Goal: Task Accomplishment & Management: Complete application form

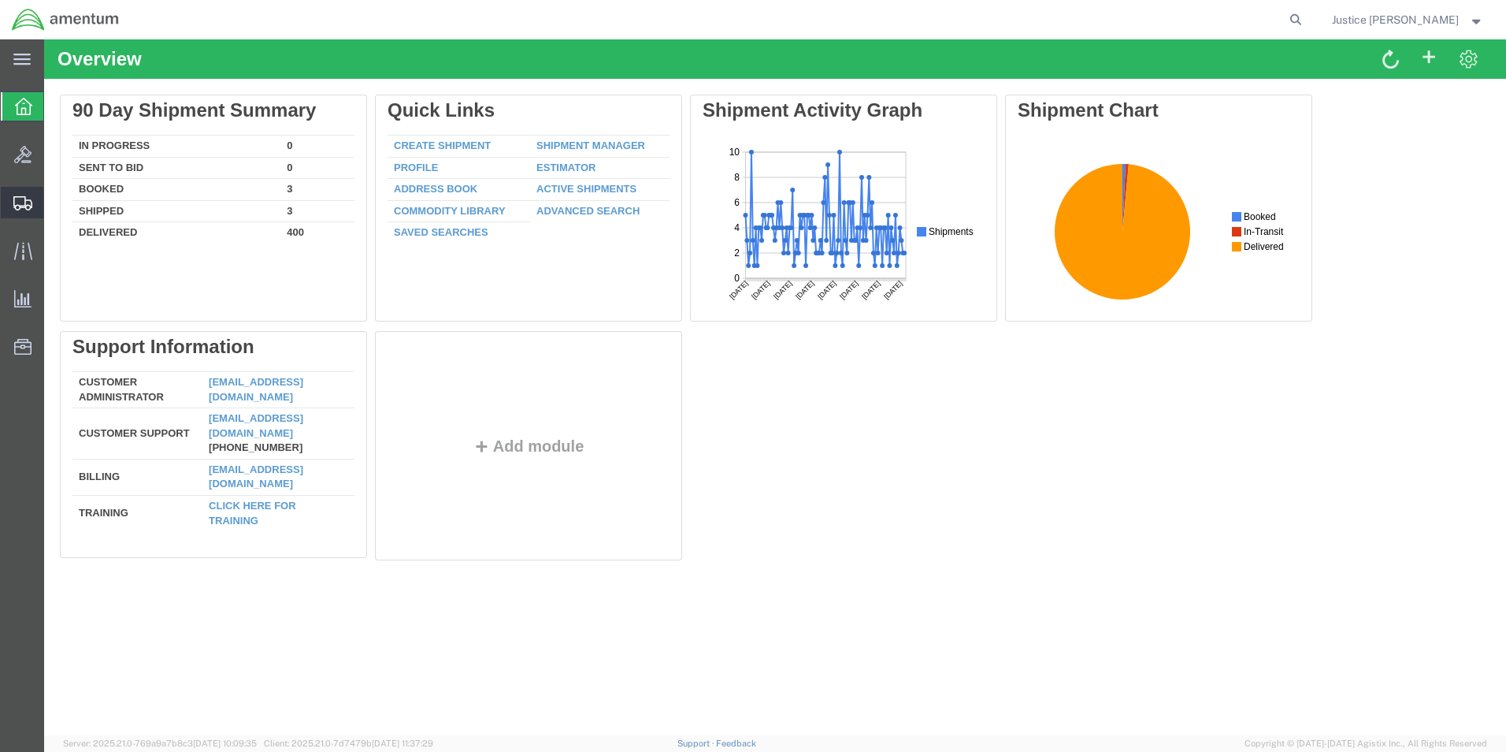
click at [0, 0] on span "Create Shipment" at bounding box center [0, 0] width 0 height 0
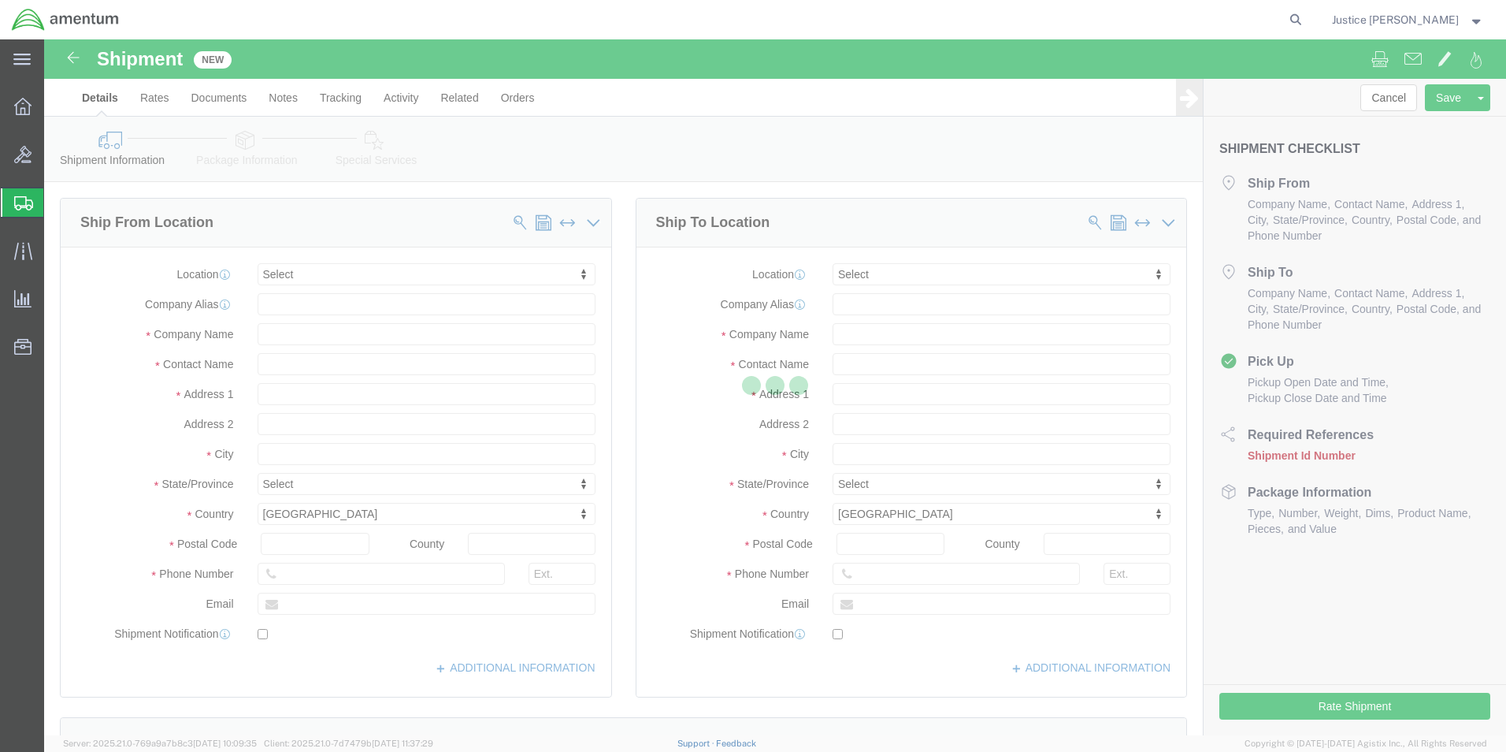
select select
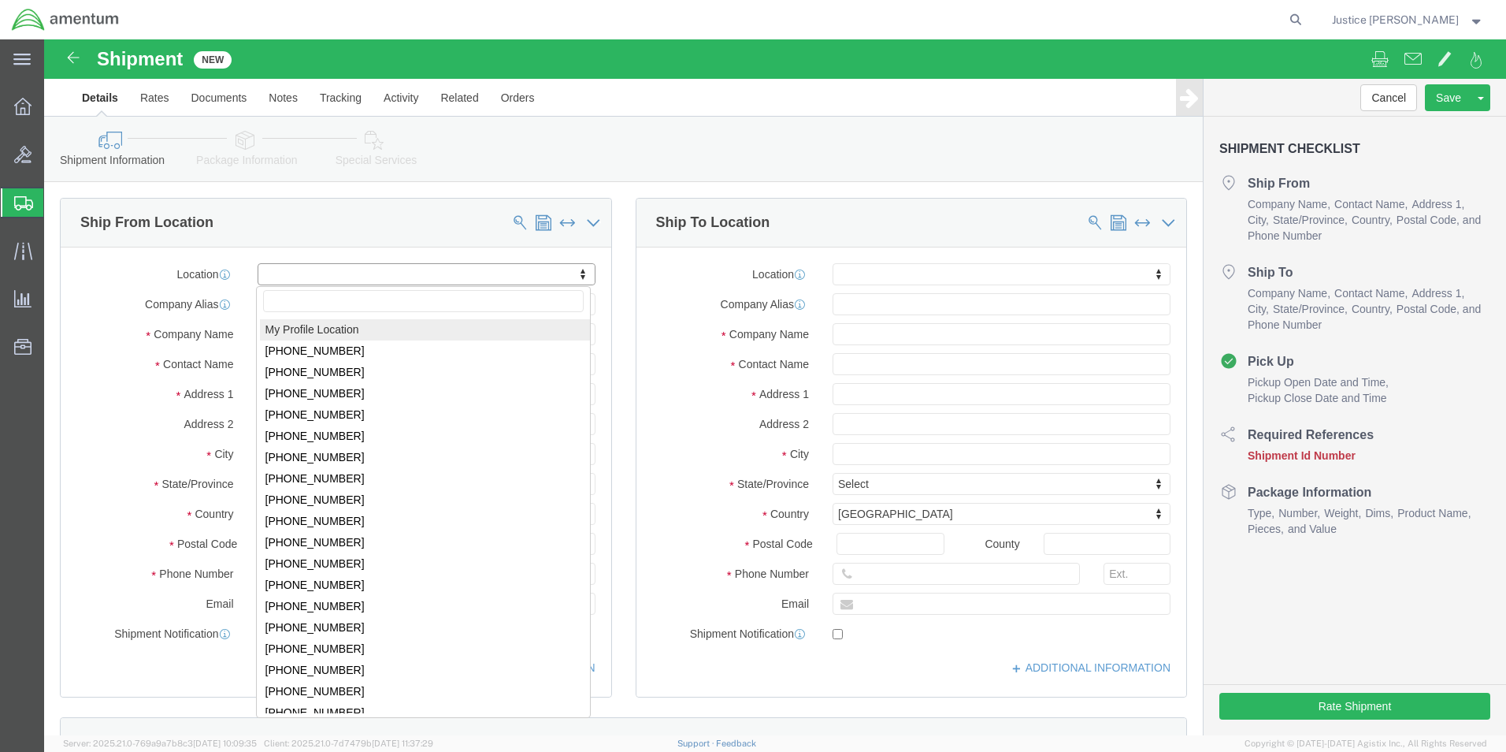
select select "MYPROFILE"
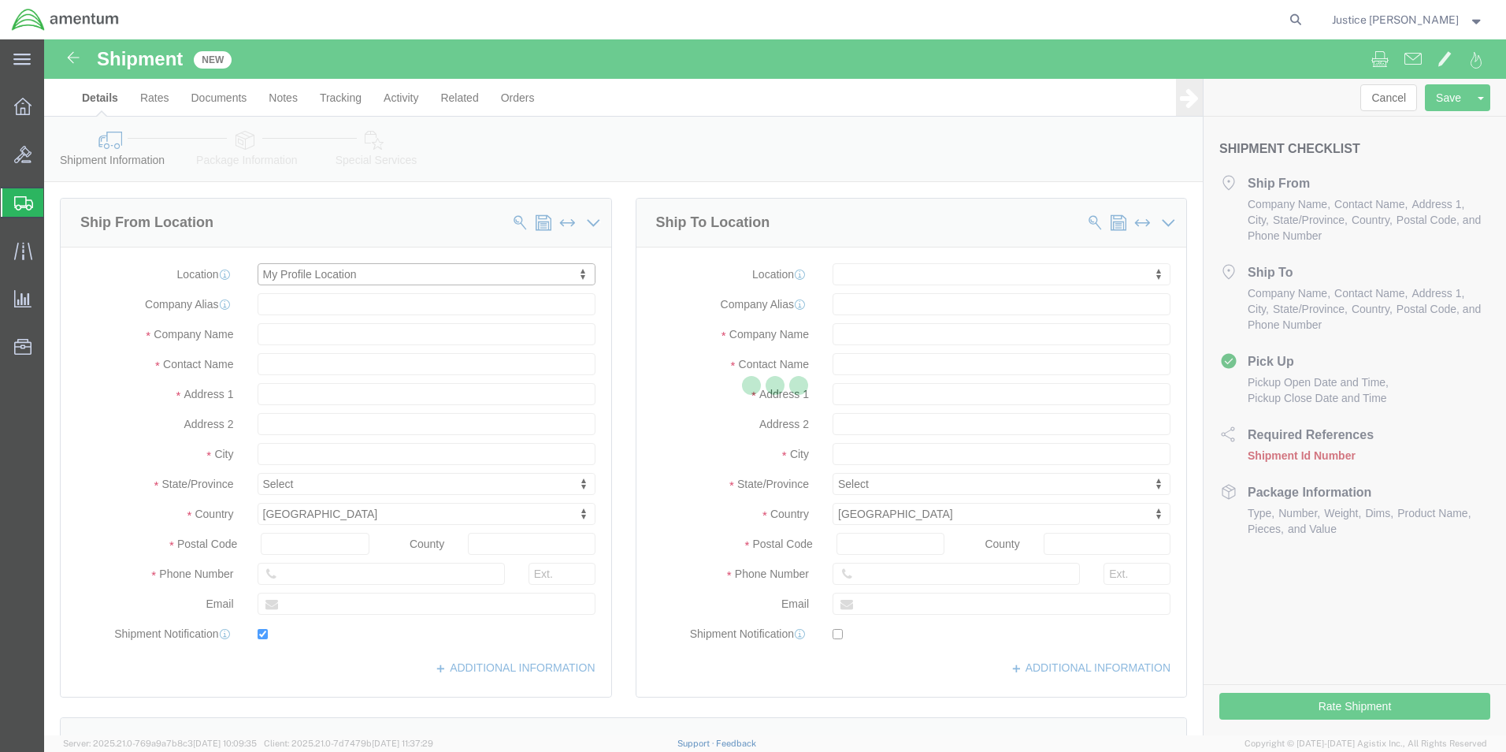
type input "5600 Air Cargo Road"
type input "73159-1109"
type input "[PHONE_NUMBER]"
type input "[EMAIL_ADDRESS][DOMAIN_NAME]"
checkbox input "true"
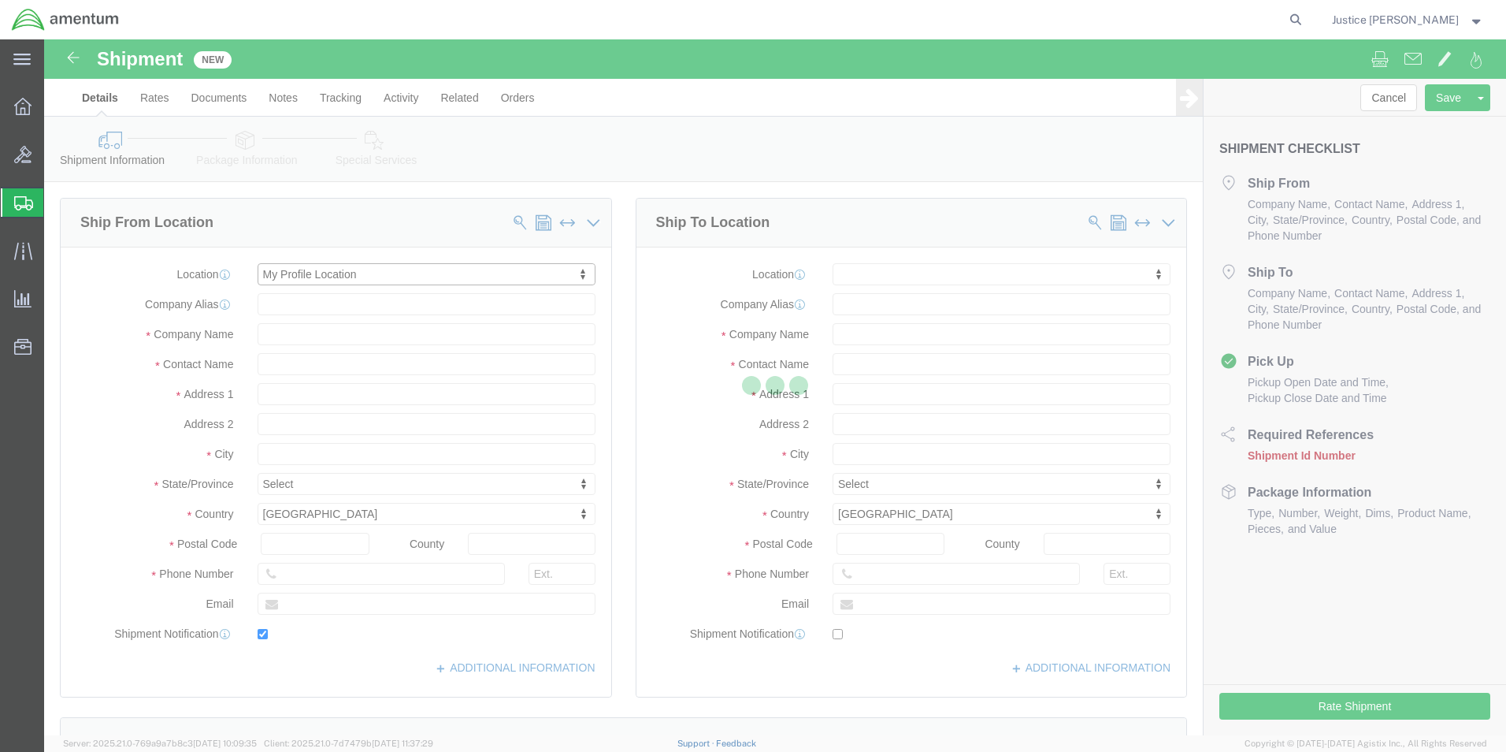
type input "Amentum Services, Inc."
type input "Justice [PERSON_NAME]"
type input "[US_STATE][GEOGRAPHIC_DATA]"
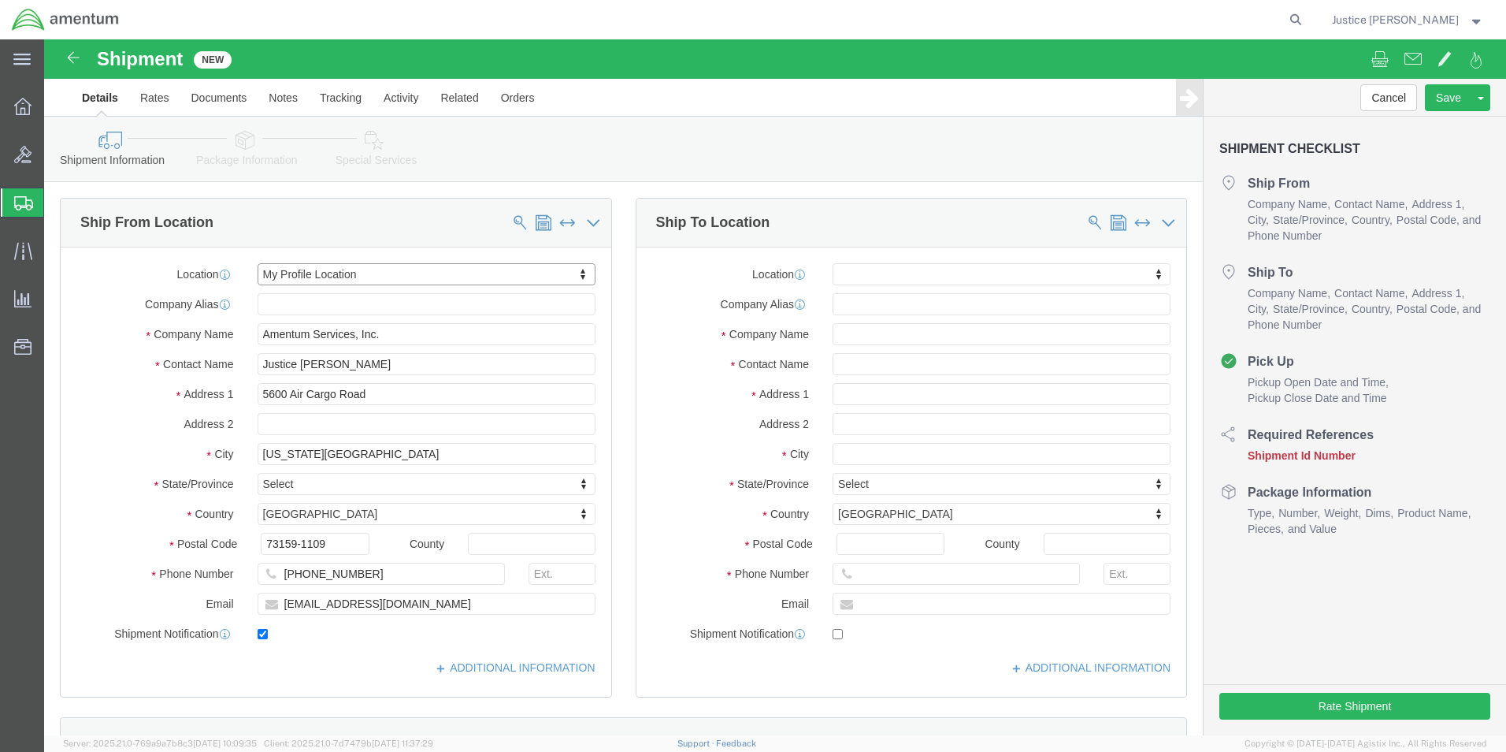
select select "OK"
click div "Ship To Location Location My Profile Location [PHONE_NUMBER] [PHONE_NUMBER] [PH…"
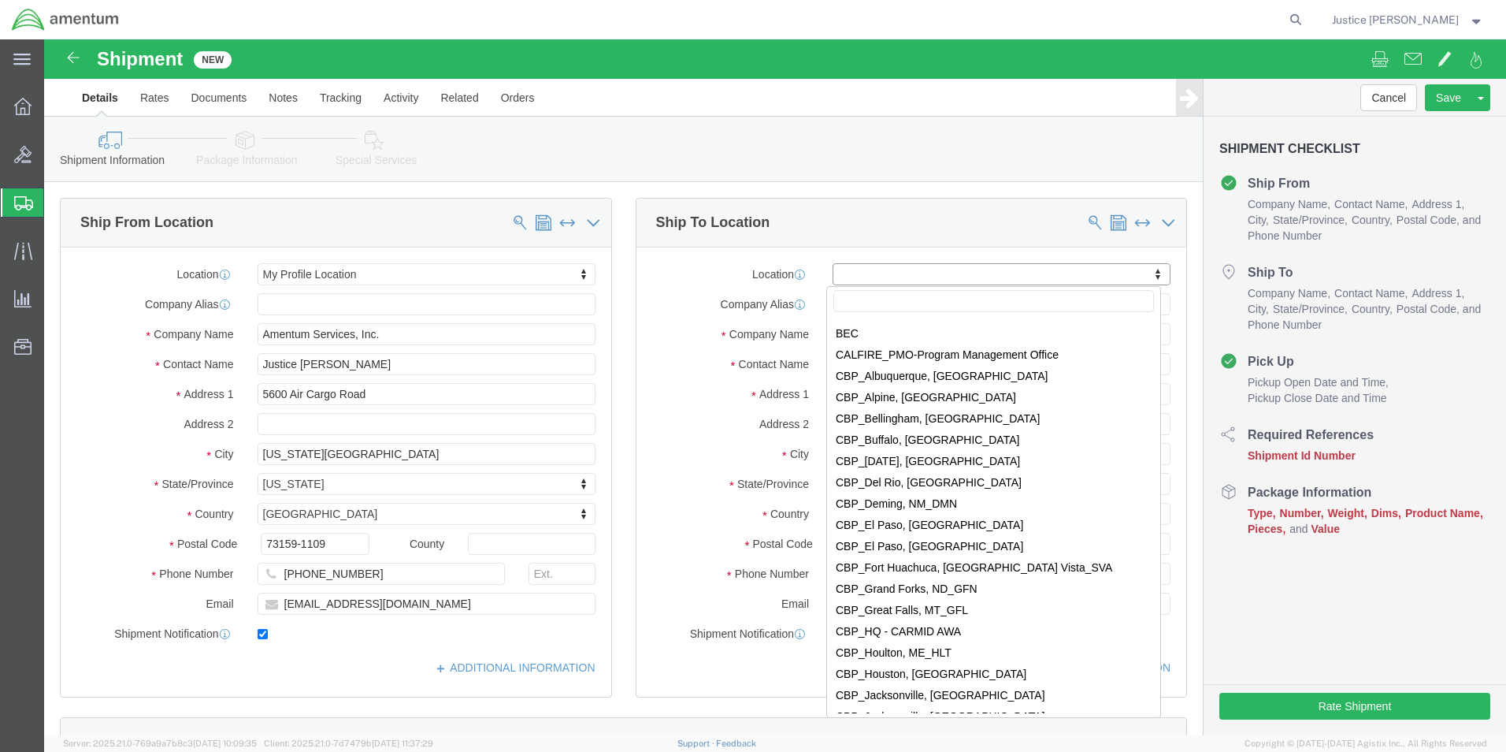
scroll to position [3072, 0]
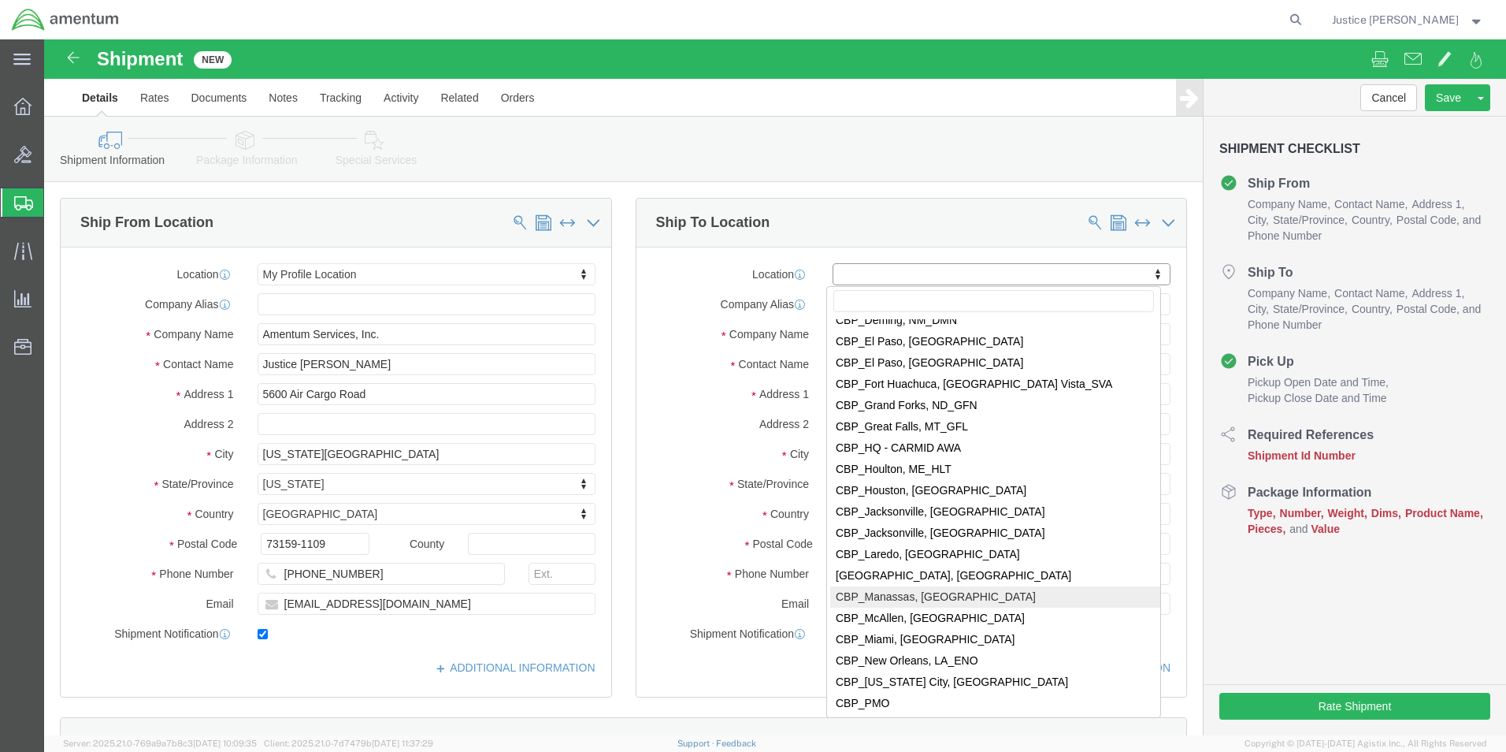
select select "49925"
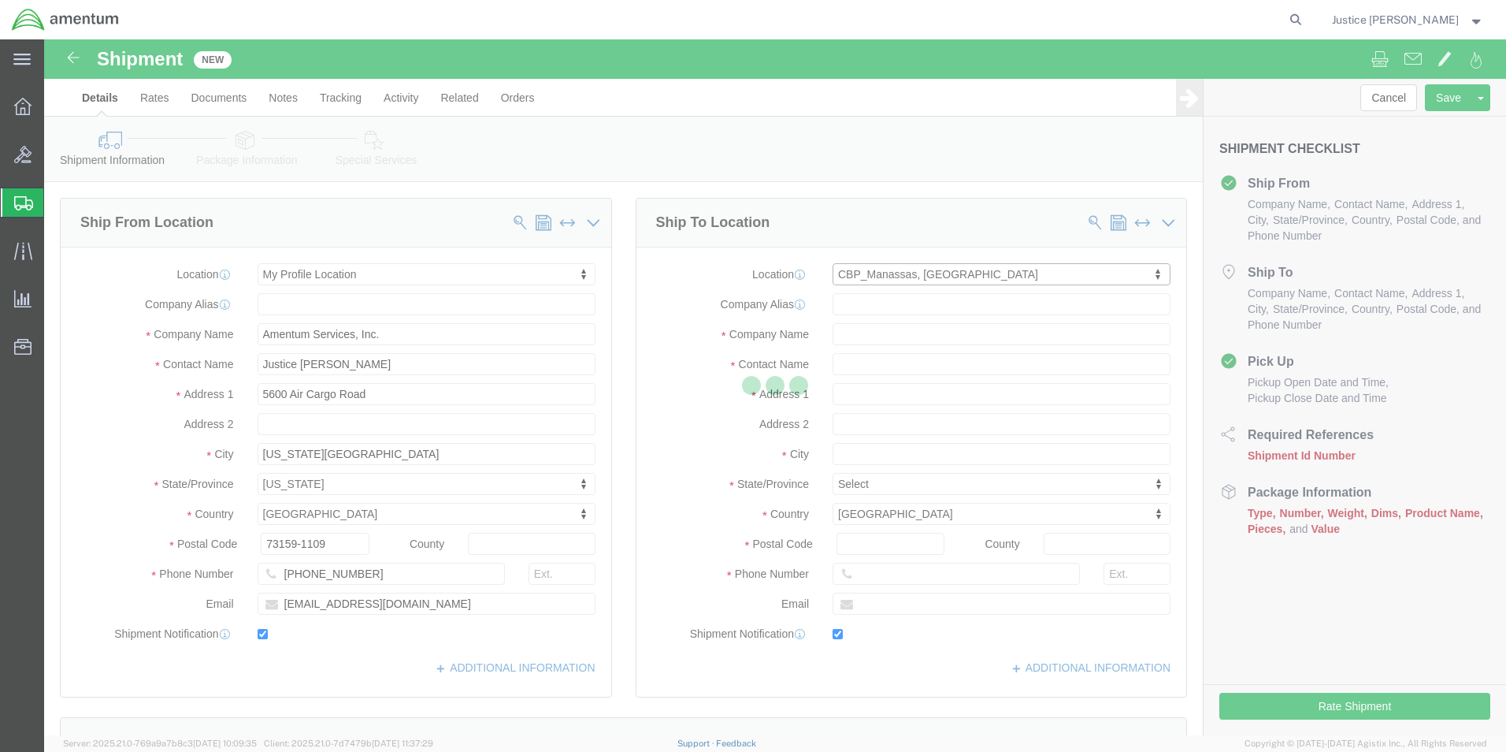
type input "[STREET_ADDRESS]"
type input "20110"
type input "[PHONE_NUMBER]"
type input "236"
type input "[PERSON_NAME][EMAIL_ADDRESS][PERSON_NAME][DOMAIN_NAME]"
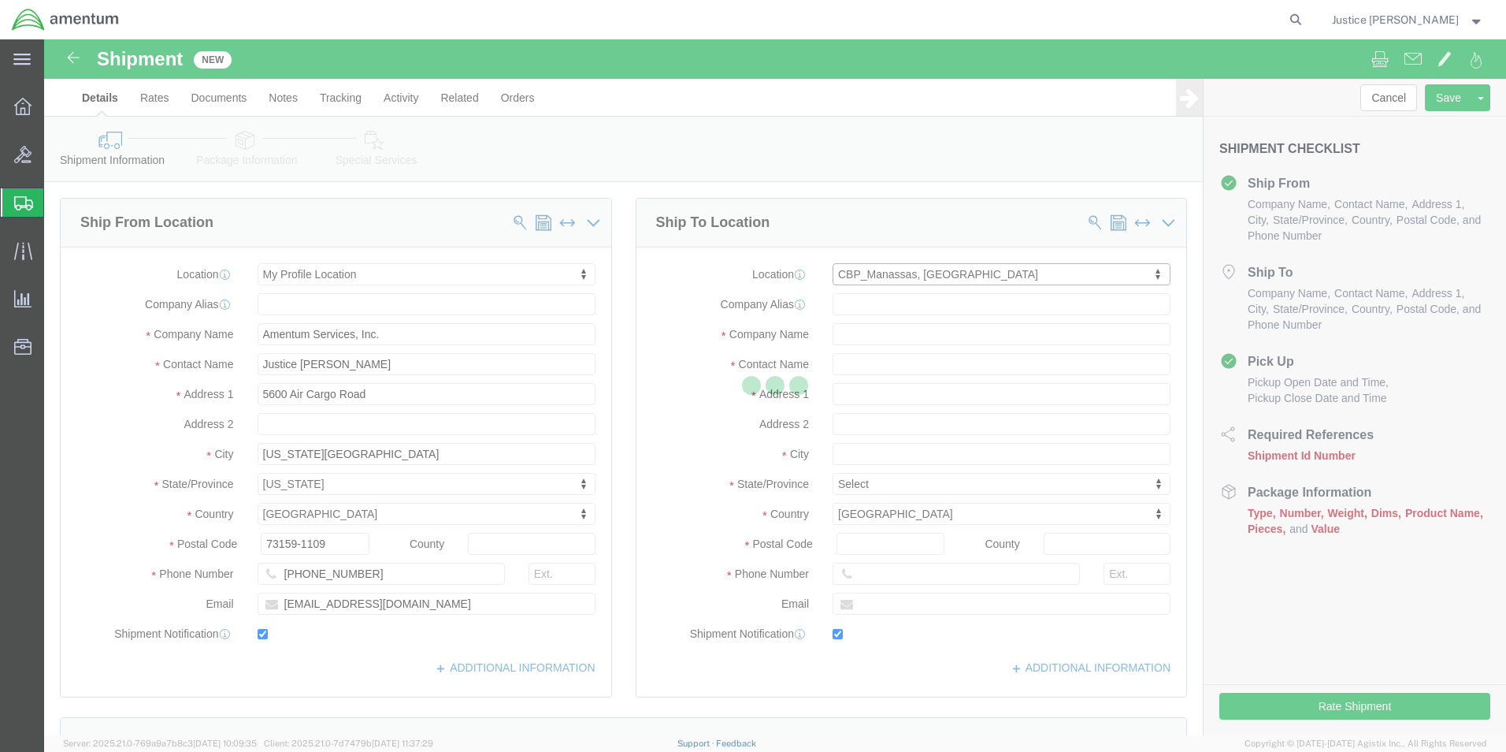
checkbox input "true"
type input "Amentum Services, Inc"
type input "[PERSON_NAME]"
type input "Manassas"
select select "VA"
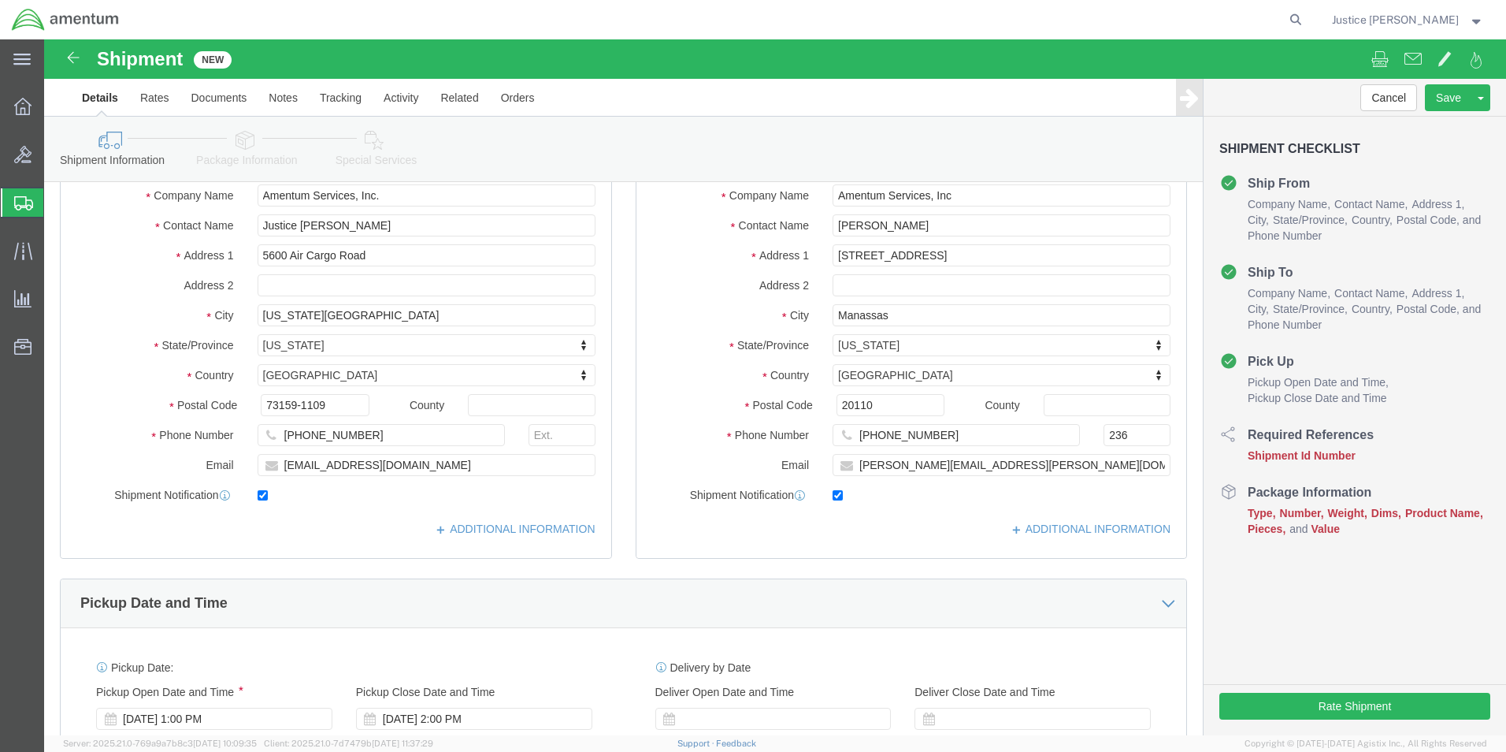
scroll to position [394, 0]
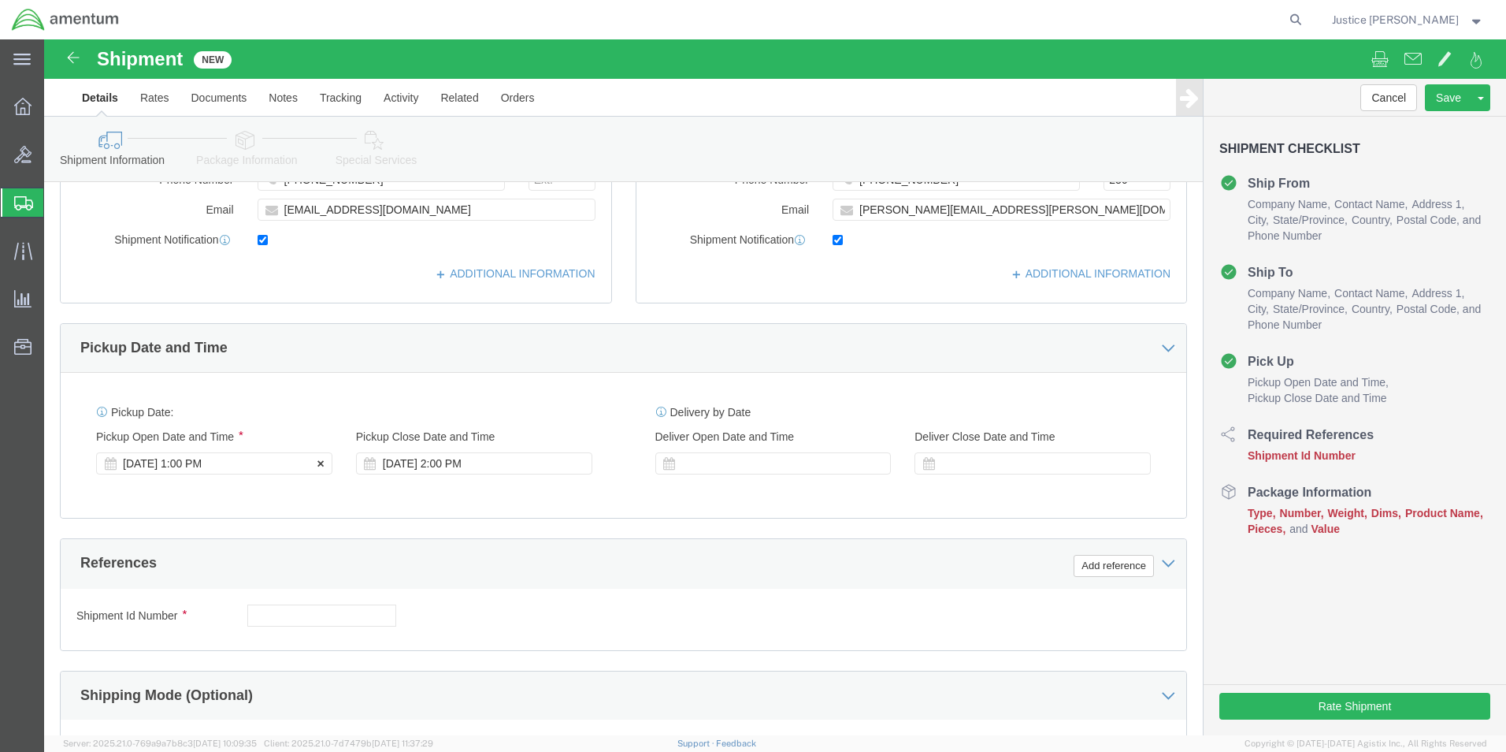
click div "[DATE] 1:00 PM"
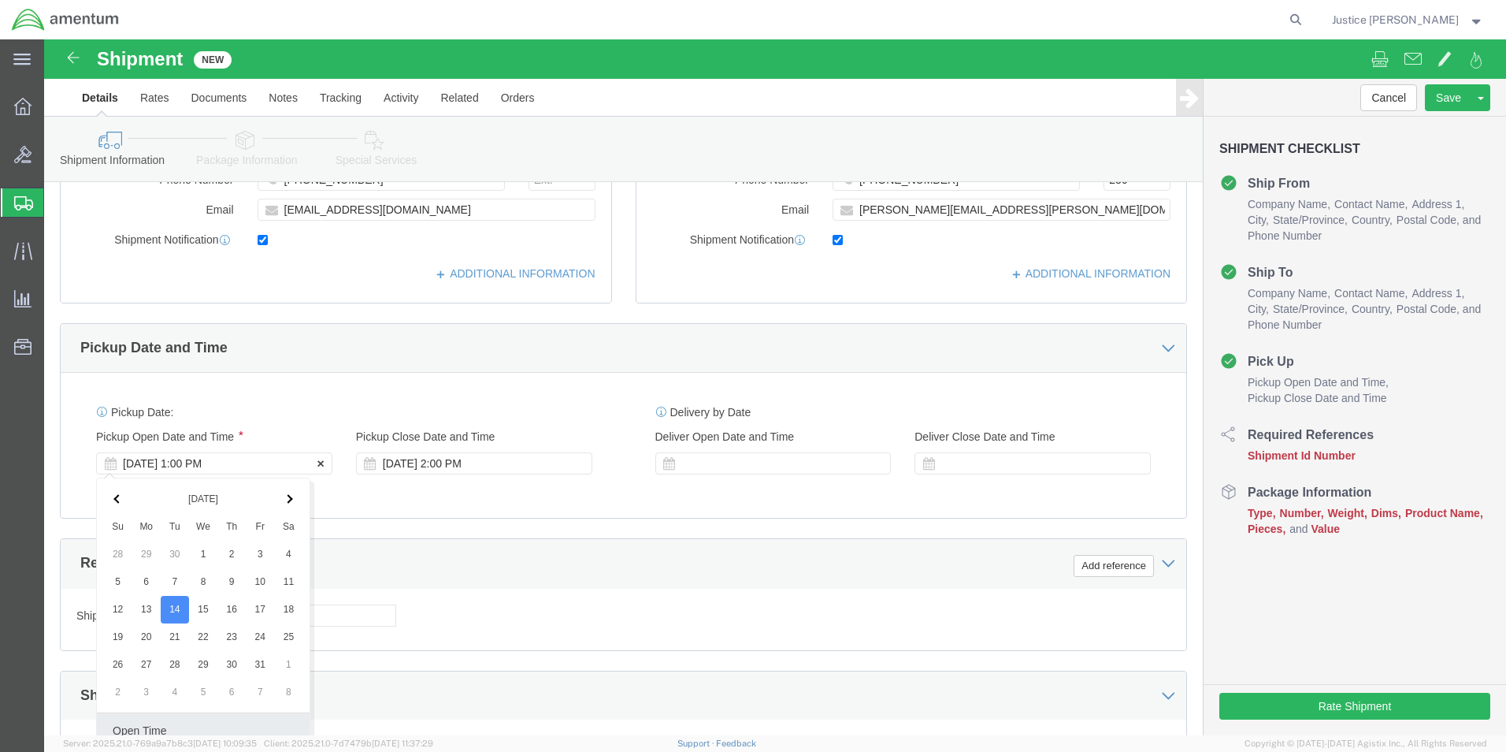
scroll to position [657, 0]
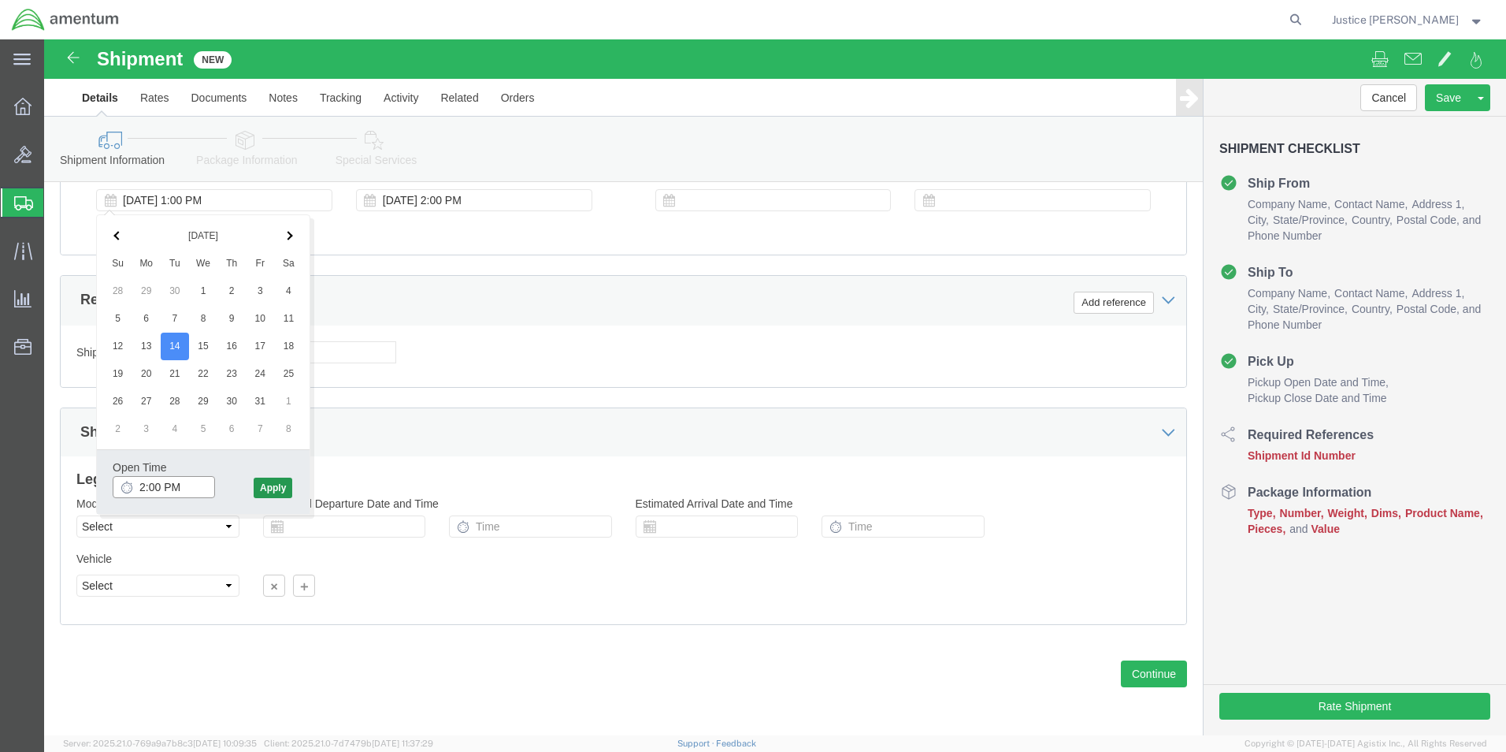
type input "2:00 PM"
click button "Apply"
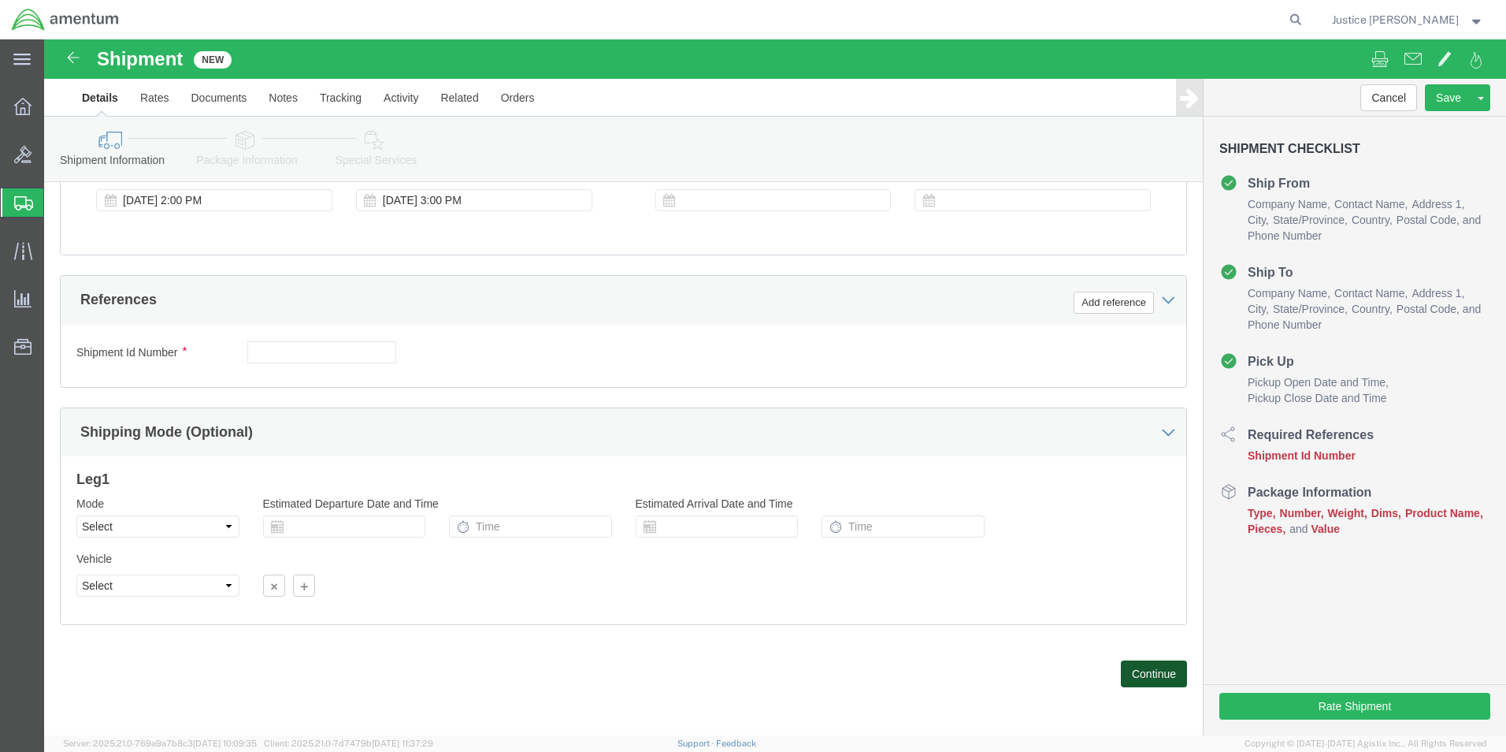
click button "Continue"
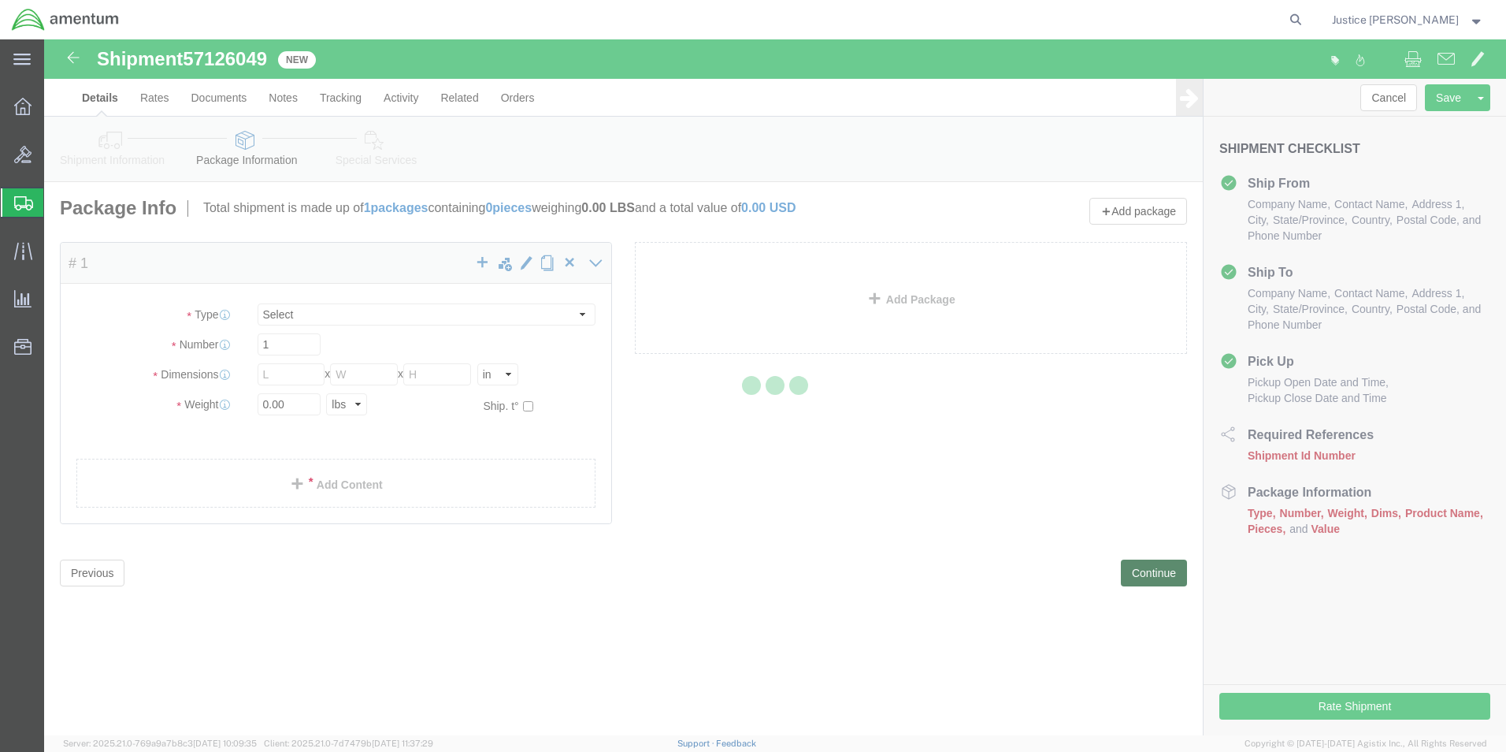
select select "CBOX"
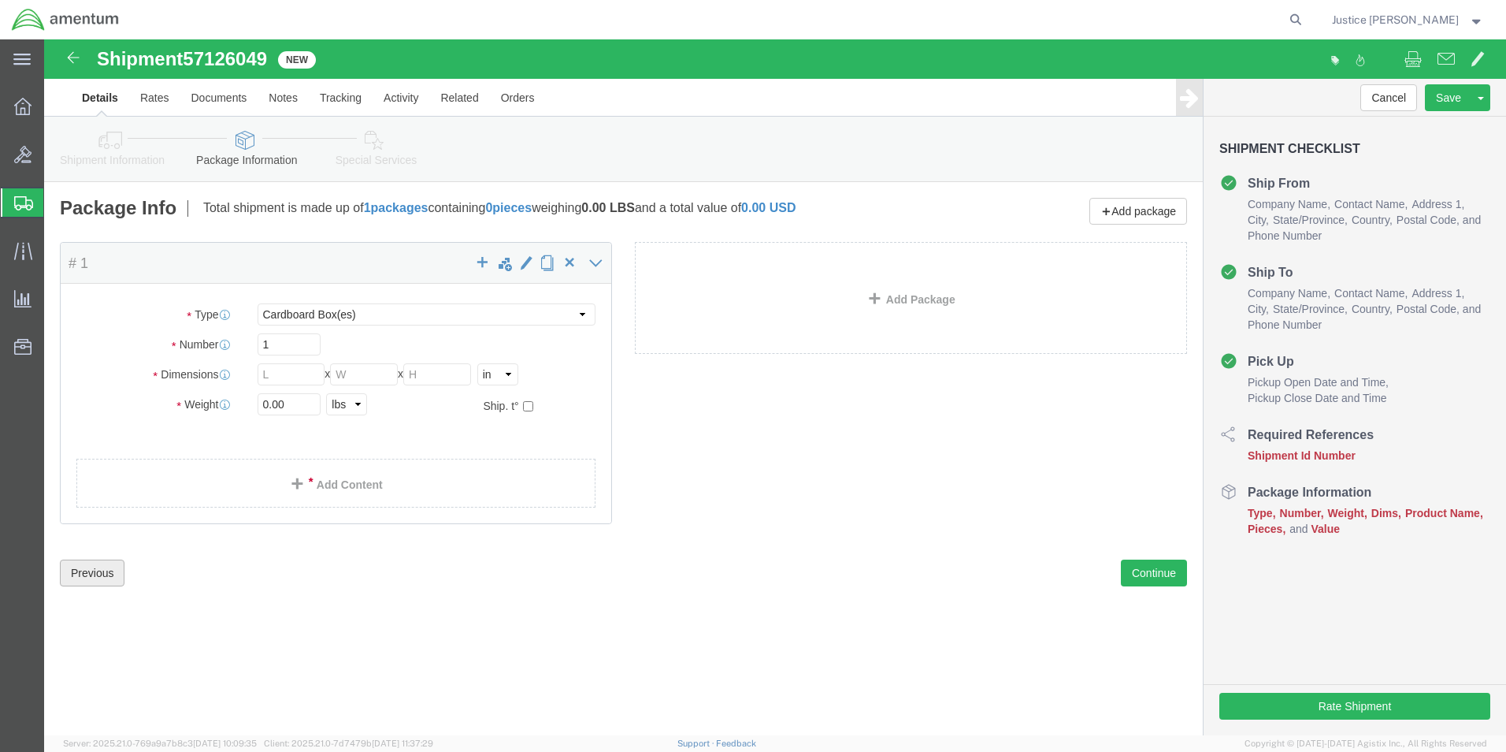
click button "Previous"
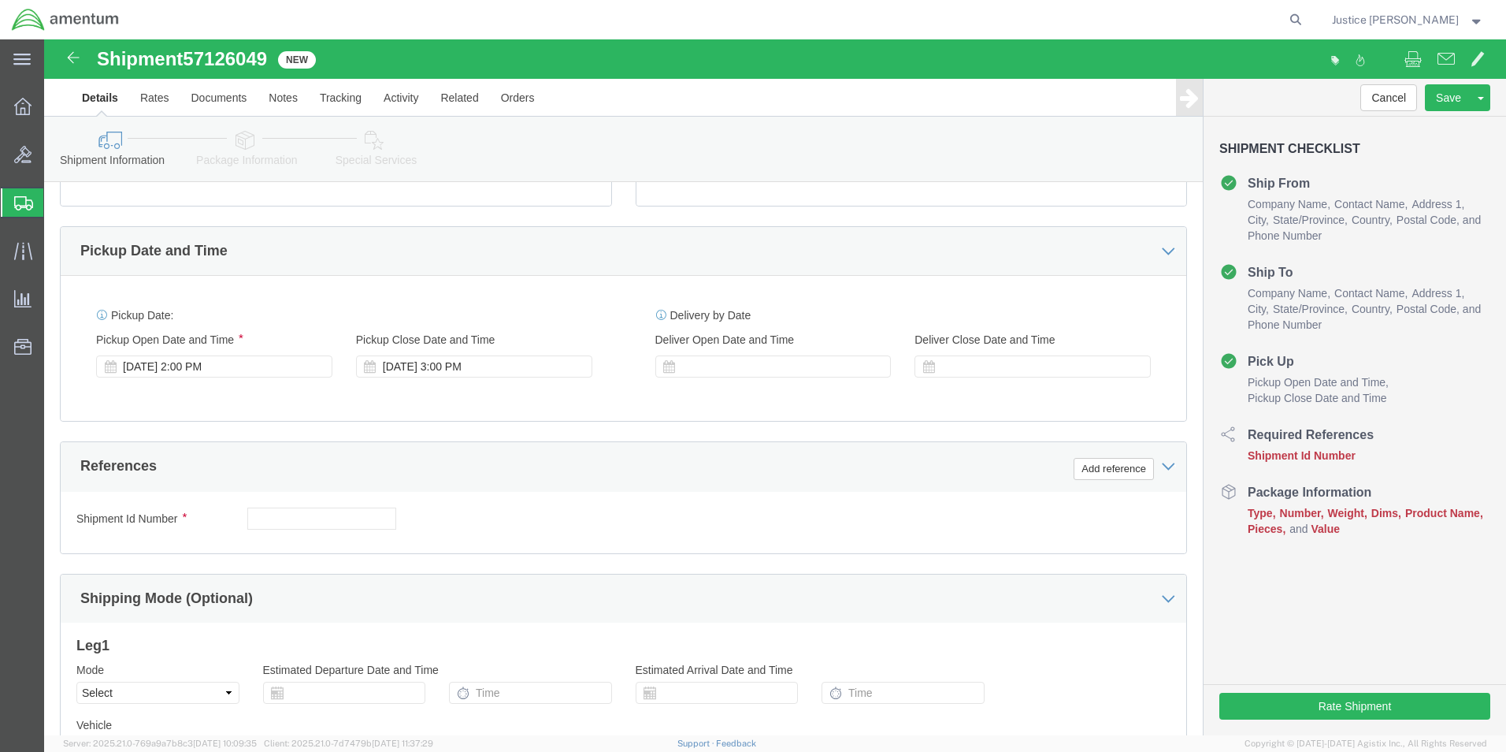
scroll to position [630, 0]
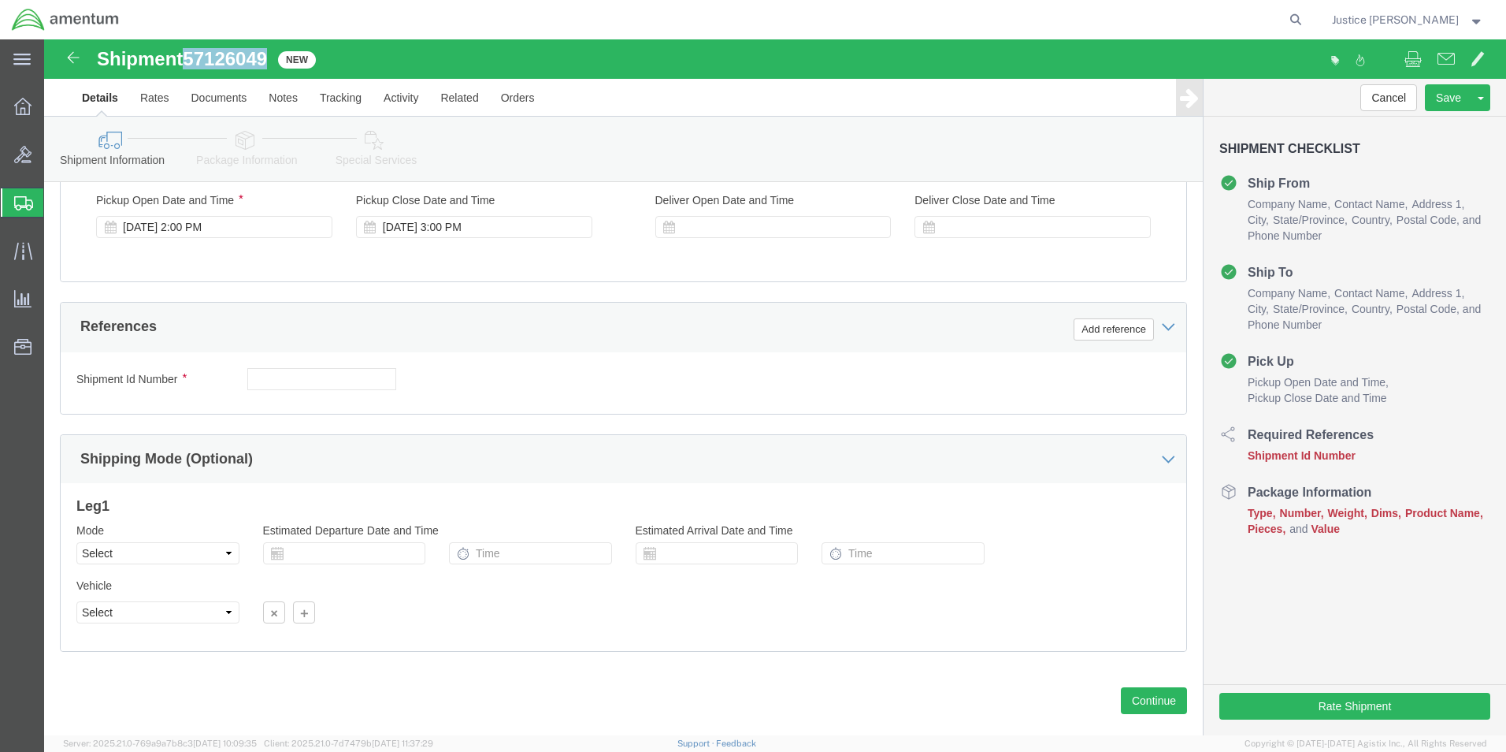
drag, startPoint x: 147, startPoint y: 12, endPoint x: 227, endPoint y: 15, distance: 80.4
click span "57126049"
drag, startPoint x: 227, startPoint y: 15, endPoint x: 213, endPoint y: 17, distance: 14.3
copy span "57126049"
click input "text"
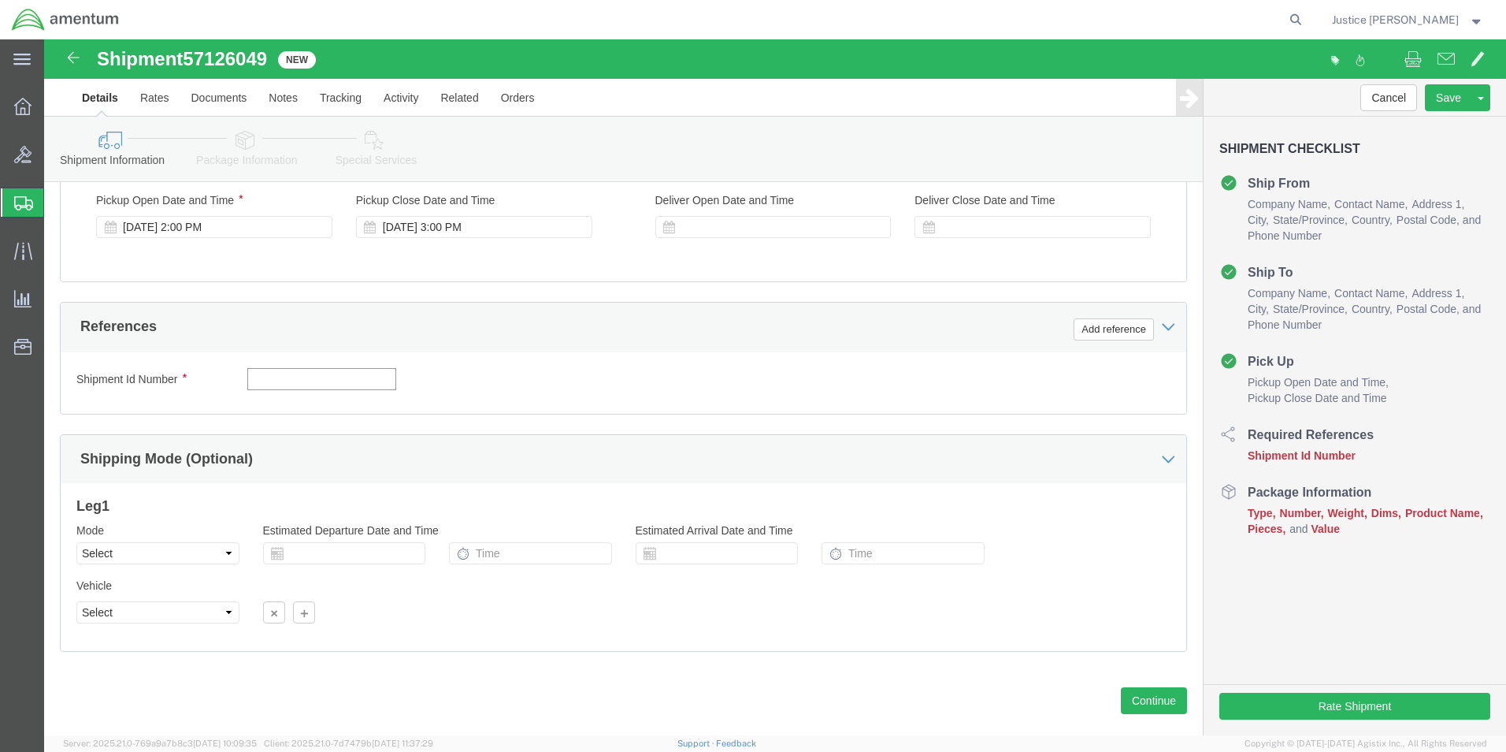
paste input "57126049"
type input "57126049"
click div "Add reference"
click button "Add reference"
click select "Select Account Type Activity ID Airline Appointment Number ASN Batch Request # …"
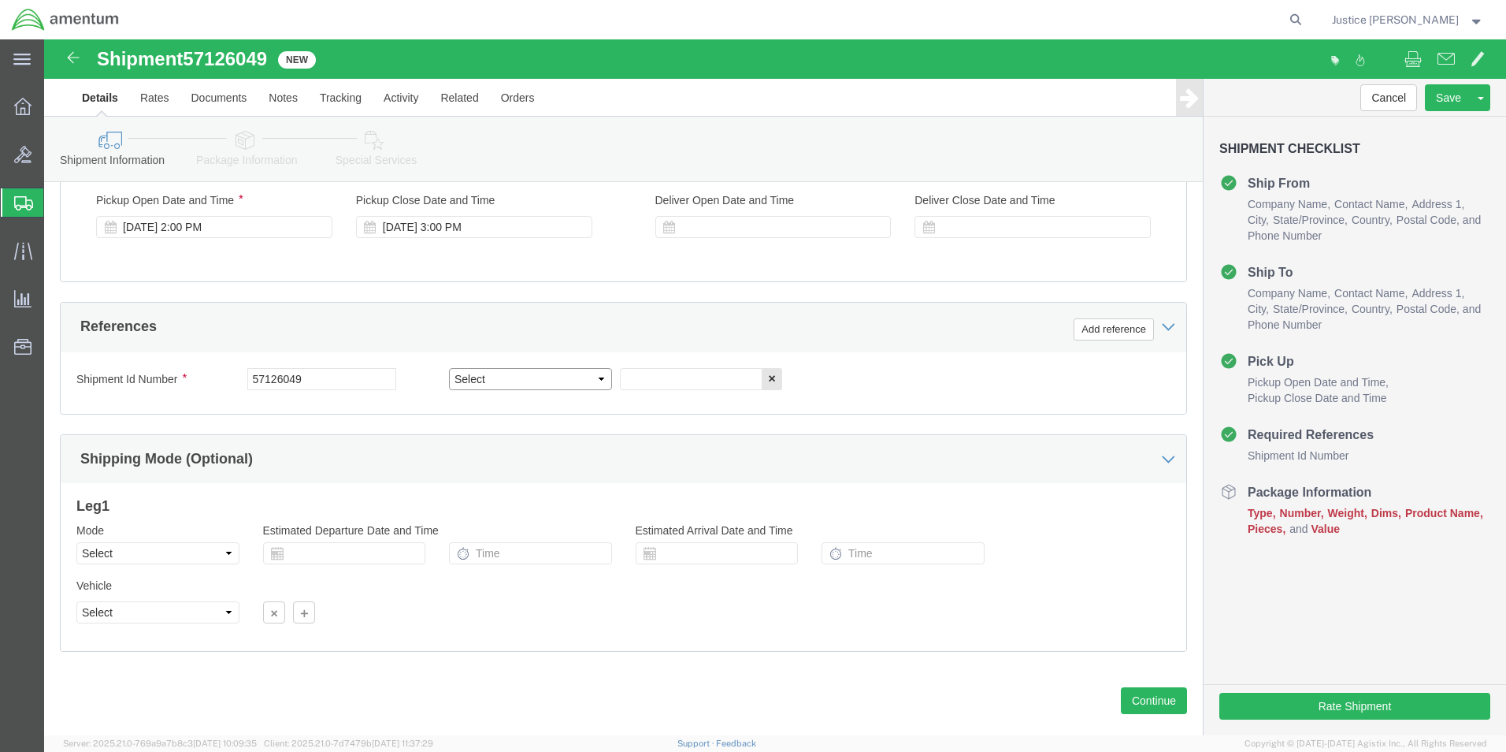
select select "DEPT"
click select "Select Account Type Activity ID Airline Appointment Number ASN Batch Request # …"
click input "text"
type input "CBP"
click button "Add reference"
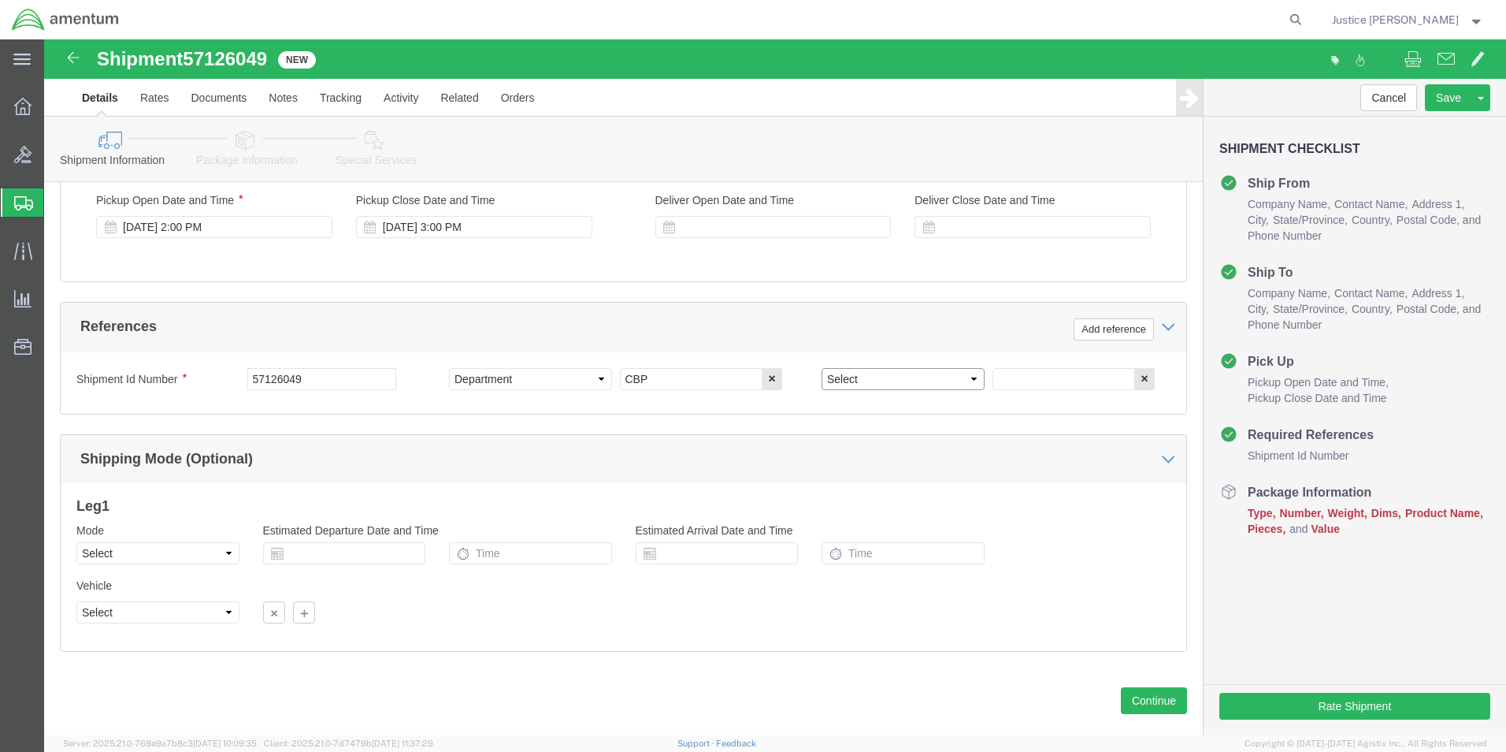
click select "Select Account Type Activity ID Airline Appointment Number ASN Batch Request # …"
select select "CUSTREF"
click select "Select Account Type Activity ID Airline Appointment Number ASN Batch Request # …"
click input "text"
type input "USAGE"
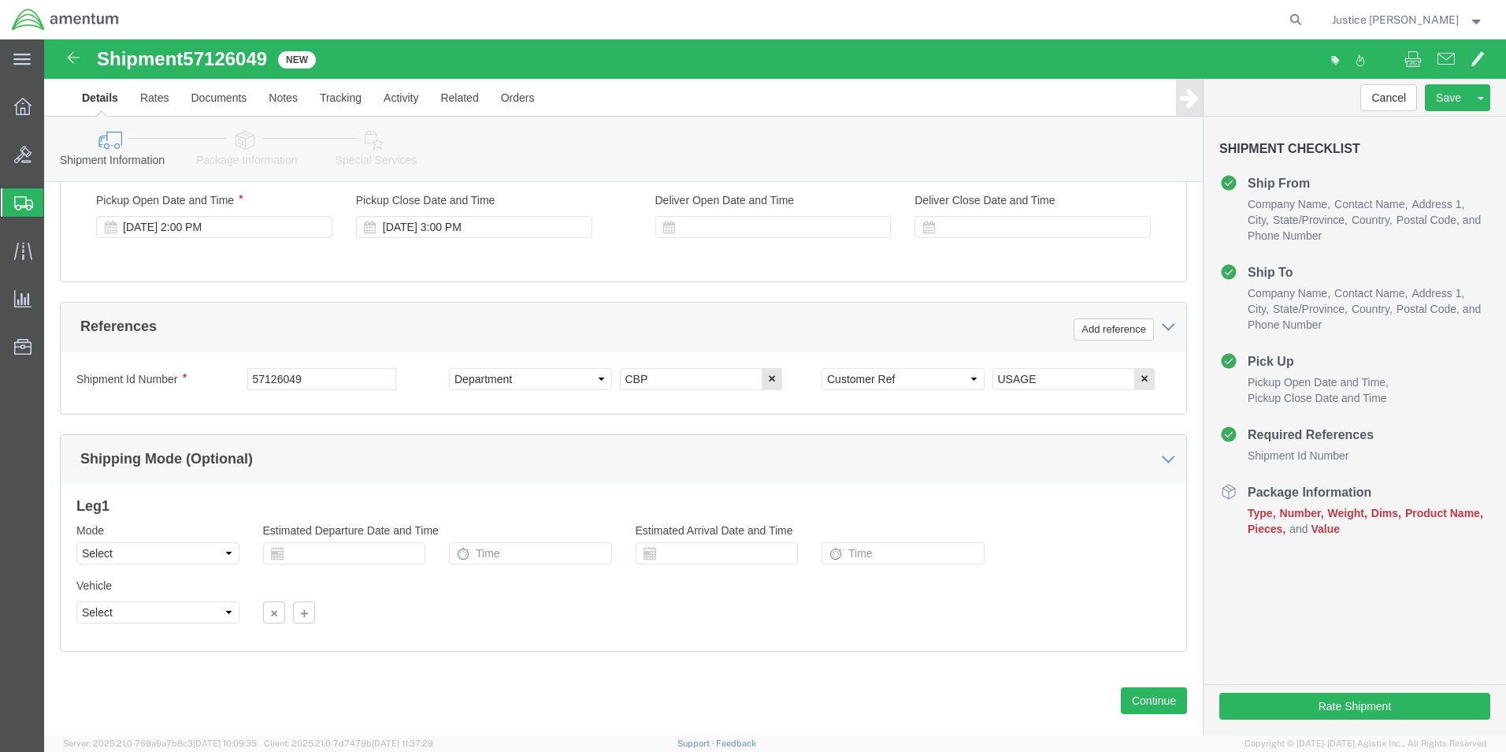
click div "Ship From Location Location My Profile Location My Profile Location [PHONE_NUMB…"
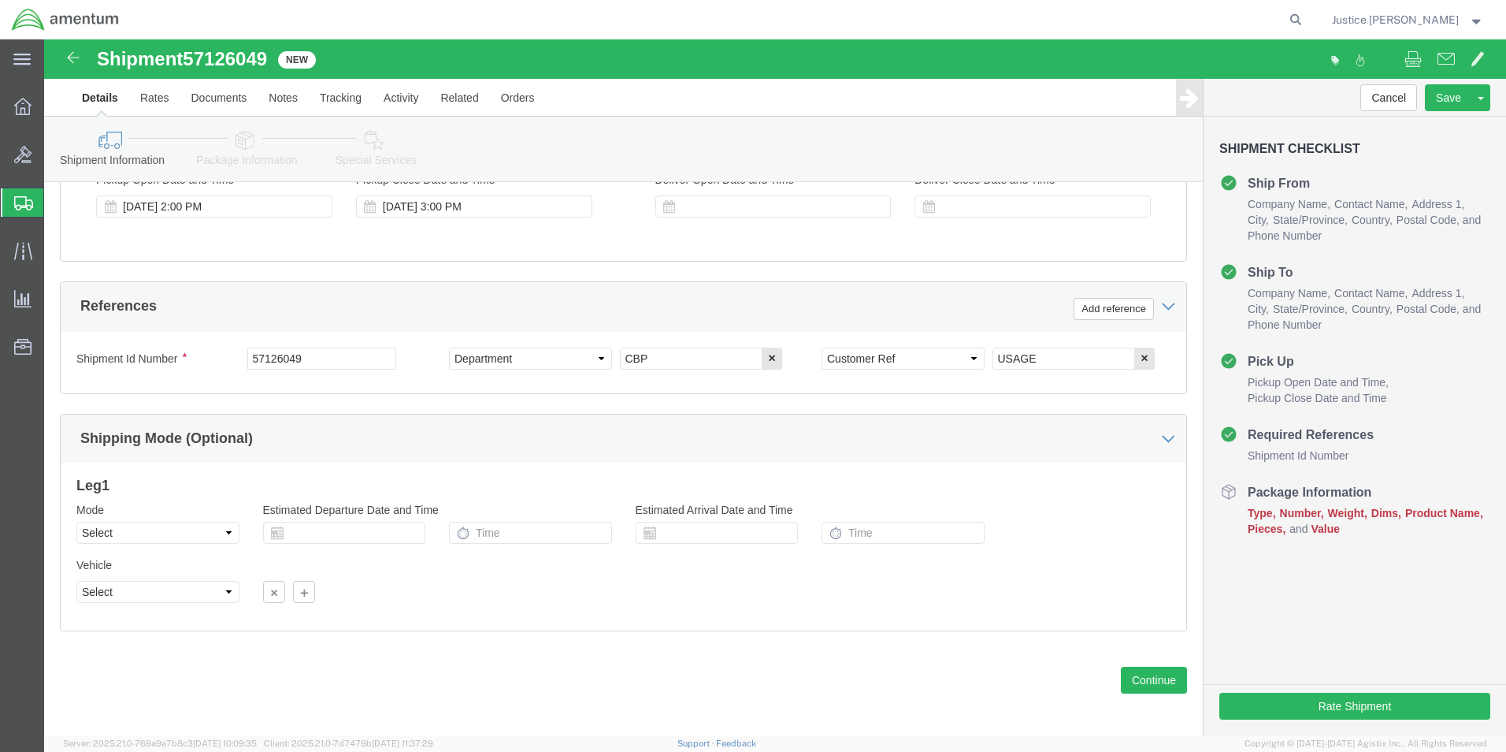
scroll to position [657, 0]
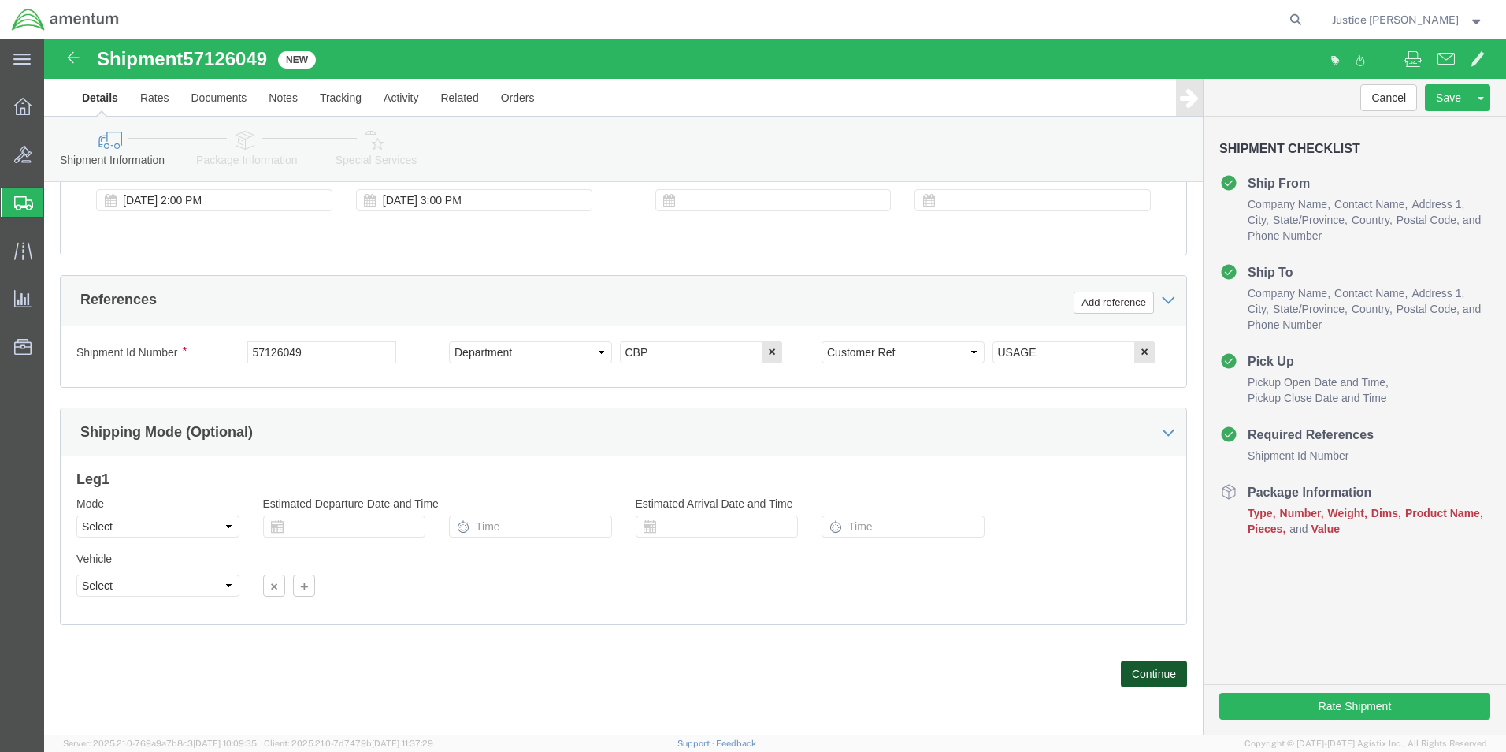
click button "Continue"
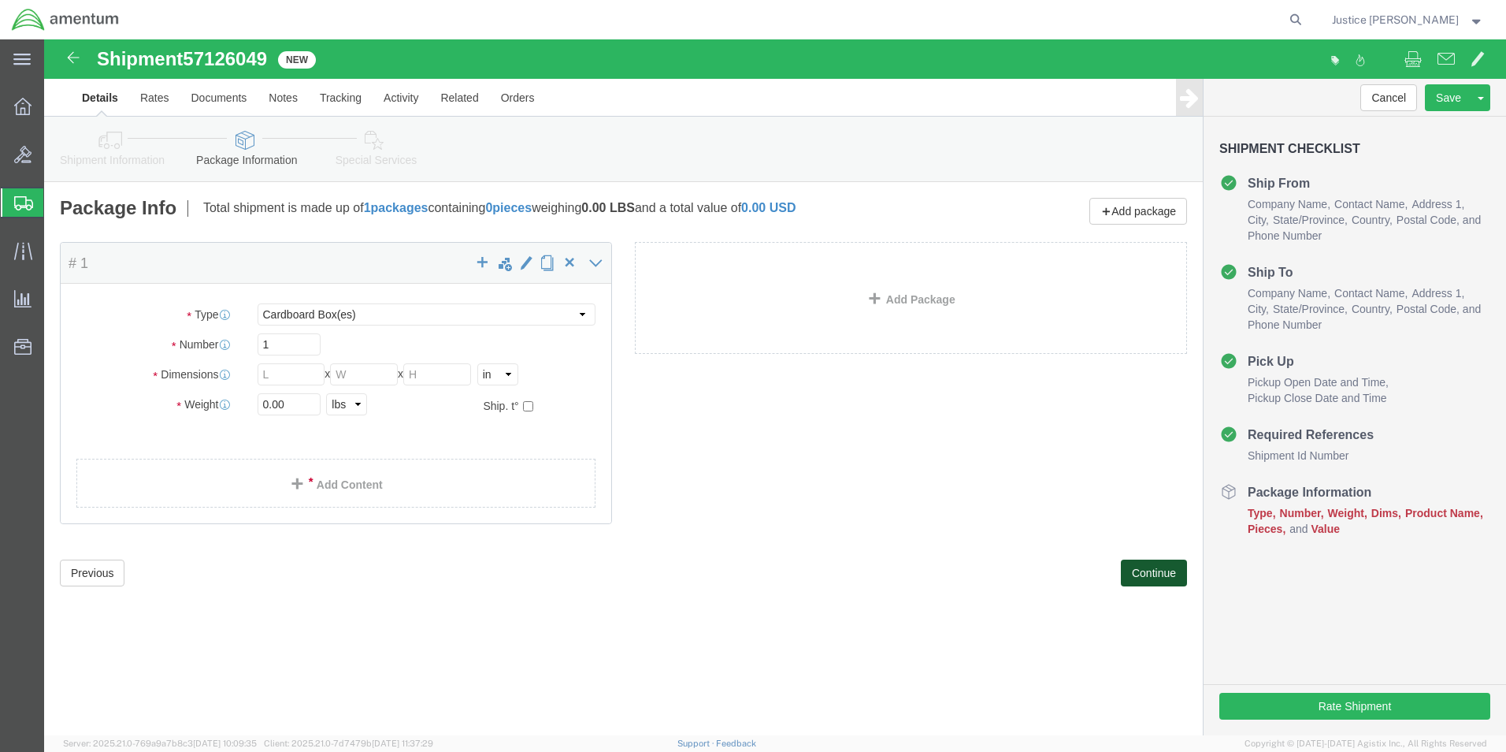
scroll to position [0, 0]
click input "text"
type input "10"
type input "6"
type input "4"
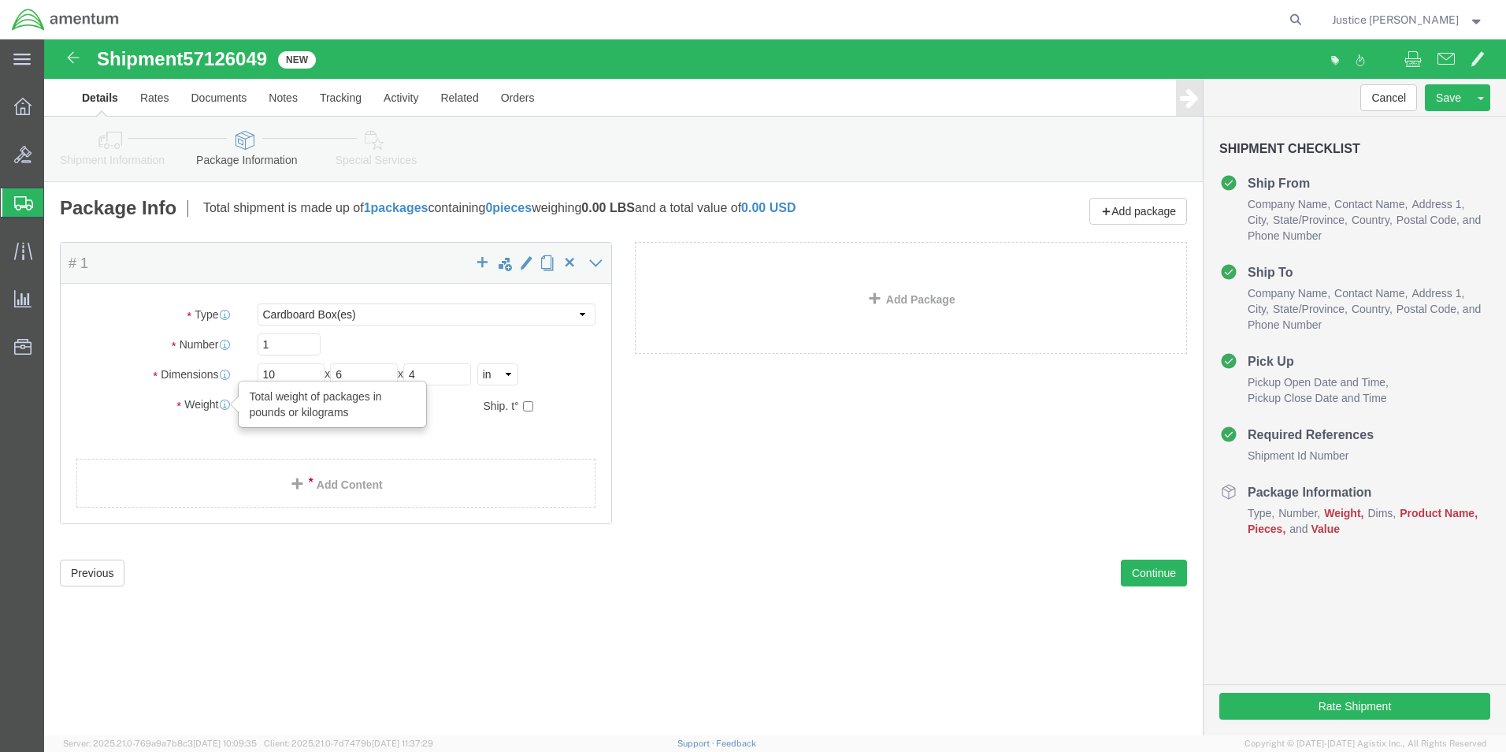
drag, startPoint x: 262, startPoint y: 366, endPoint x: 175, endPoint y: 363, distance: 87.5
click div "Weight Total weight of packages in pounds or kilograms 0.00 Select kgs lbs Ship…"
type input "1"
click div "Previous Continue"
click link "Add Content"
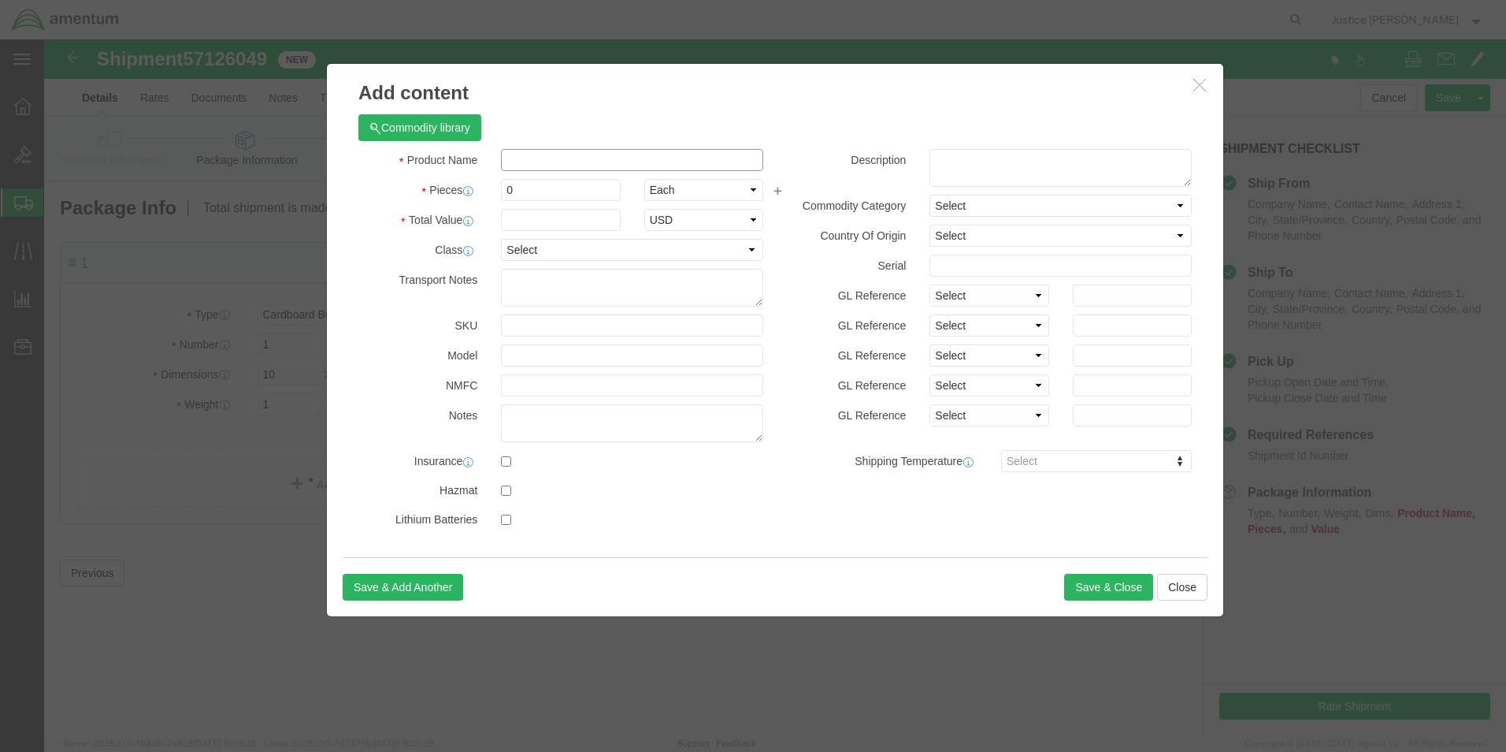
click input "text"
type input "A/C PARTS"
click div "Commodity library Product Name A/C PARTS Pieces 0 Select Bag Barrels 100Board F…"
click div "0"
type input "1"
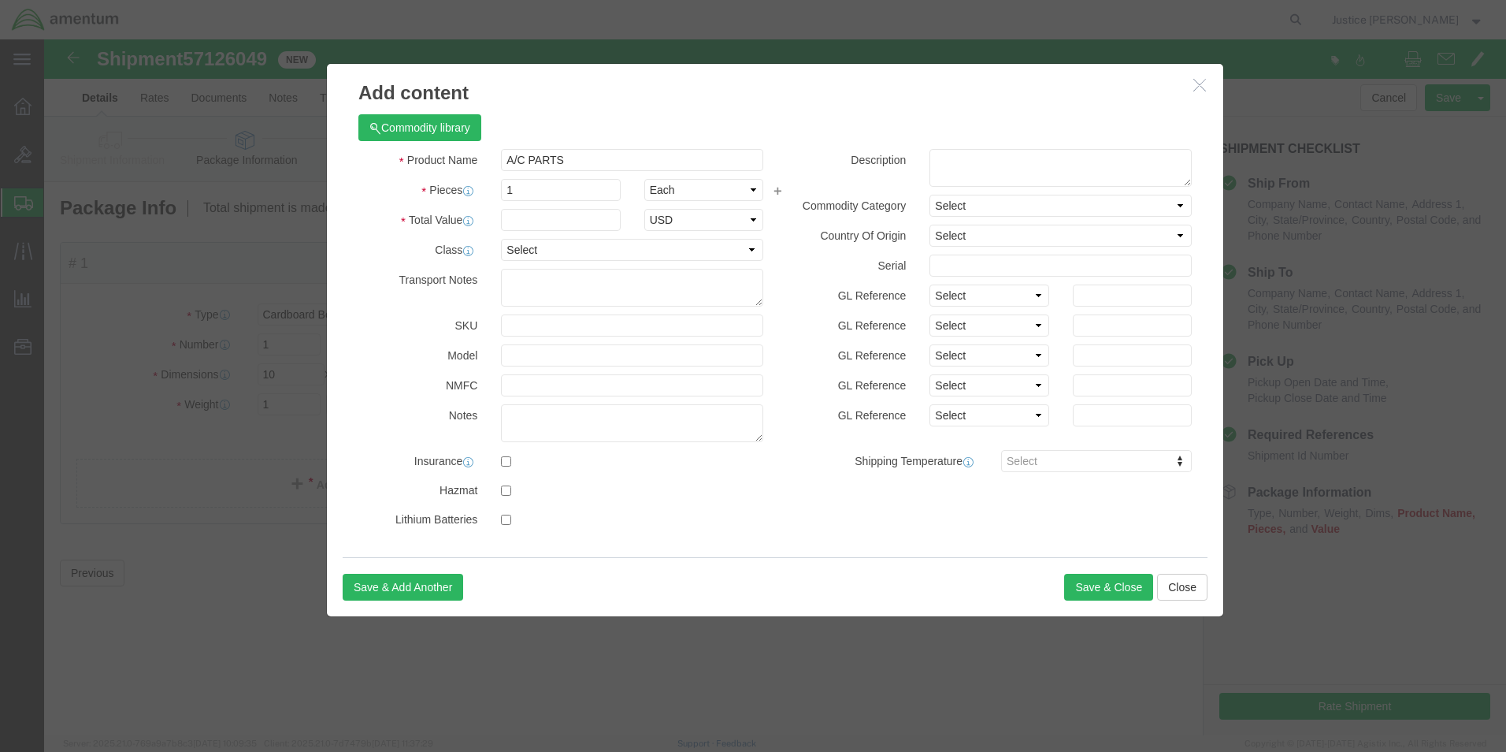
click h3 "Add content"
click input "text"
type input "1000"
click div "Commodity library"
click button "Save & Close"
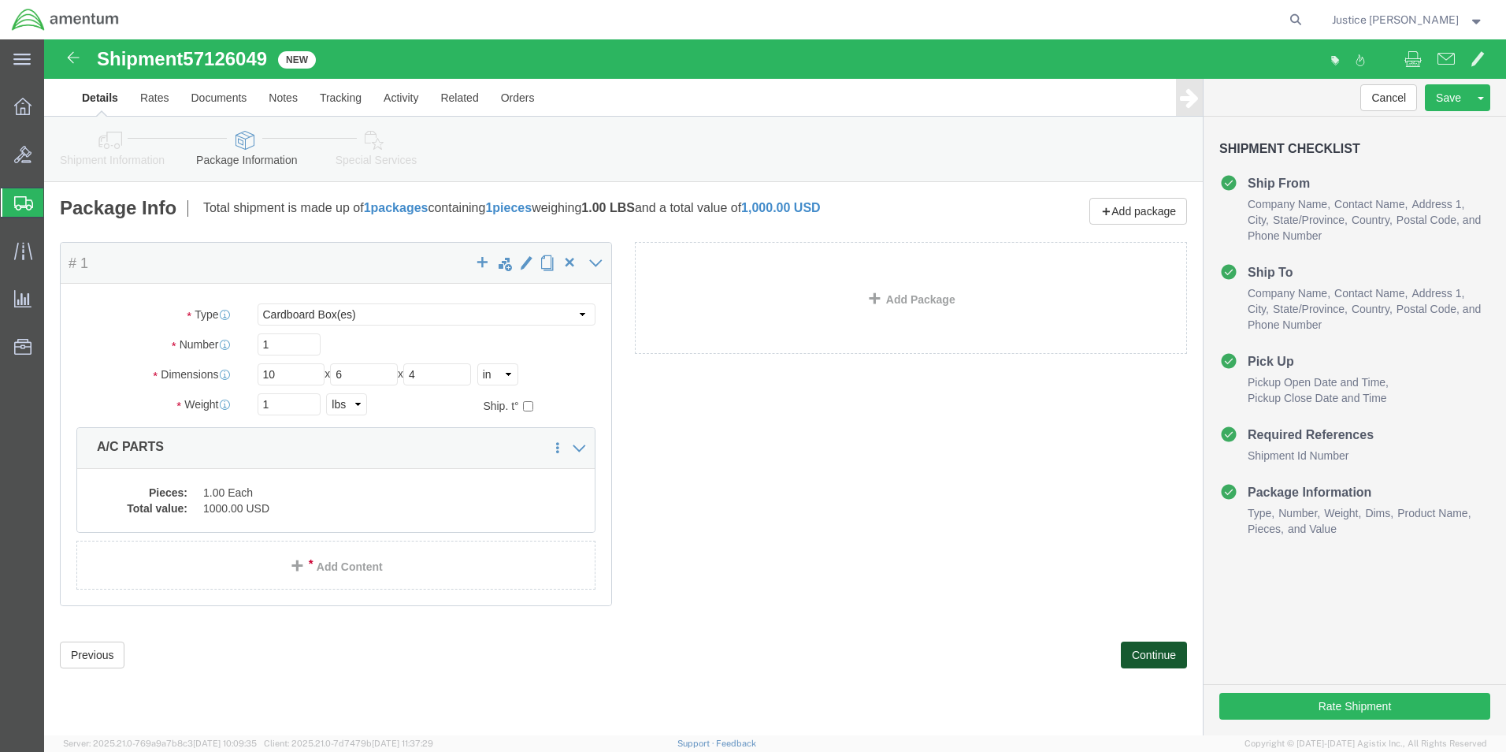
click button "Continue"
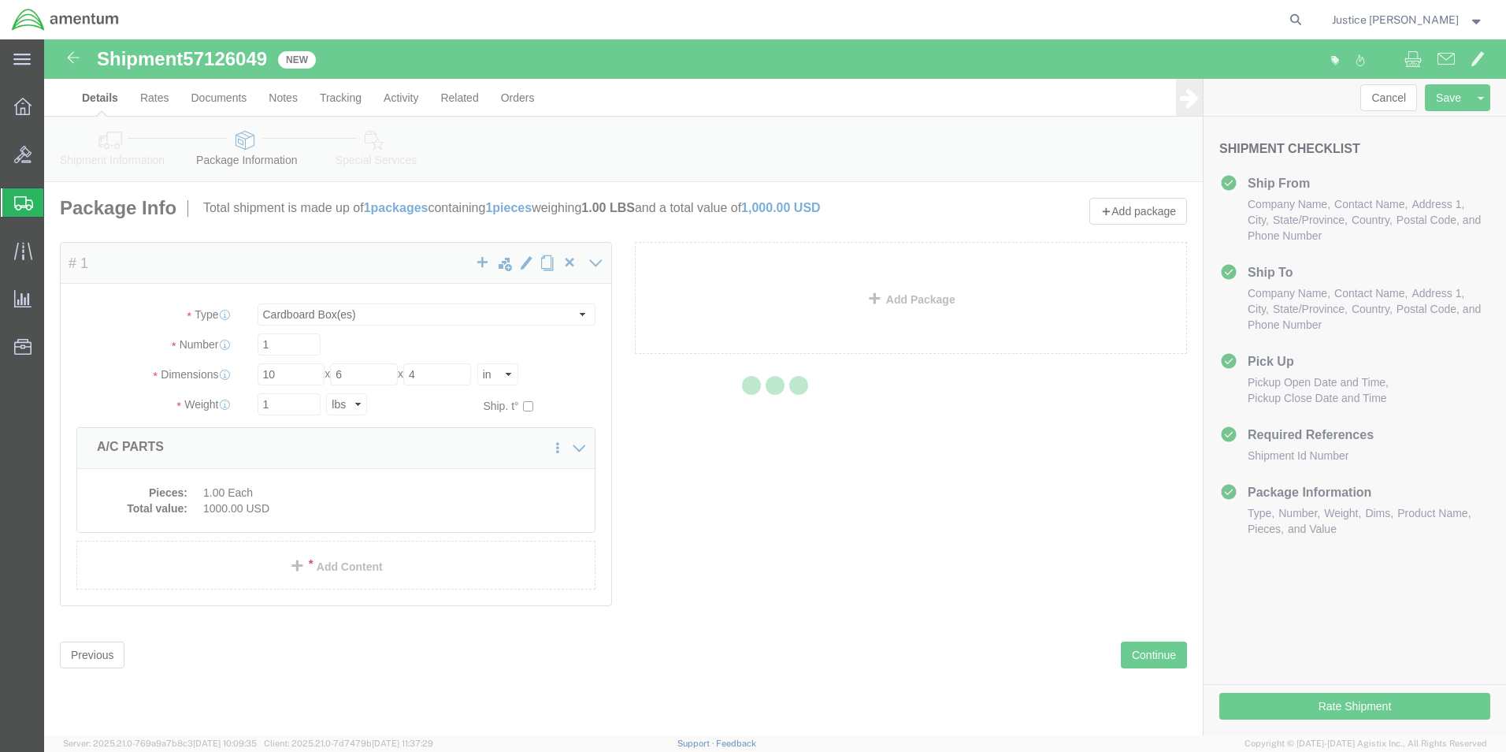
select select
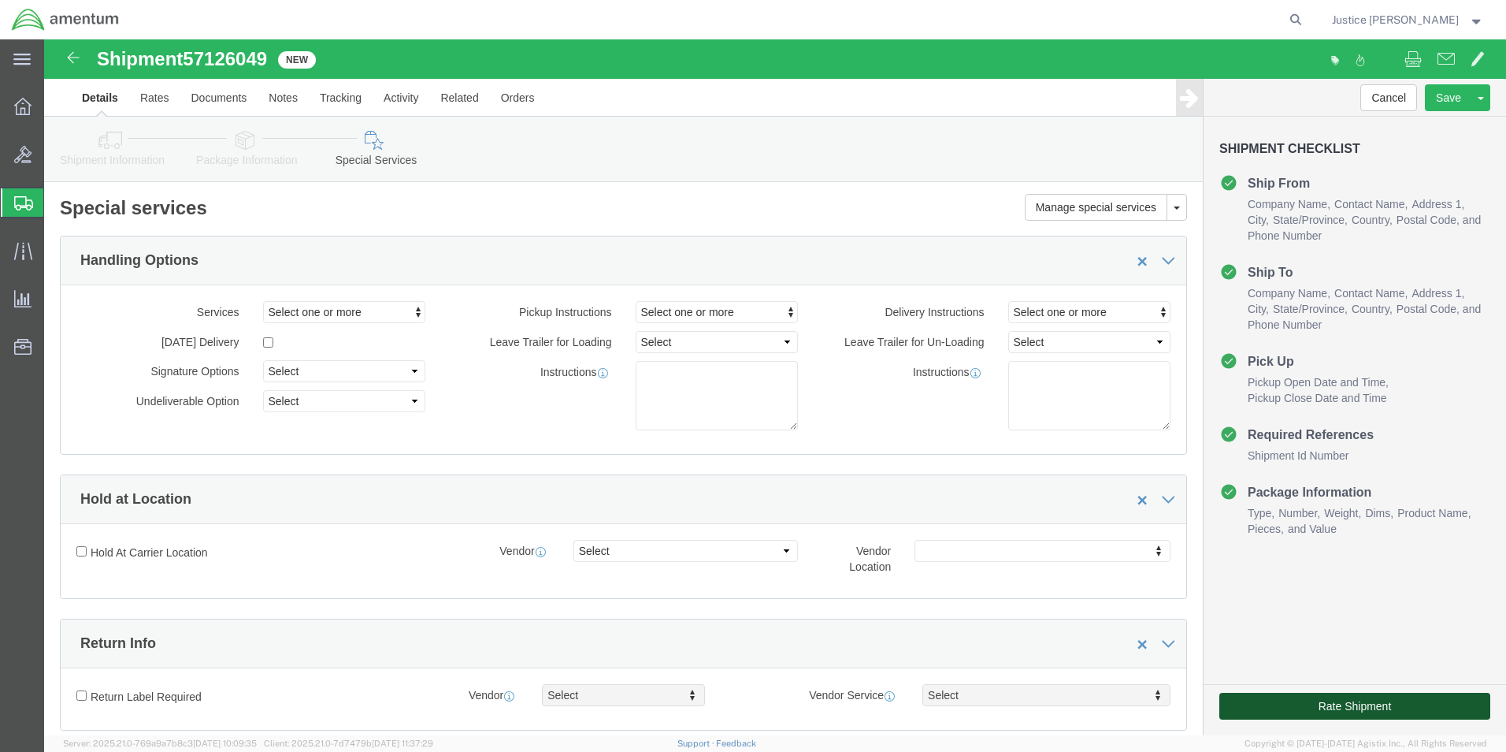
click button "Rate Shipment"
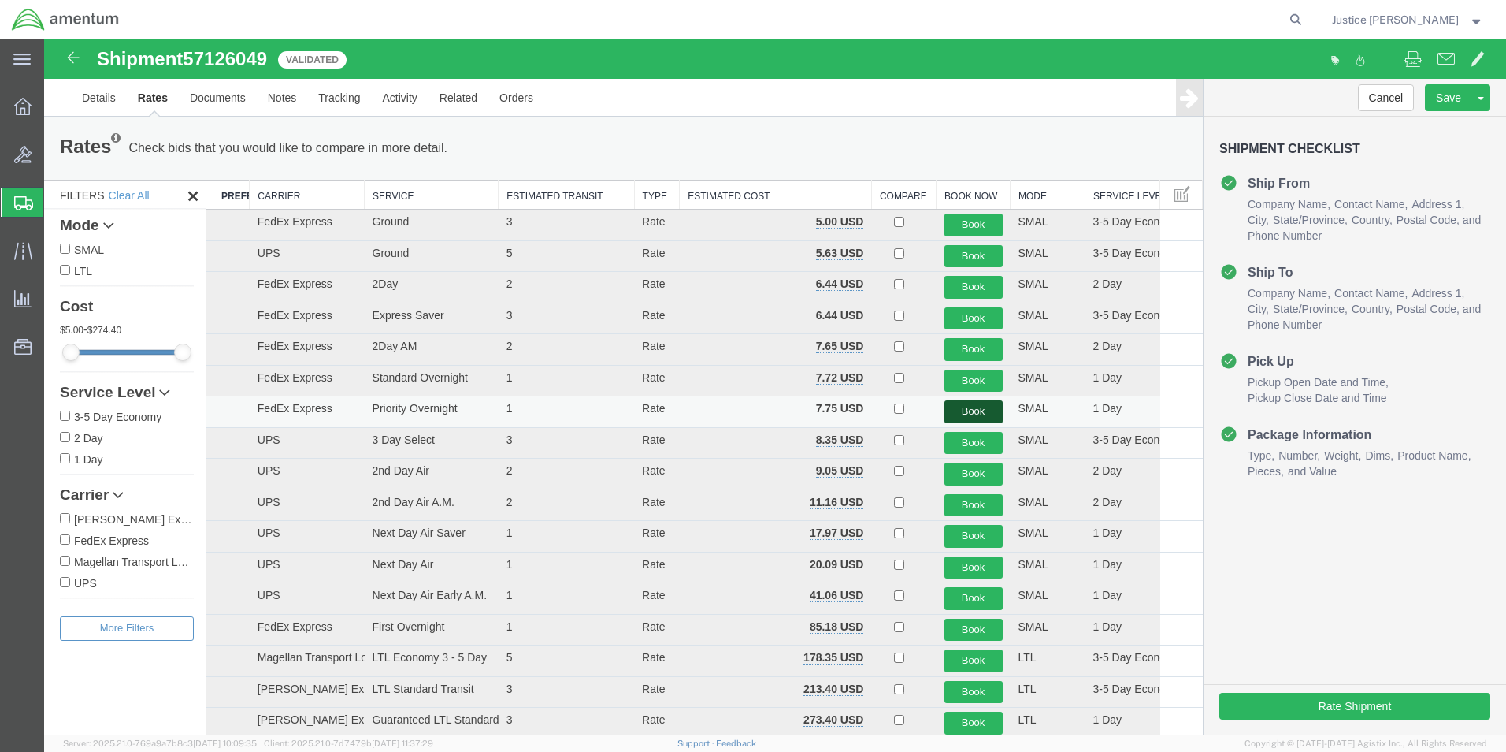
click at [967, 406] on button "Book" at bounding box center [974, 411] width 58 height 23
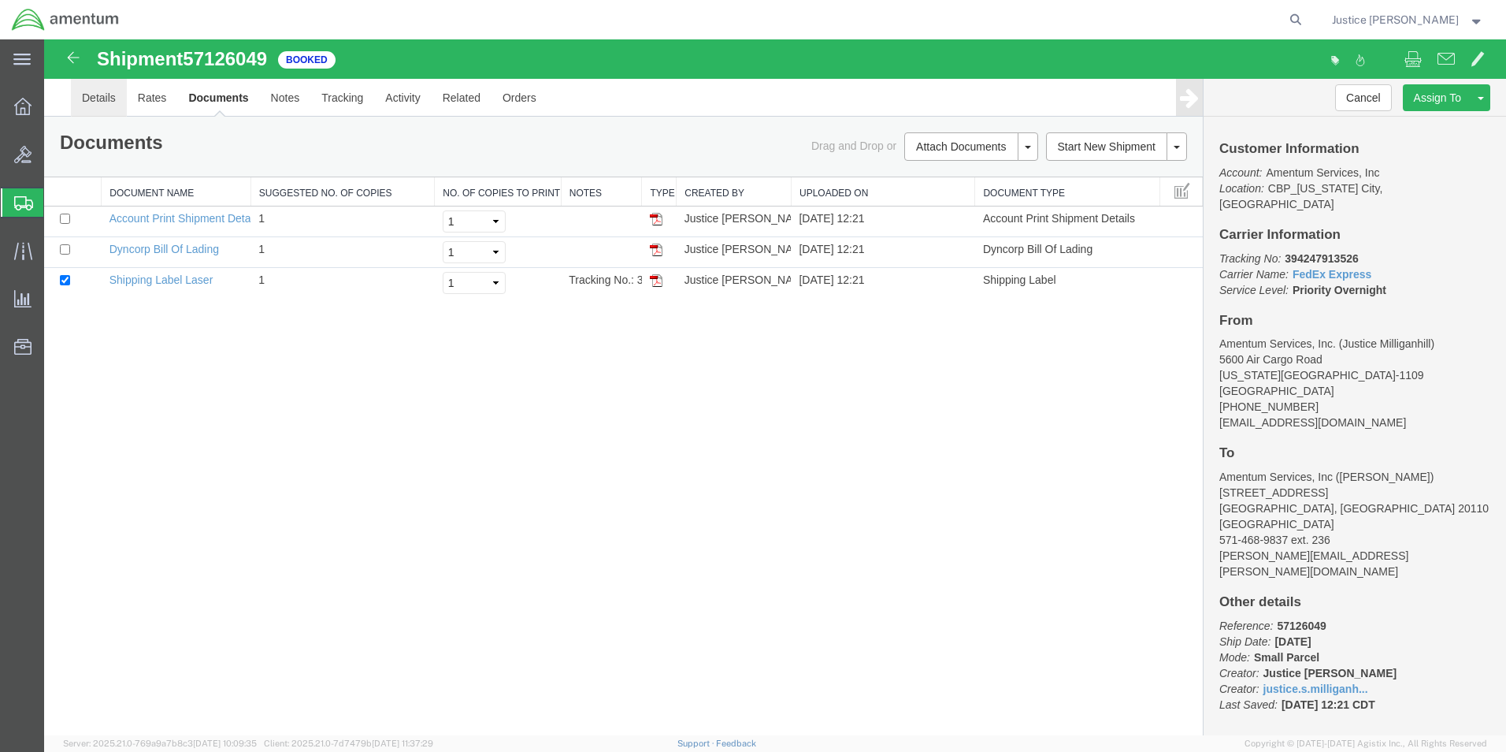
click at [122, 90] on link "Details" at bounding box center [99, 98] width 56 height 38
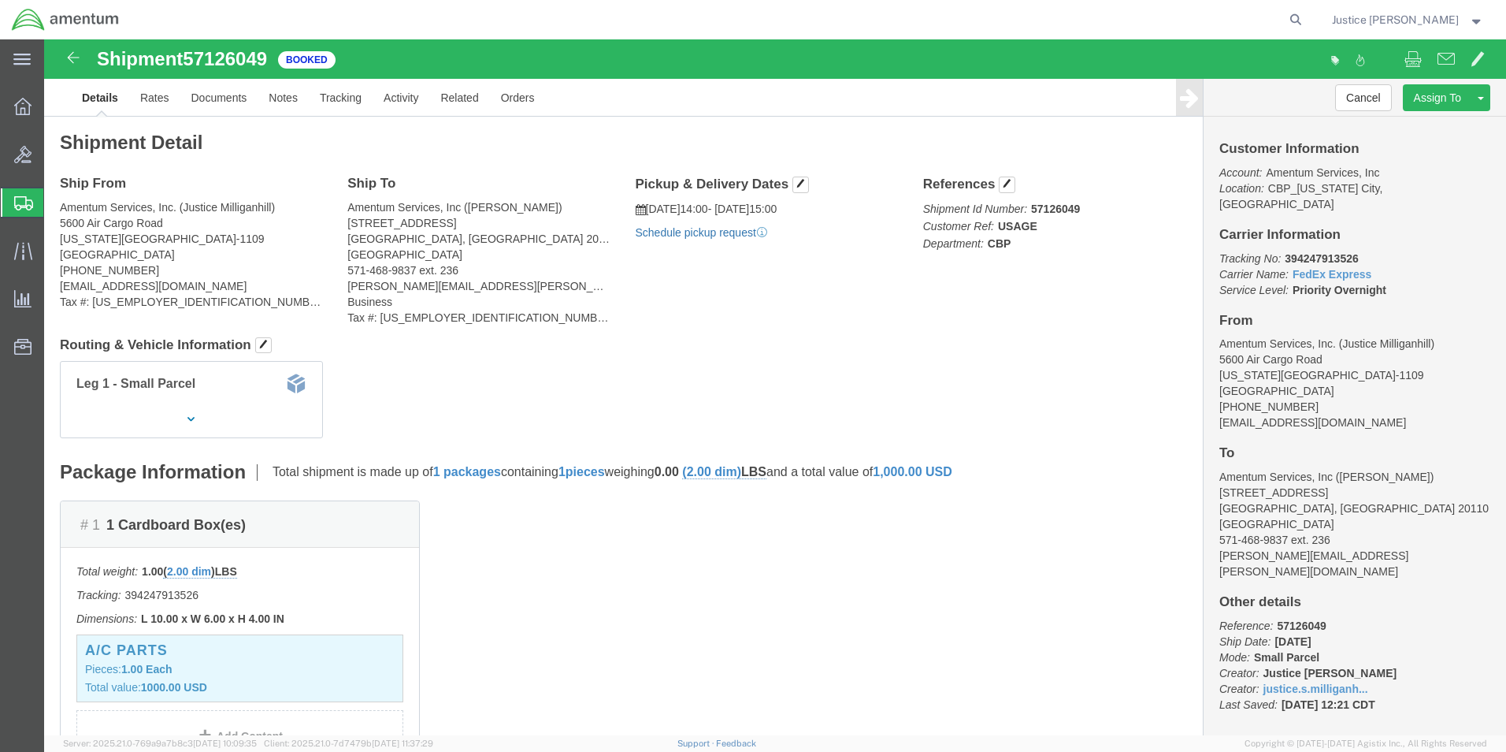
click link "Schedule pickup request"
click link "Documents"
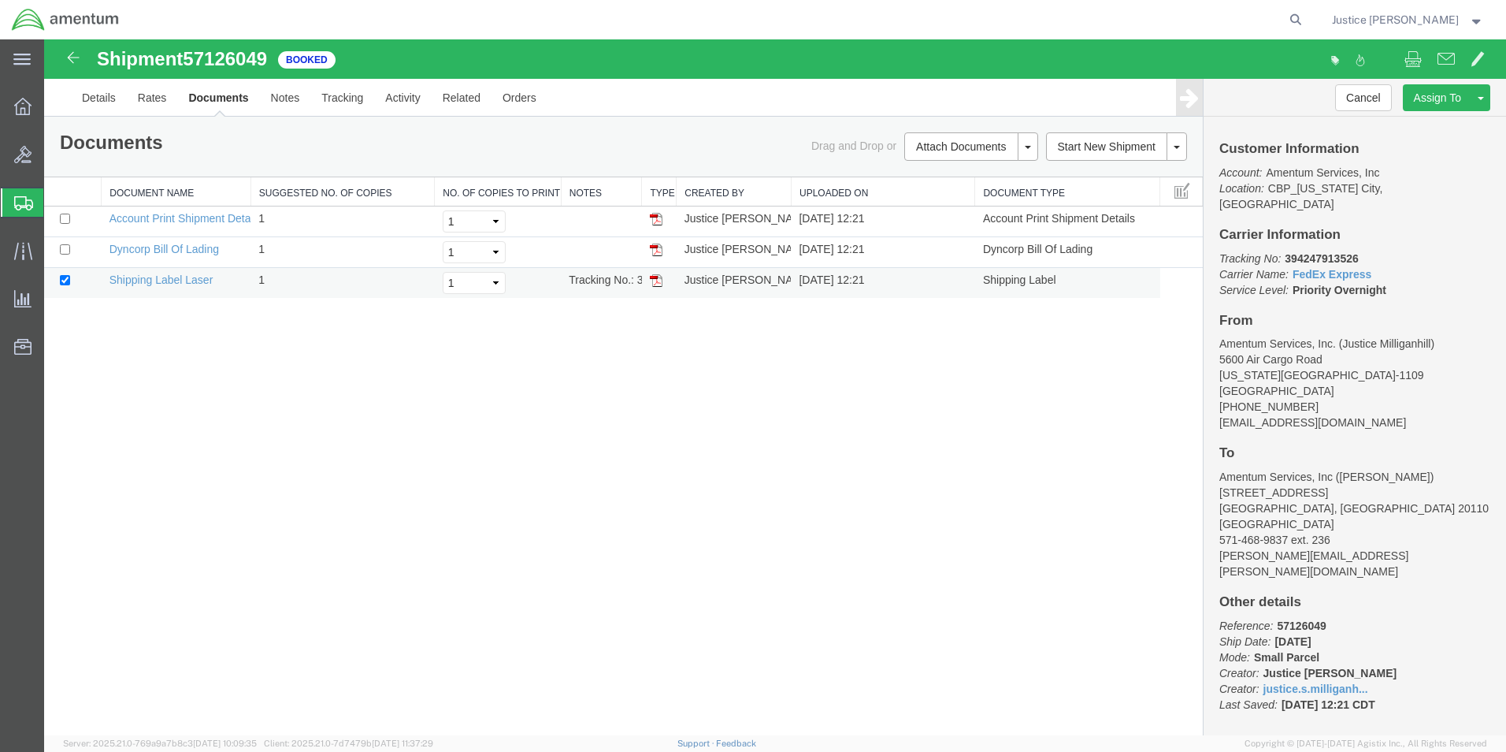
click at [655, 278] on img at bounding box center [656, 280] width 13 height 13
click at [28, 108] on icon at bounding box center [22, 106] width 17 height 17
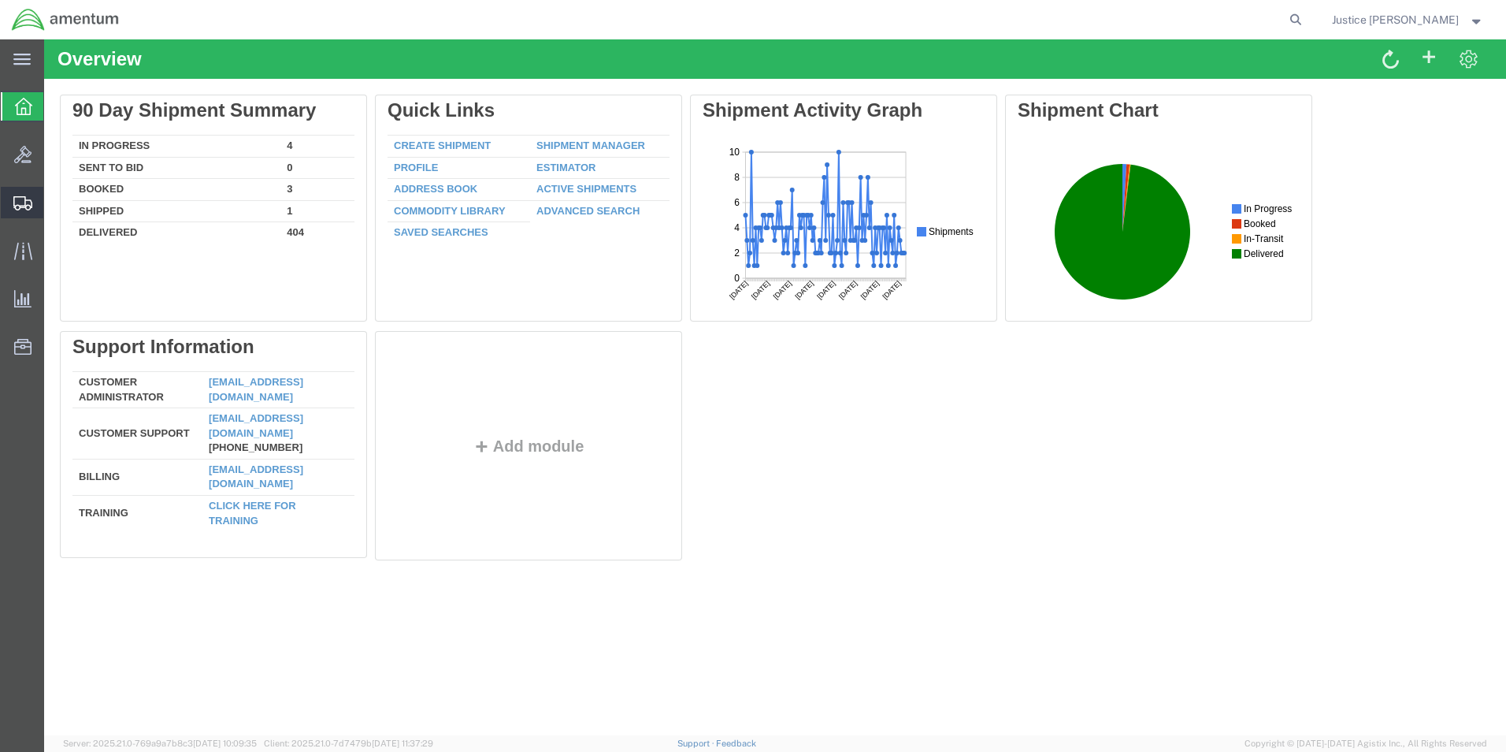
click at [0, 0] on span "Shipment Manager" at bounding box center [0, 0] width 0 height 0
click at [0, 0] on span "Create Shipment" at bounding box center [0, 0] width 0 height 0
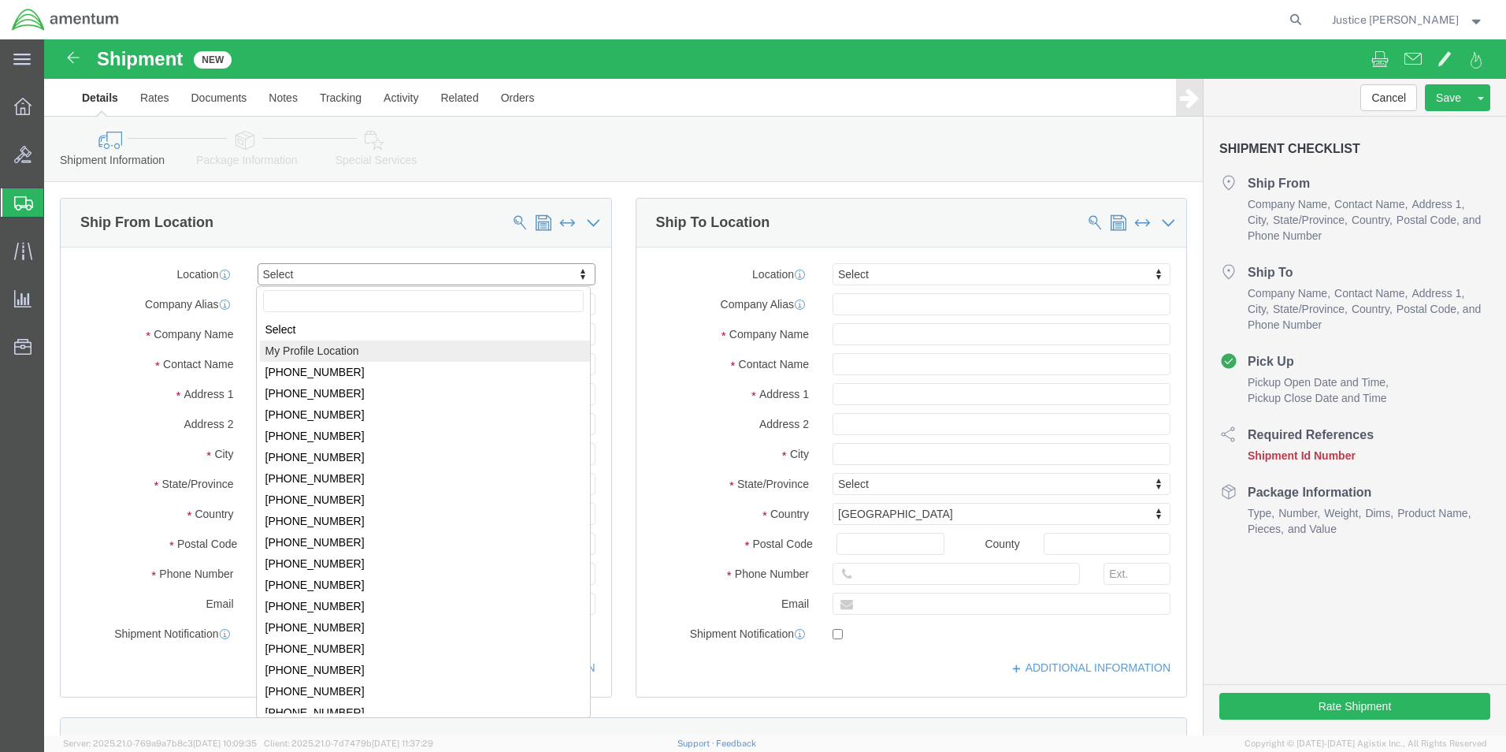
select select "MYPROFILE"
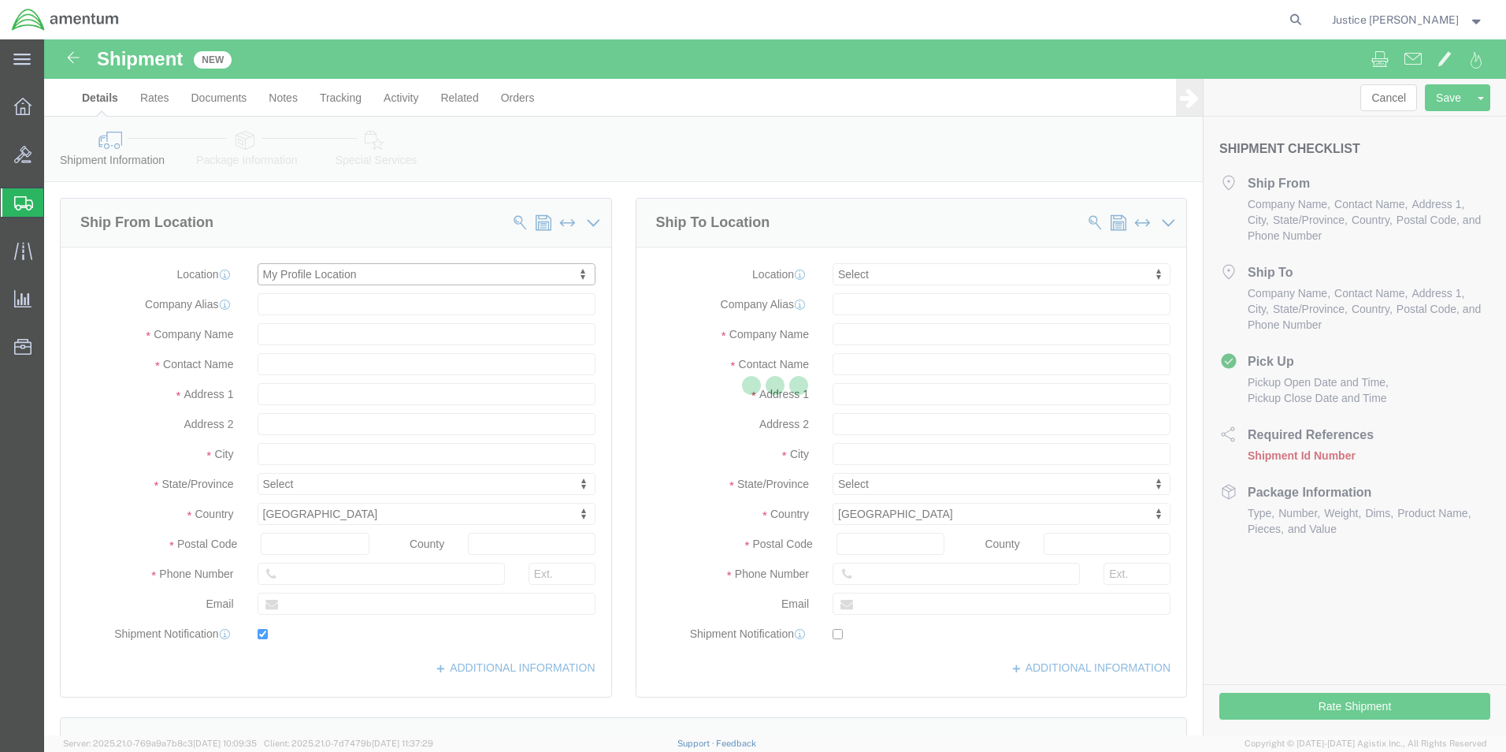
type input "5600 Air Cargo Road"
type input "73159-1109"
type input "[PHONE_NUMBER]"
type input "[EMAIL_ADDRESS][DOMAIN_NAME]"
checkbox input "true"
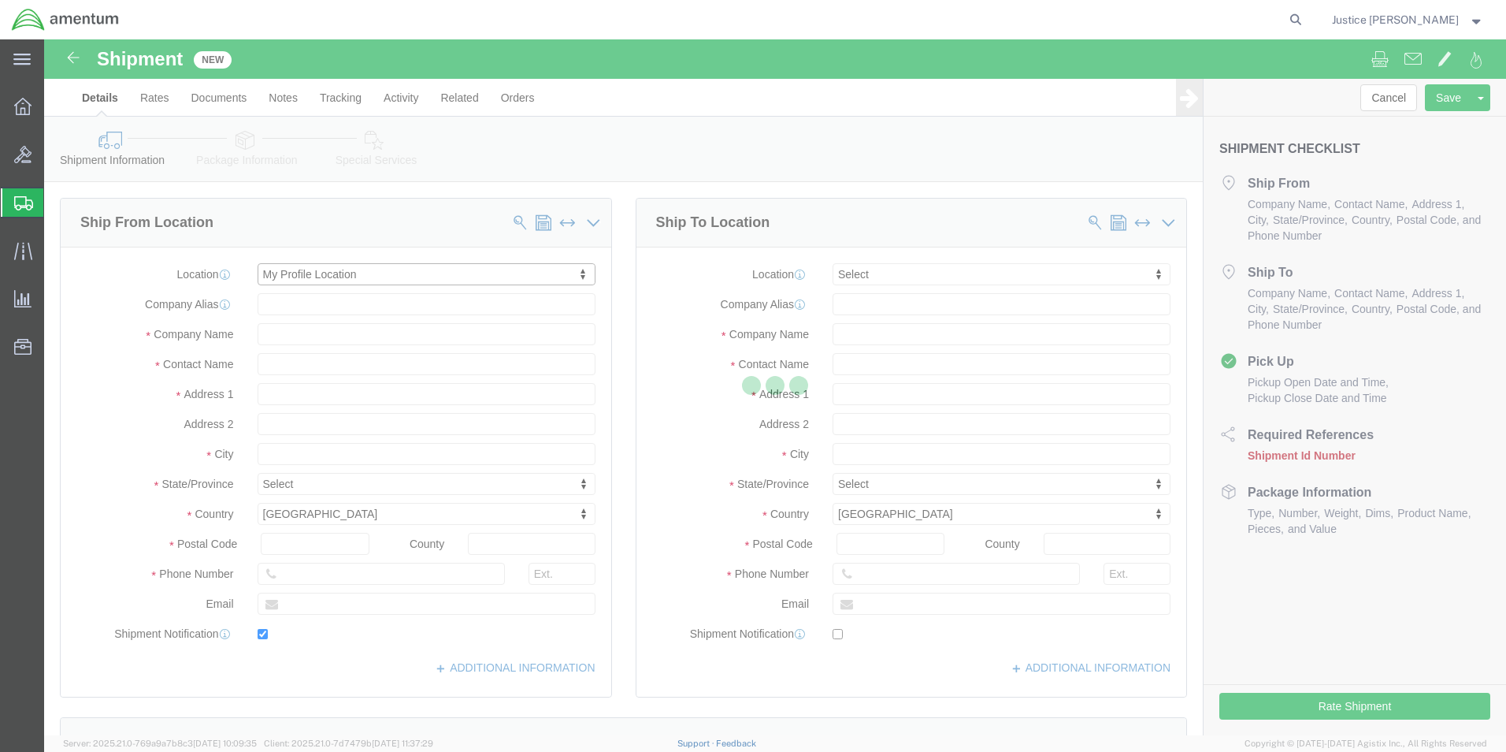
type input "Amentum Services, Inc."
type input "Justice [PERSON_NAME]"
type input "[US_STATE][GEOGRAPHIC_DATA]"
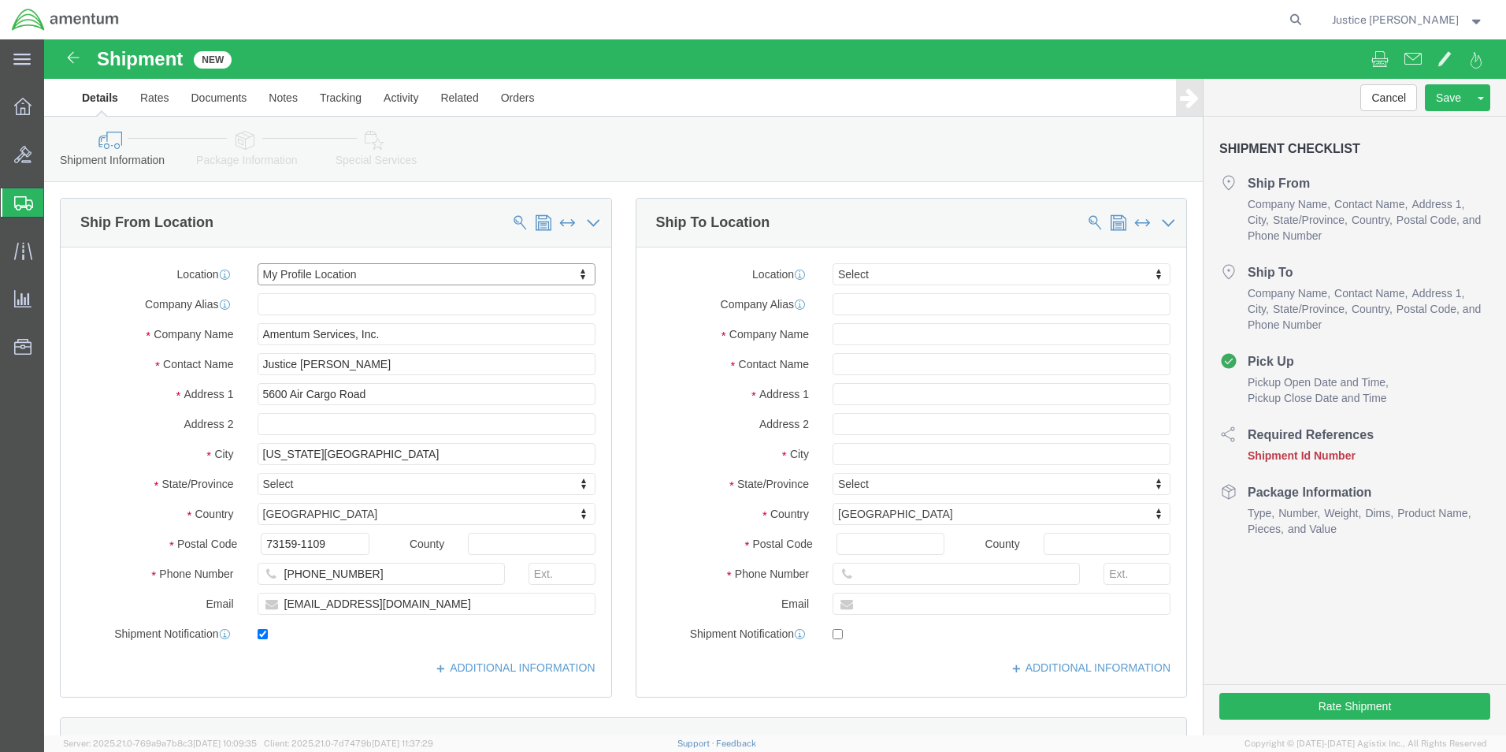
select select "OK"
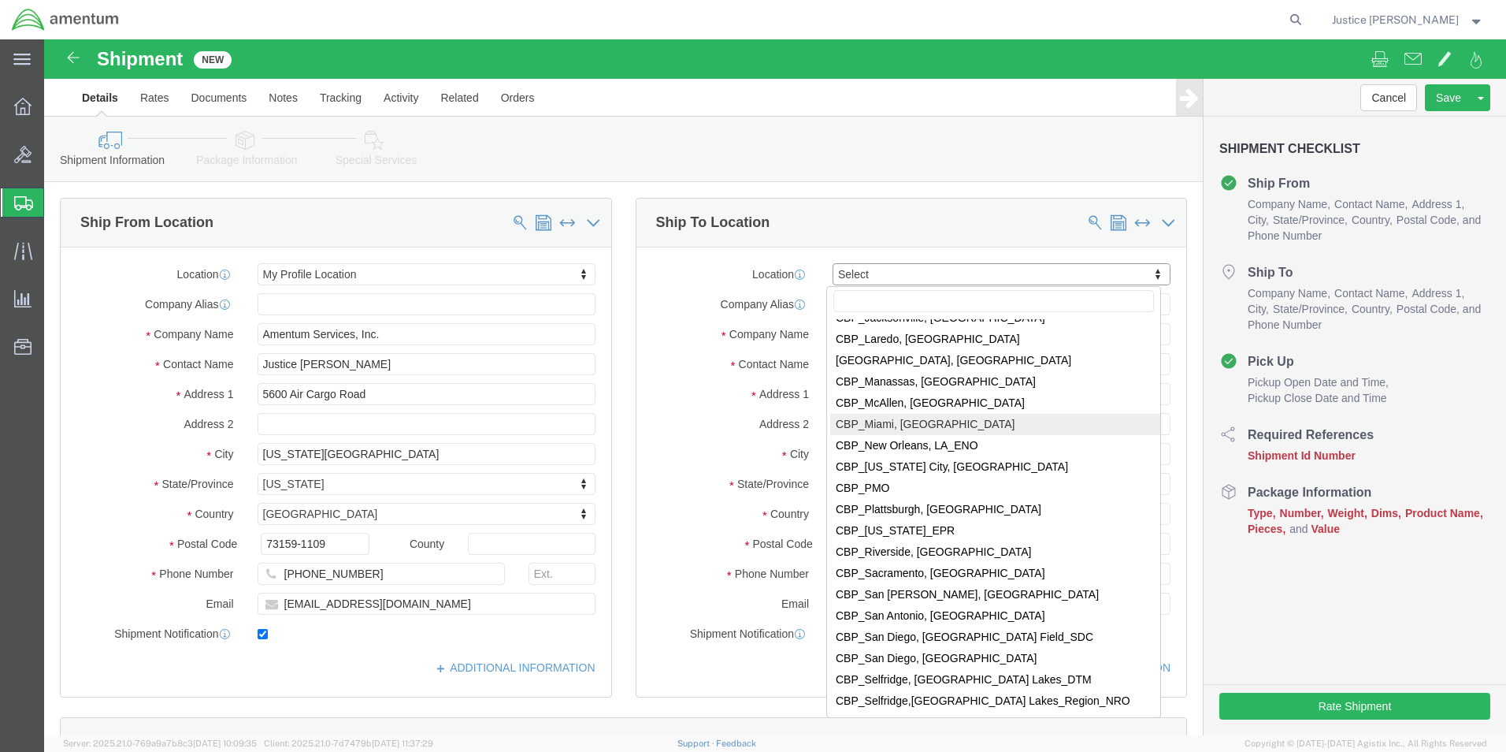
scroll to position [3387, 0]
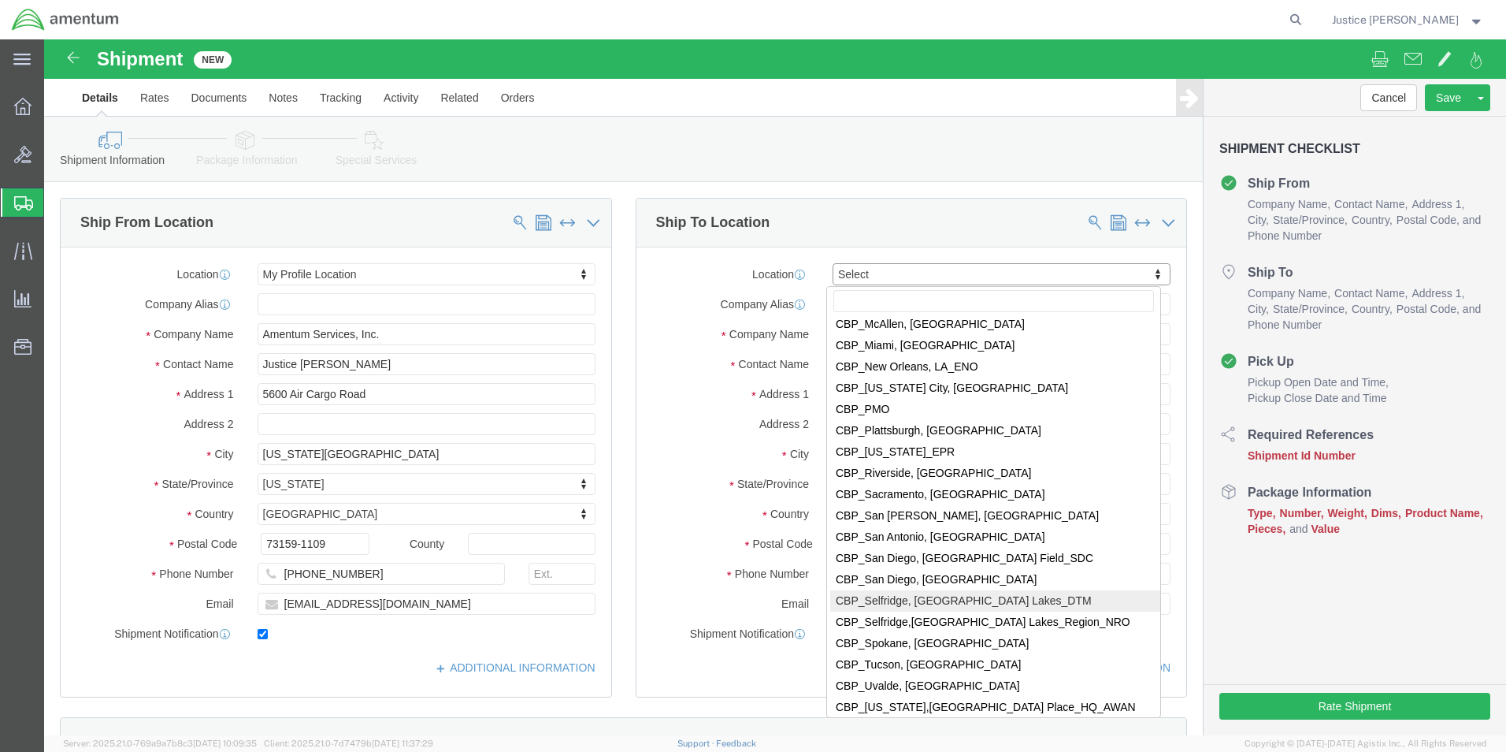
select select "49921"
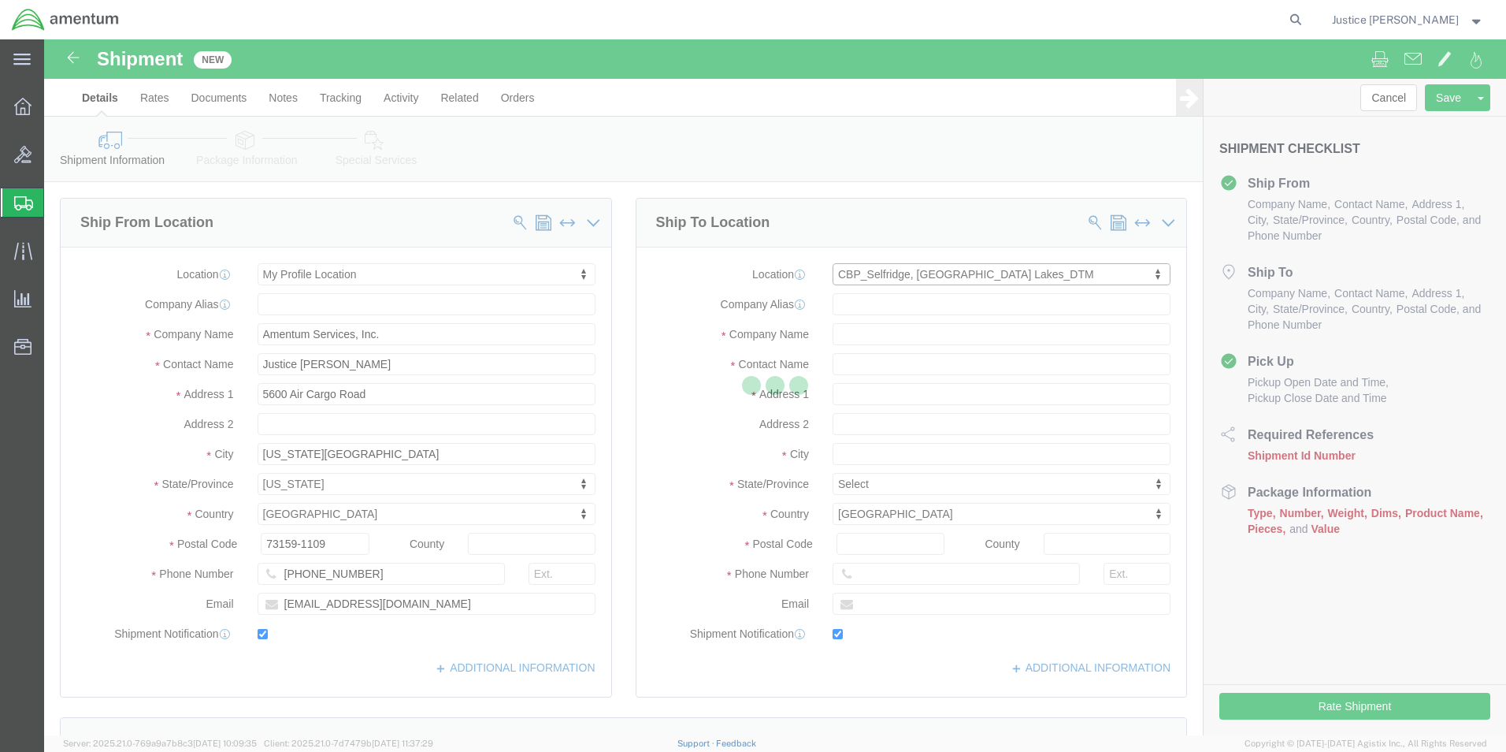
type input "[STREET_ADDRESS]"
type input "Building 1422"
type input "48045"
type input "[PHONE_NUMBER]"
type input "[PERSON_NAME][EMAIL_ADDRESS][PERSON_NAME][DOMAIN_NAME]"
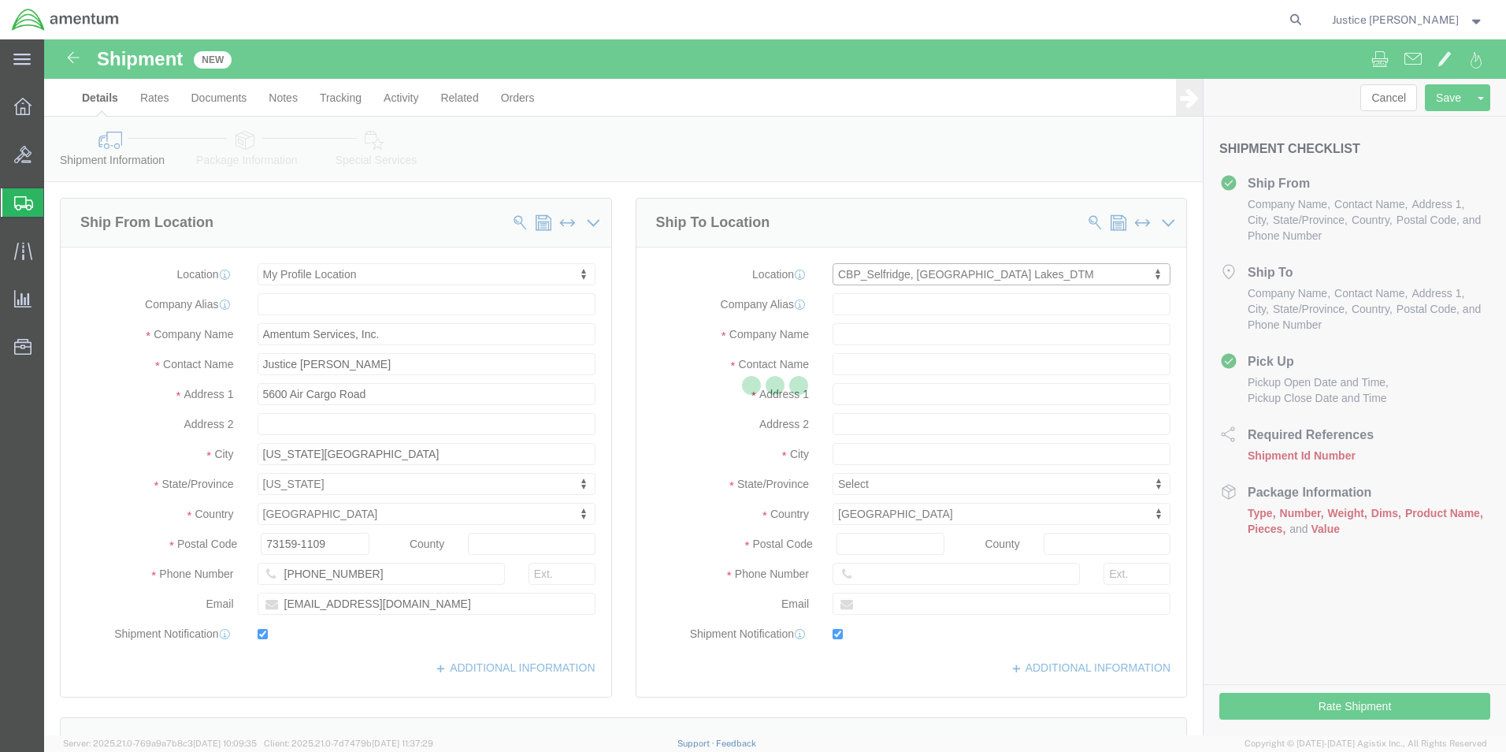
checkbox input "true"
type input "Amentum Services, Inc"
type input "[PERSON_NAME]"
type input "Selfridge"
select select "MI"
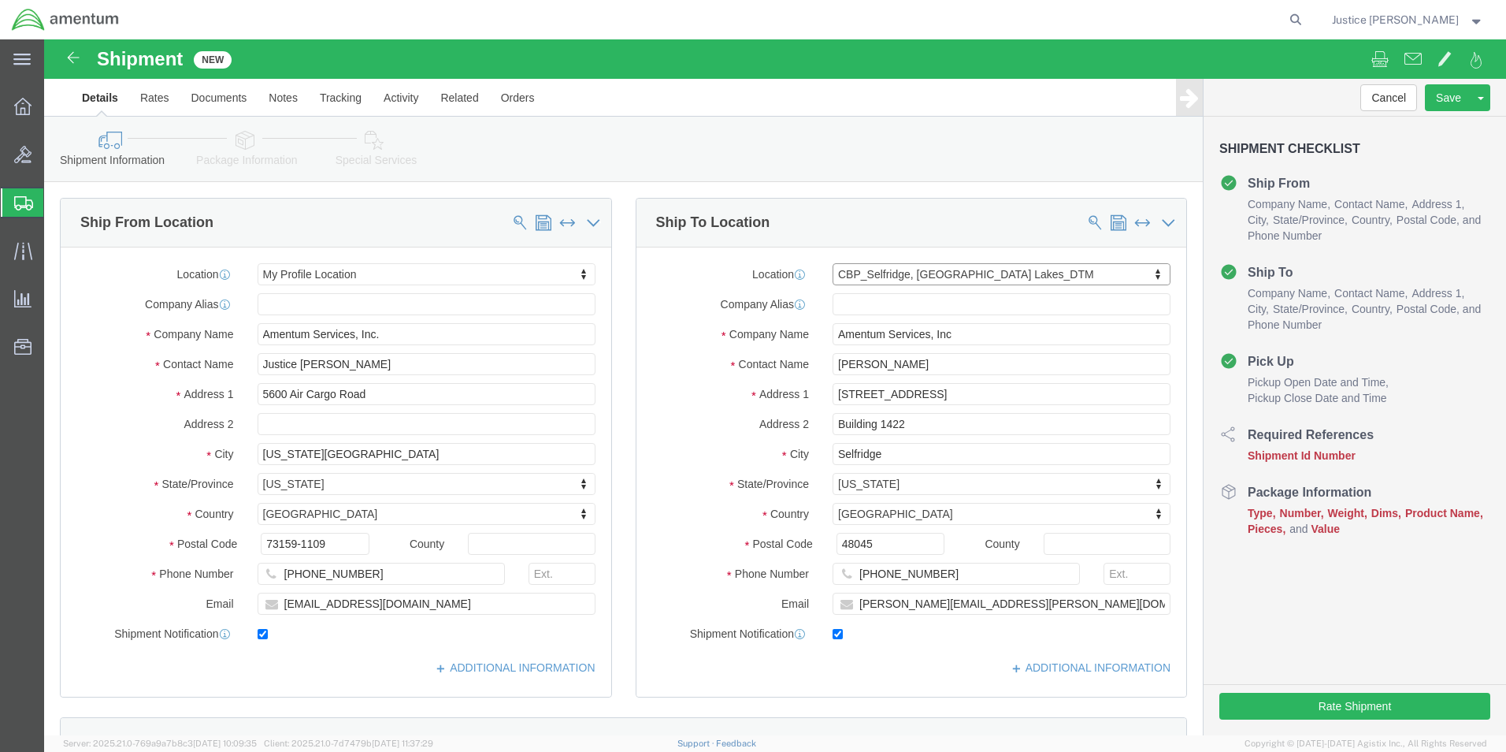
click div "Ship To Location Location [GEOGRAPHIC_DATA], [GEOGRAPHIC_DATA] Lakes_DTM Select…"
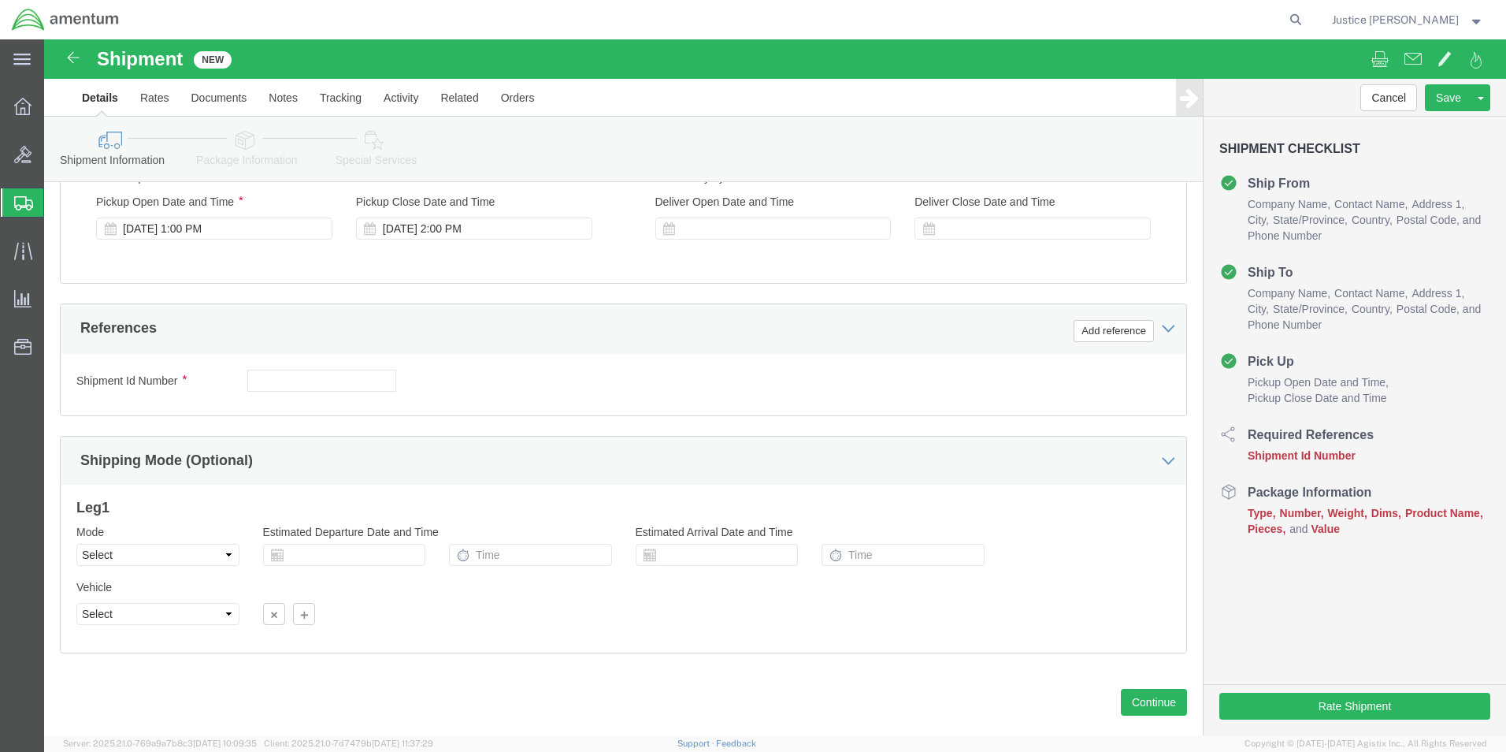
scroll to position [630, 0]
click button "Continue"
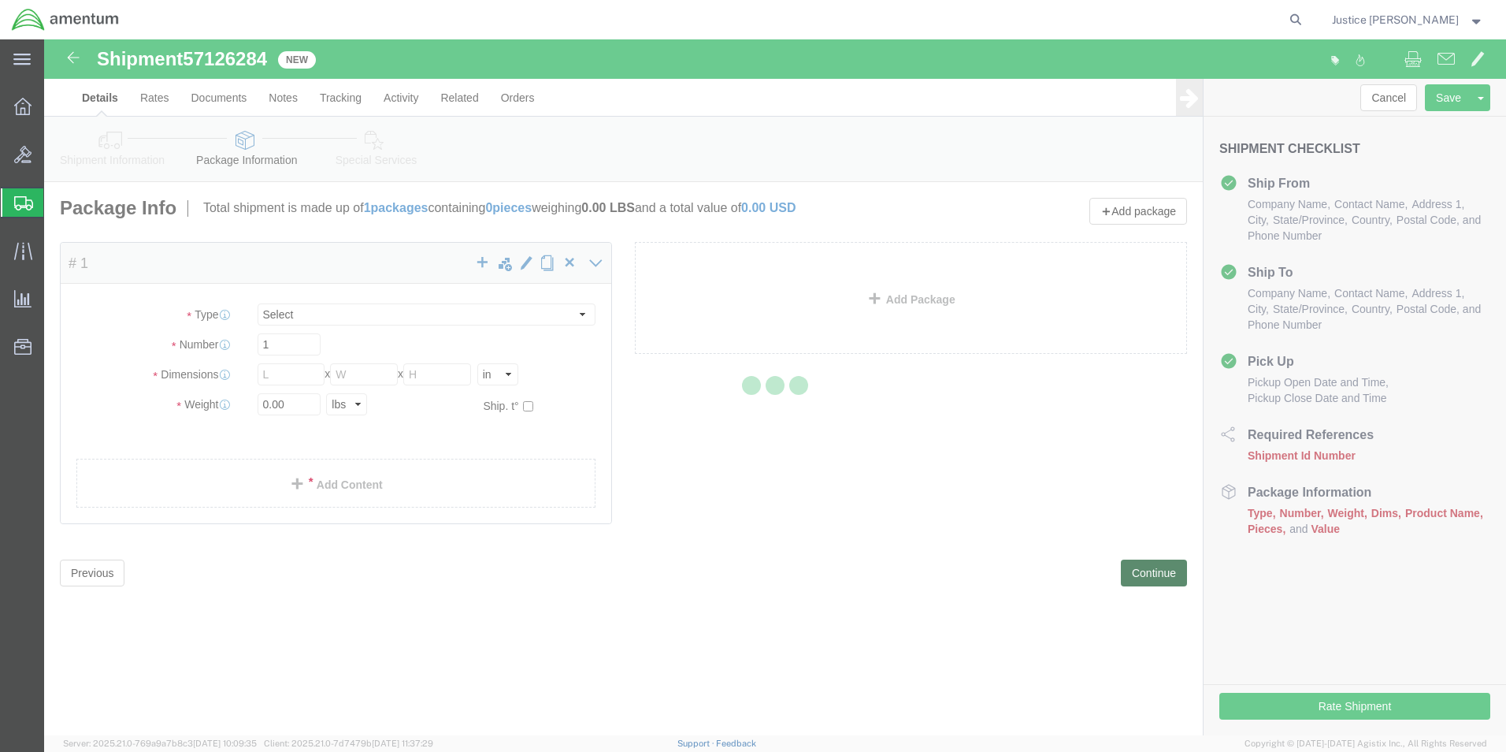
select select "CBOX"
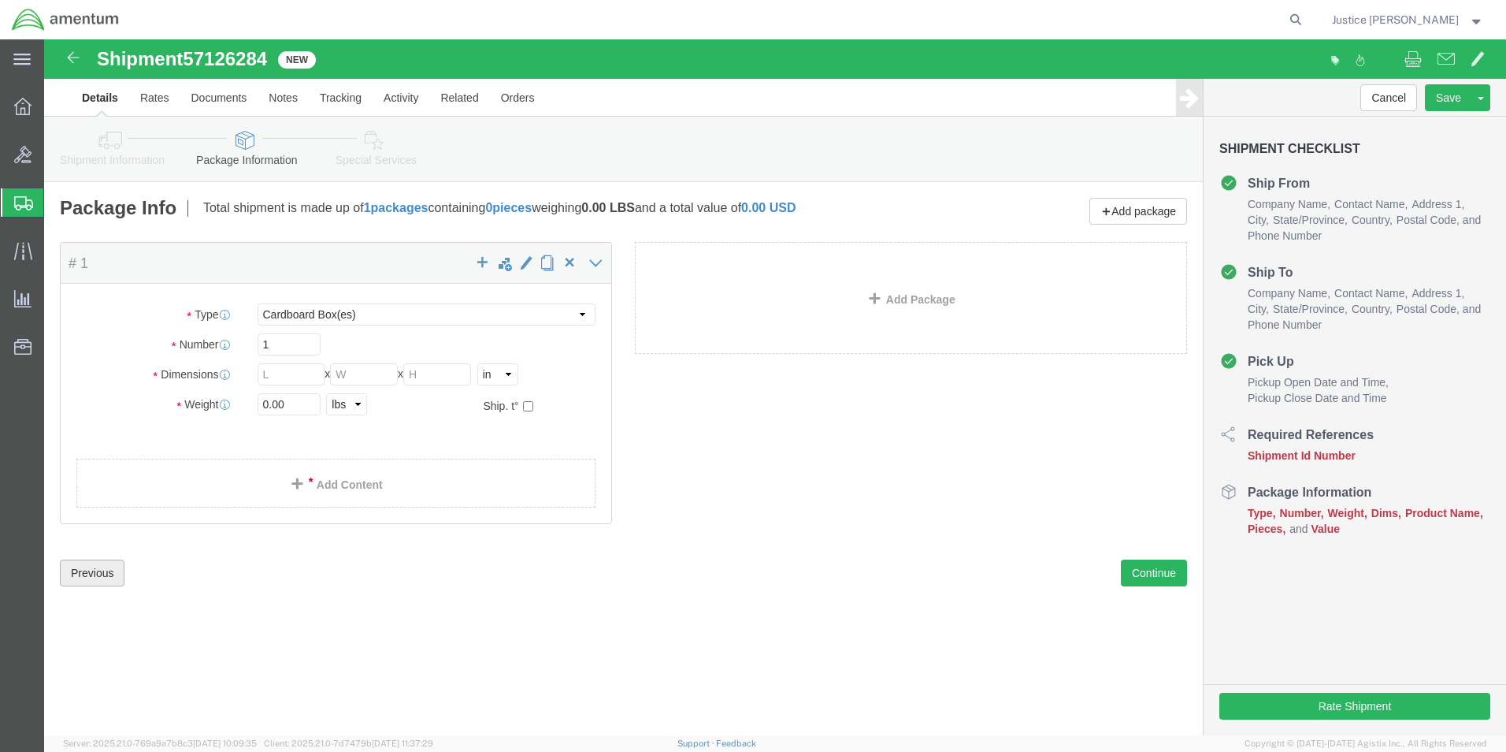
click button "Previous"
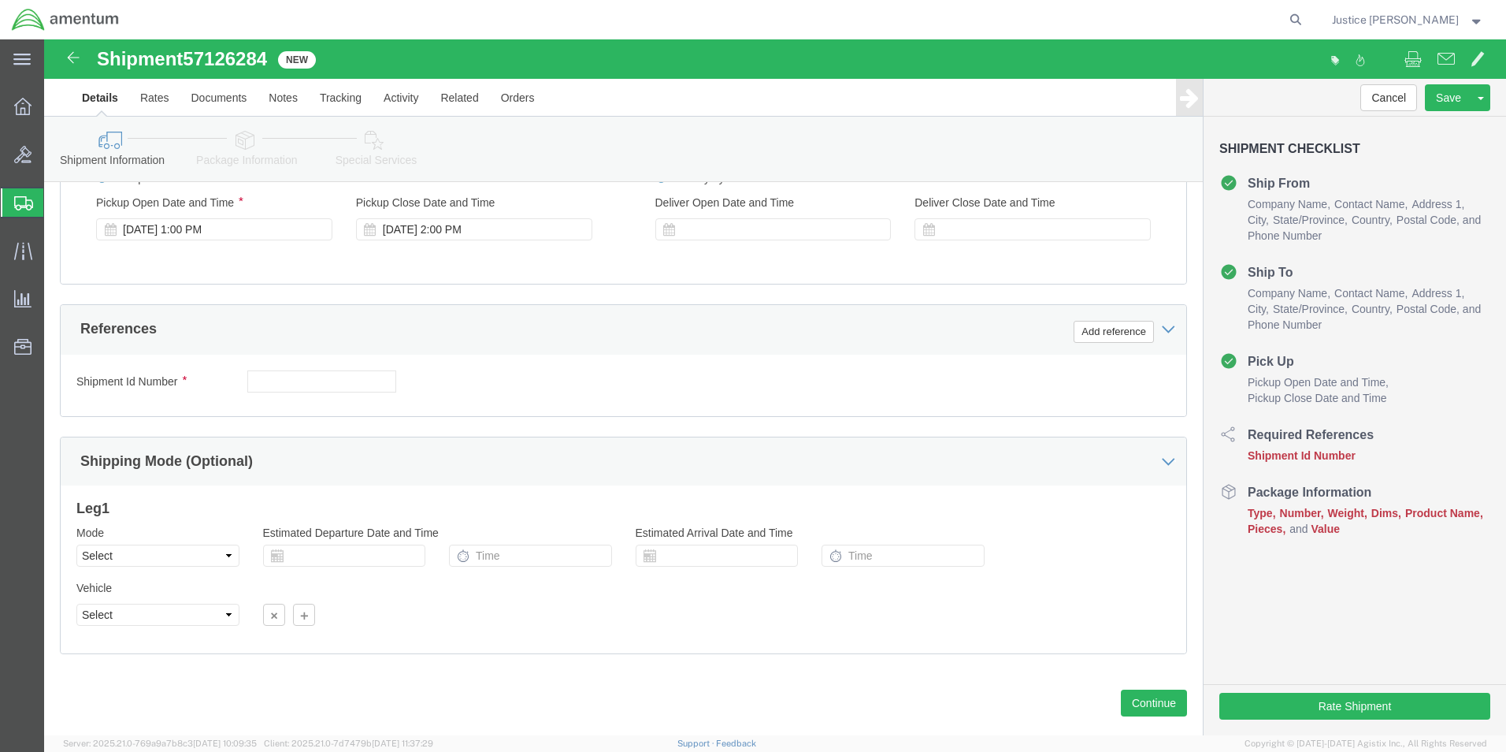
scroll to position [630, 0]
drag, startPoint x: 146, startPoint y: 17, endPoint x: 231, endPoint y: 20, distance: 85.2
click div "Shipment 57126284 New"
drag, startPoint x: 226, startPoint y: 20, endPoint x: 213, endPoint y: 22, distance: 13.5
copy span "57126284"
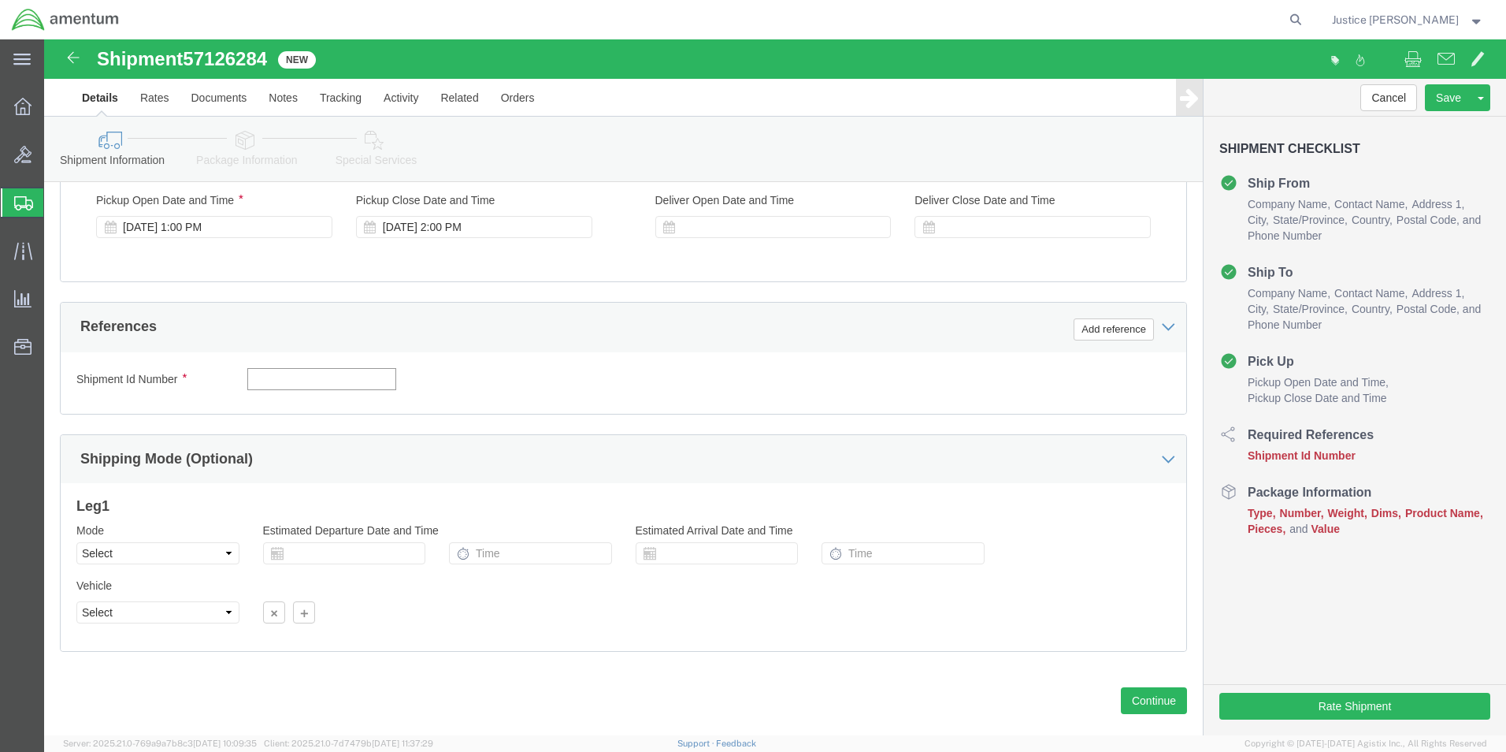
click input "text"
paste input "57126284"
type input "57126284"
click button "Add reference"
click select "Select Account Type Activity ID Airline Appointment Number ASN Batch Request # …"
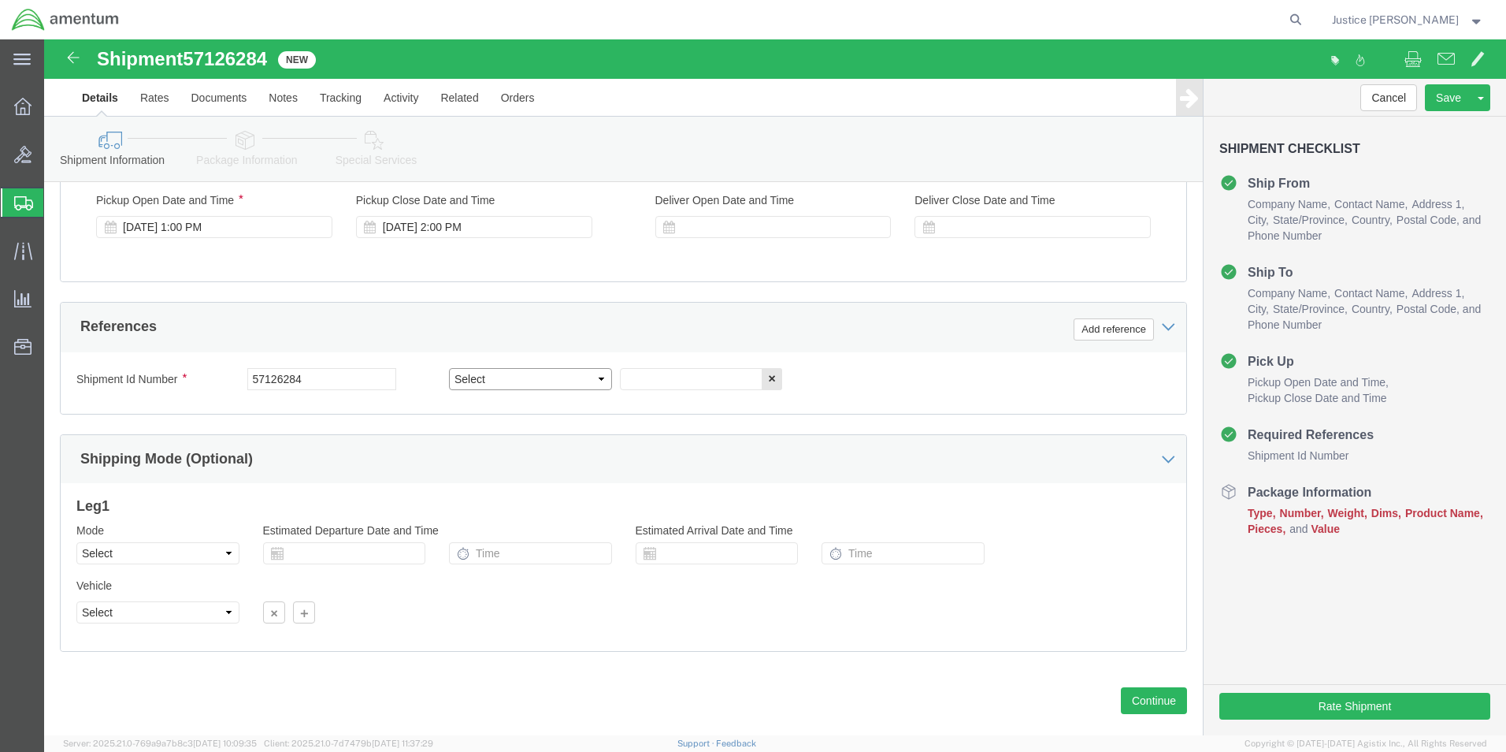
select select "DEPT"
click select "Select Account Type Activity ID Airline Appointment Number ASN Batch Request # …"
click input "text"
type input "CBP"
click button "Add reference"
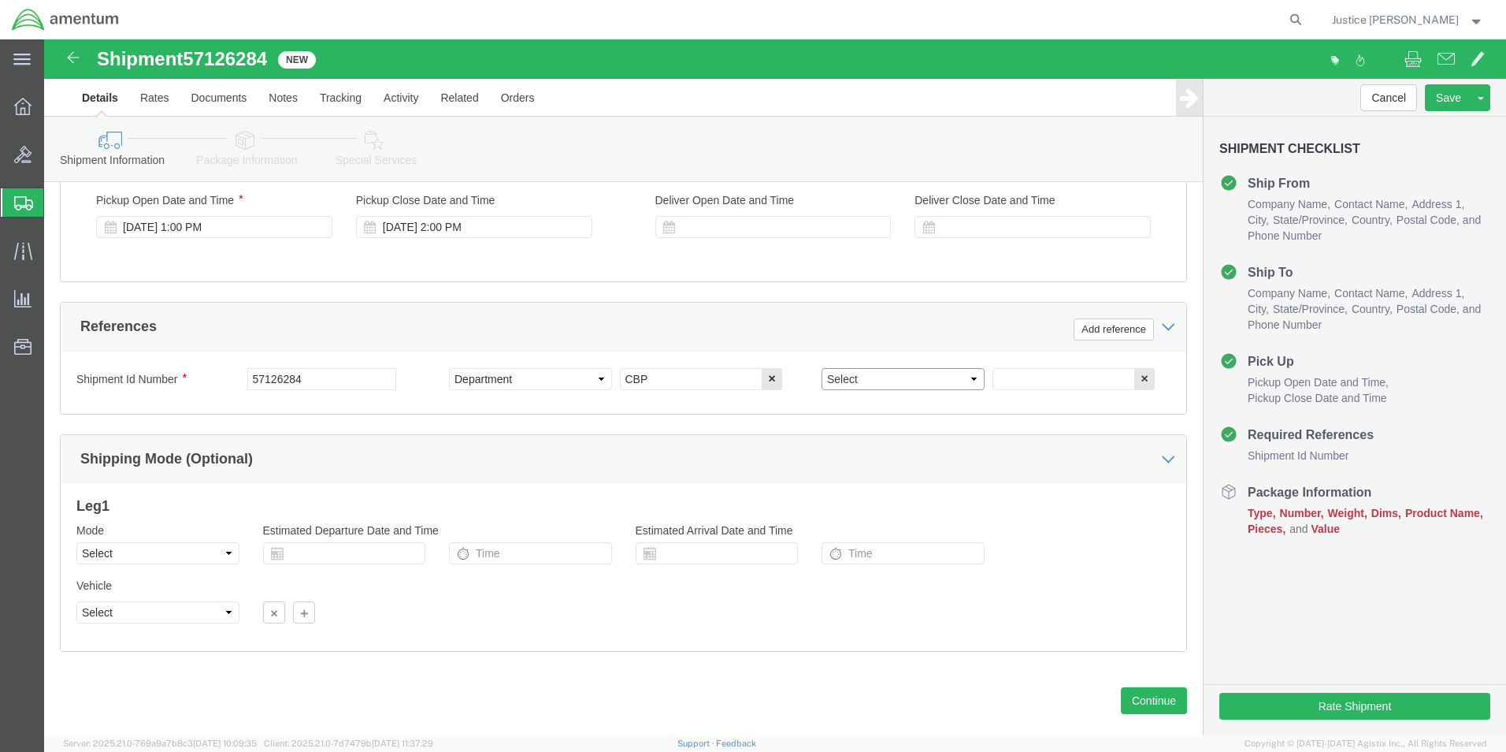
click select "Select Account Type Activity ID Airline Appointment Number ASN Batch Request # …"
select select "CUSTREF"
click select "Select Account Type Activity ID Airline Appointment Number ASN Batch Request # …"
click input "text"
type input "513-012119"
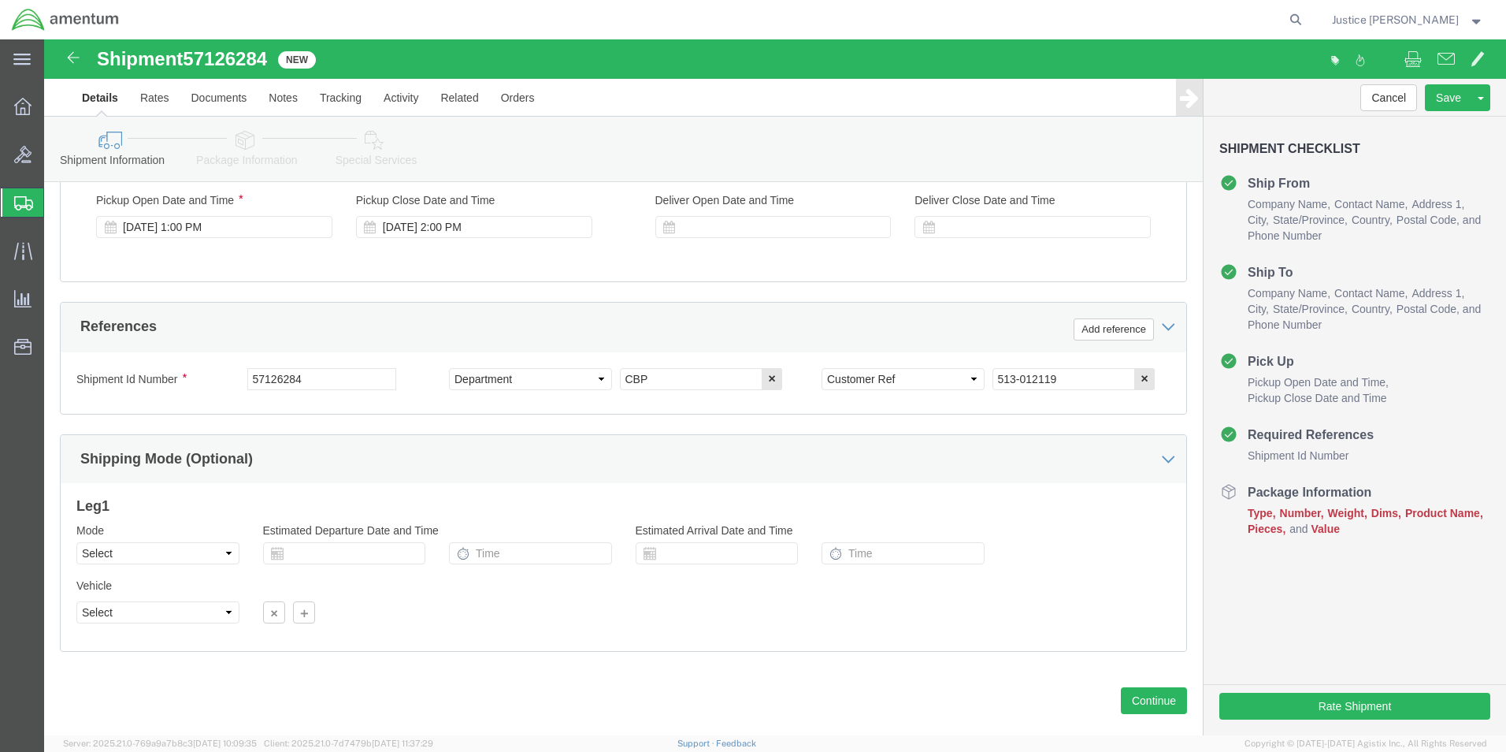
click div "Select Account Type Activity ID Airline Appointment Number ASN Batch Request # …"
click button "Continue"
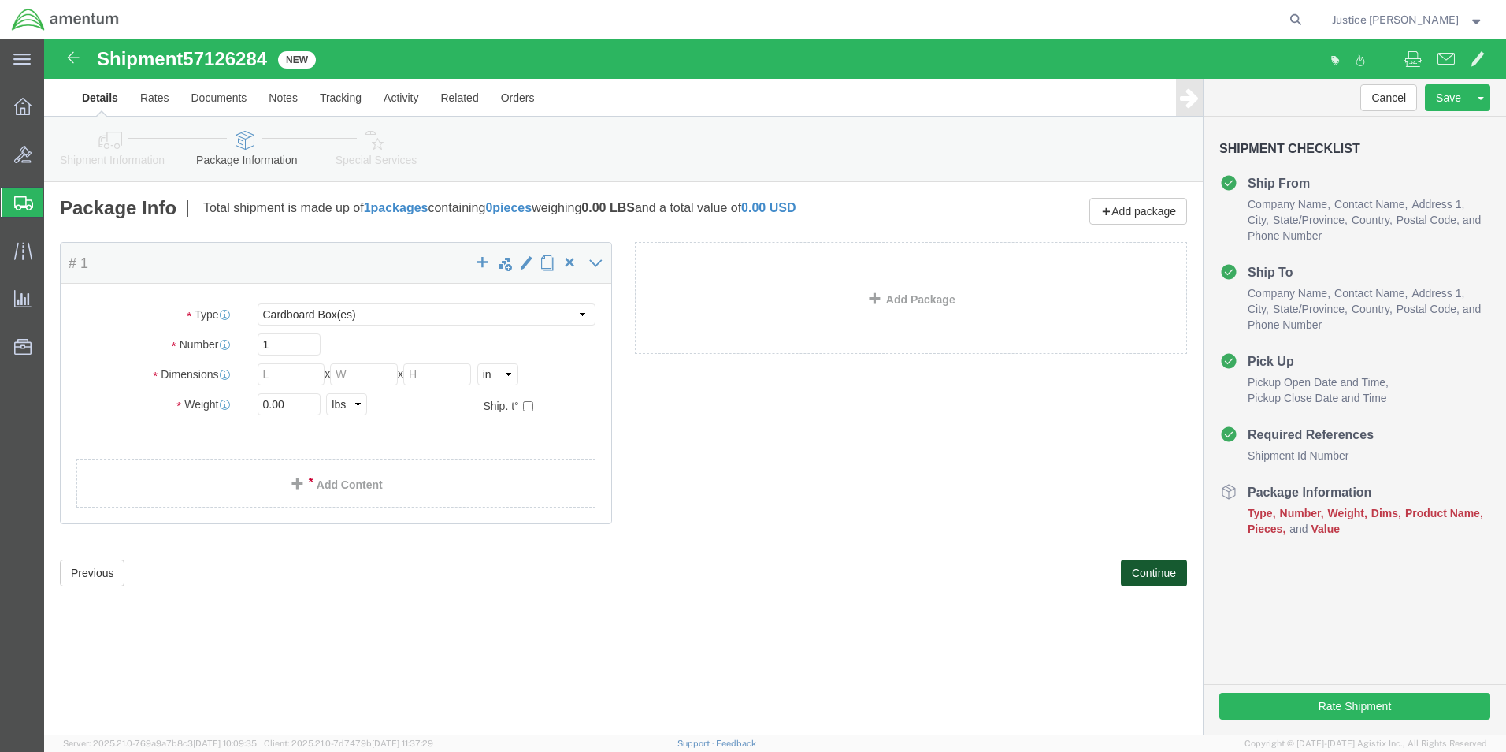
scroll to position [0, 0]
click select "Select BCK Boxes Bale(s) Basket(s) Bolt(s) Bottle(s) Buckets Bulk Bundle(s) Can…"
select select "ENV"
click select "Select BCK Boxes Bale(s) Basket(s) Bolt(s) Bottle(s) Buckets Bulk Bundle(s) Can…"
type input "9.50"
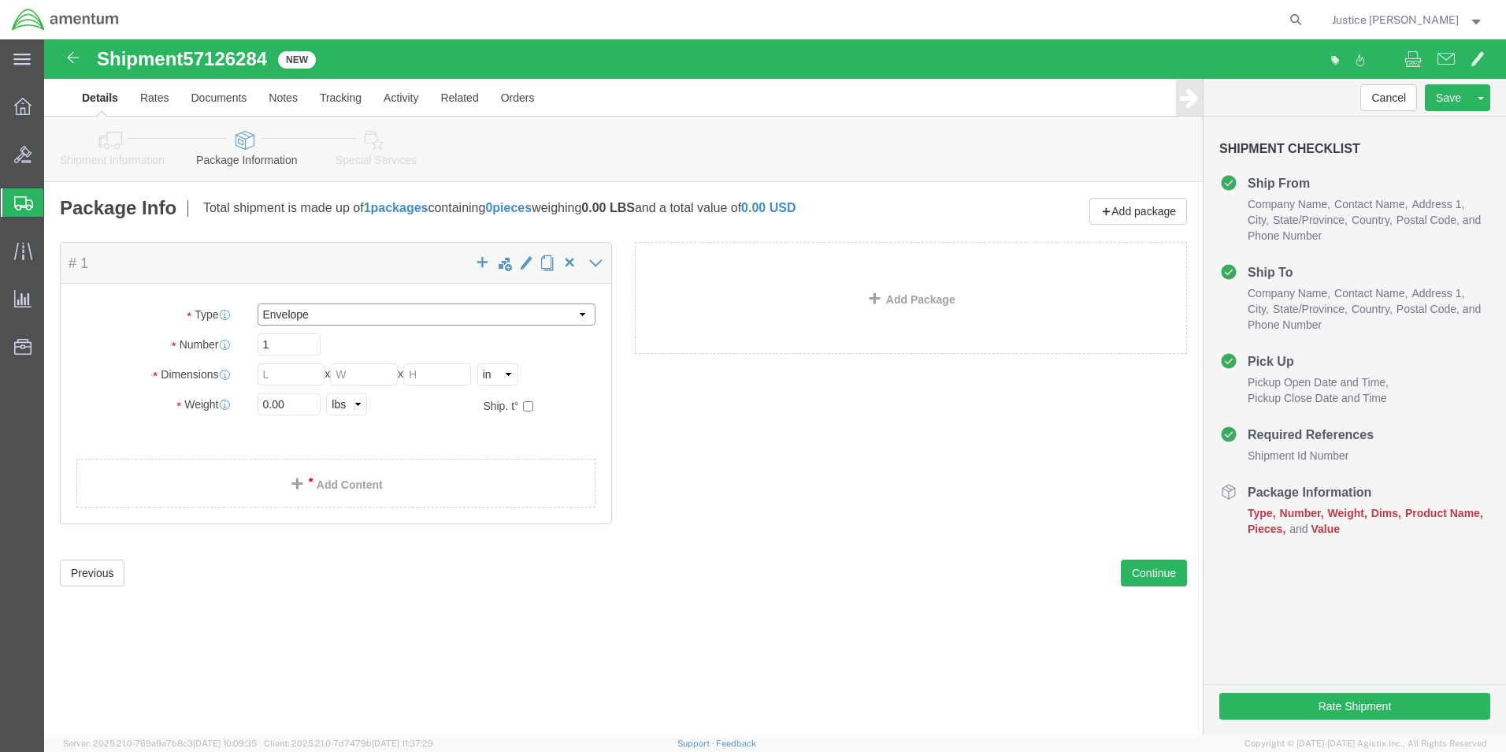
type input "12.50"
type input "0.25"
type input "1"
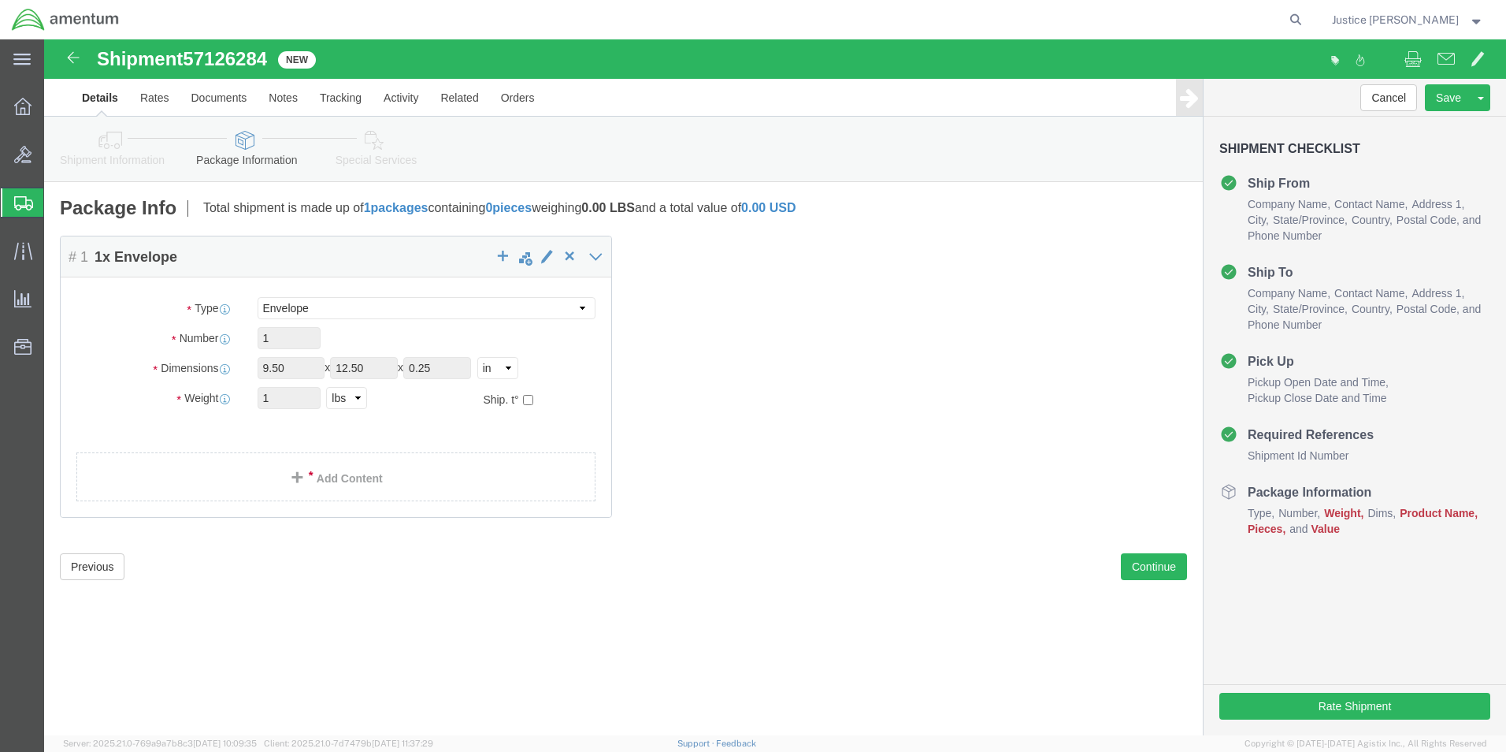
click div "Package Content # 1 1 x Envelope Package Type Select BCK Boxes Bale(s) Basket(s…"
click link "Add Content"
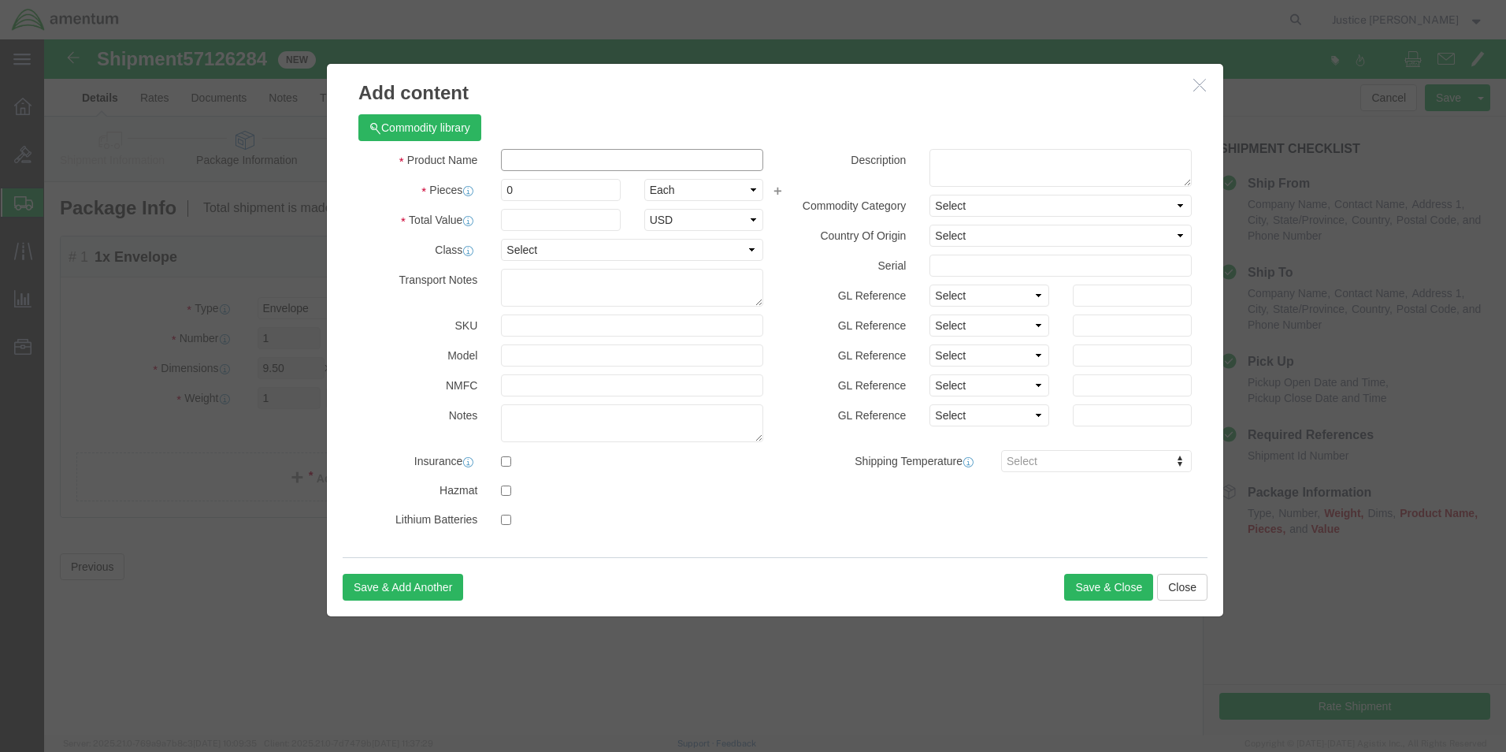
click input "text"
type input "A/C PART"
click div "Commodity library"
drag, startPoint x: 496, startPoint y: 161, endPoint x: 453, endPoint y: 157, distance: 43.5
click div "0"
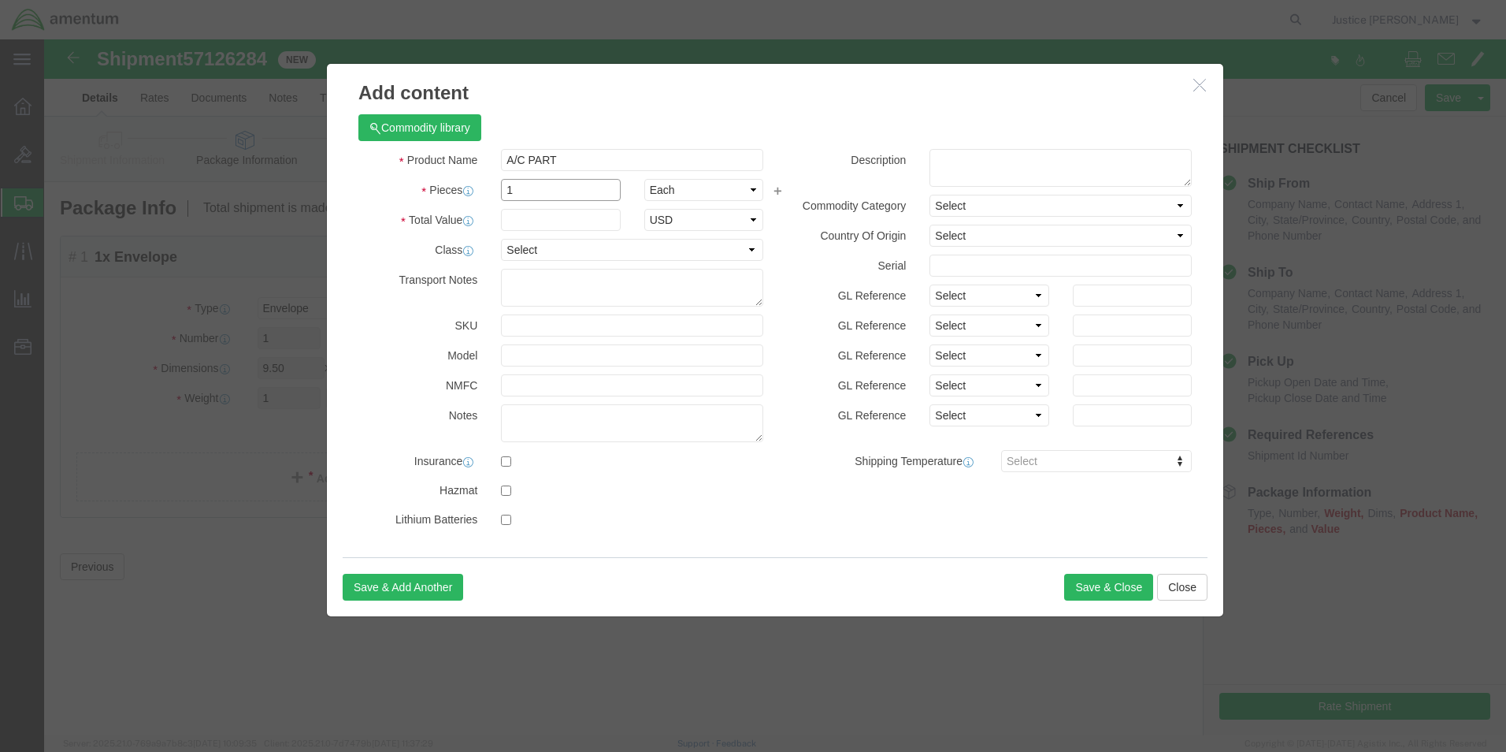
type input "1"
drag, startPoint x: 508, startPoint y: 80, endPoint x: 496, endPoint y: 142, distance: 62.6
click div "Commodity library"
click input "text"
type input "200"
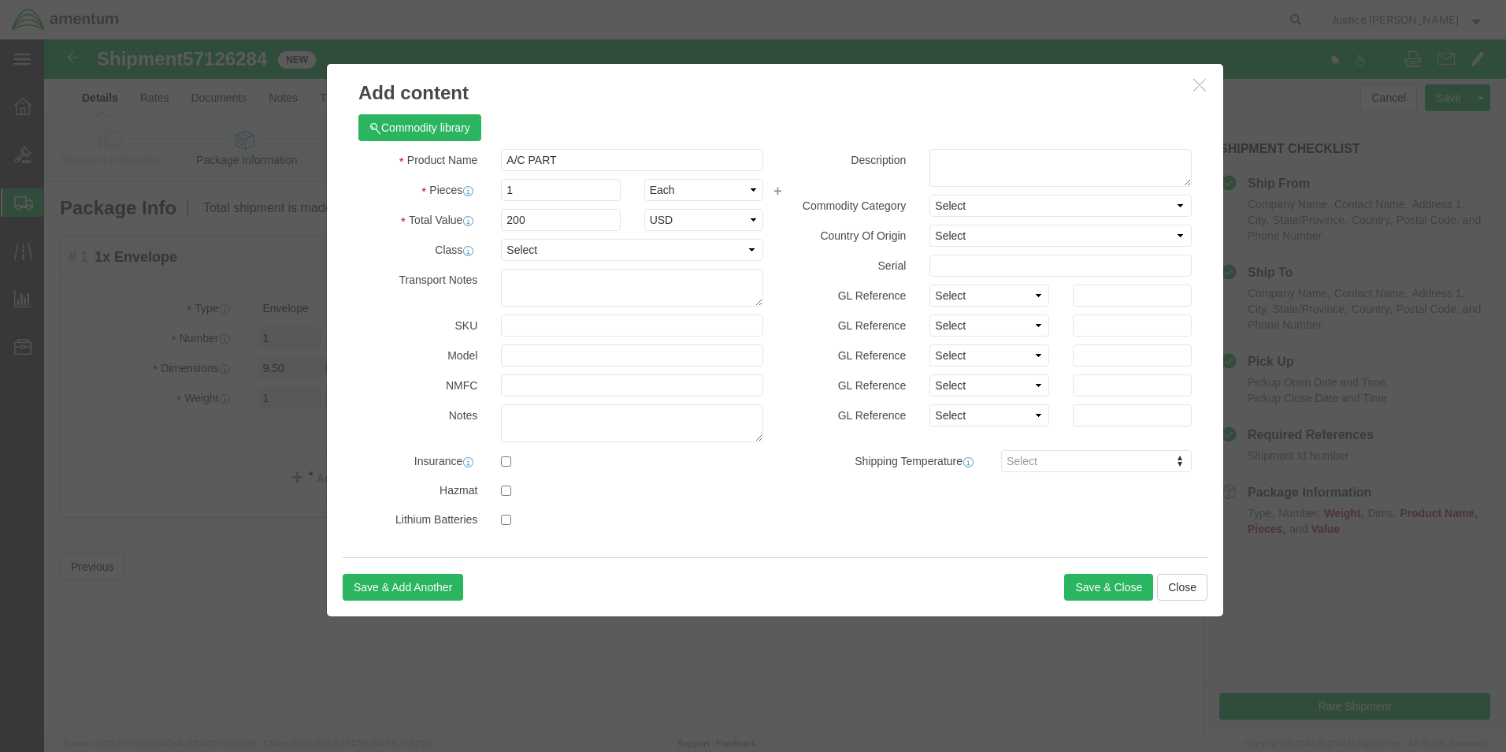
click div "Commodity library Product Name A/C PART A Pieces 1 Select Bag Barrels 100Board …"
click button "Save & Close"
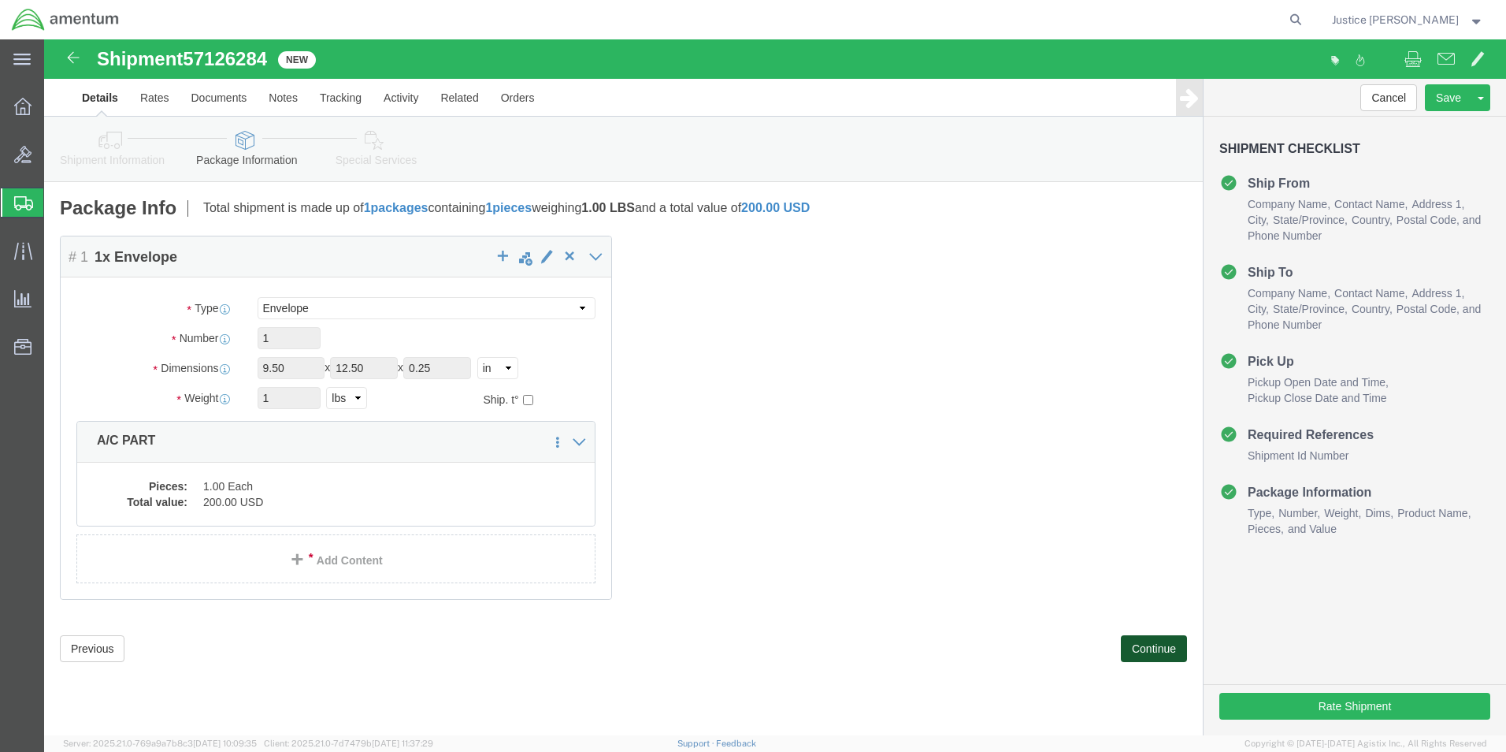
click button "Continue"
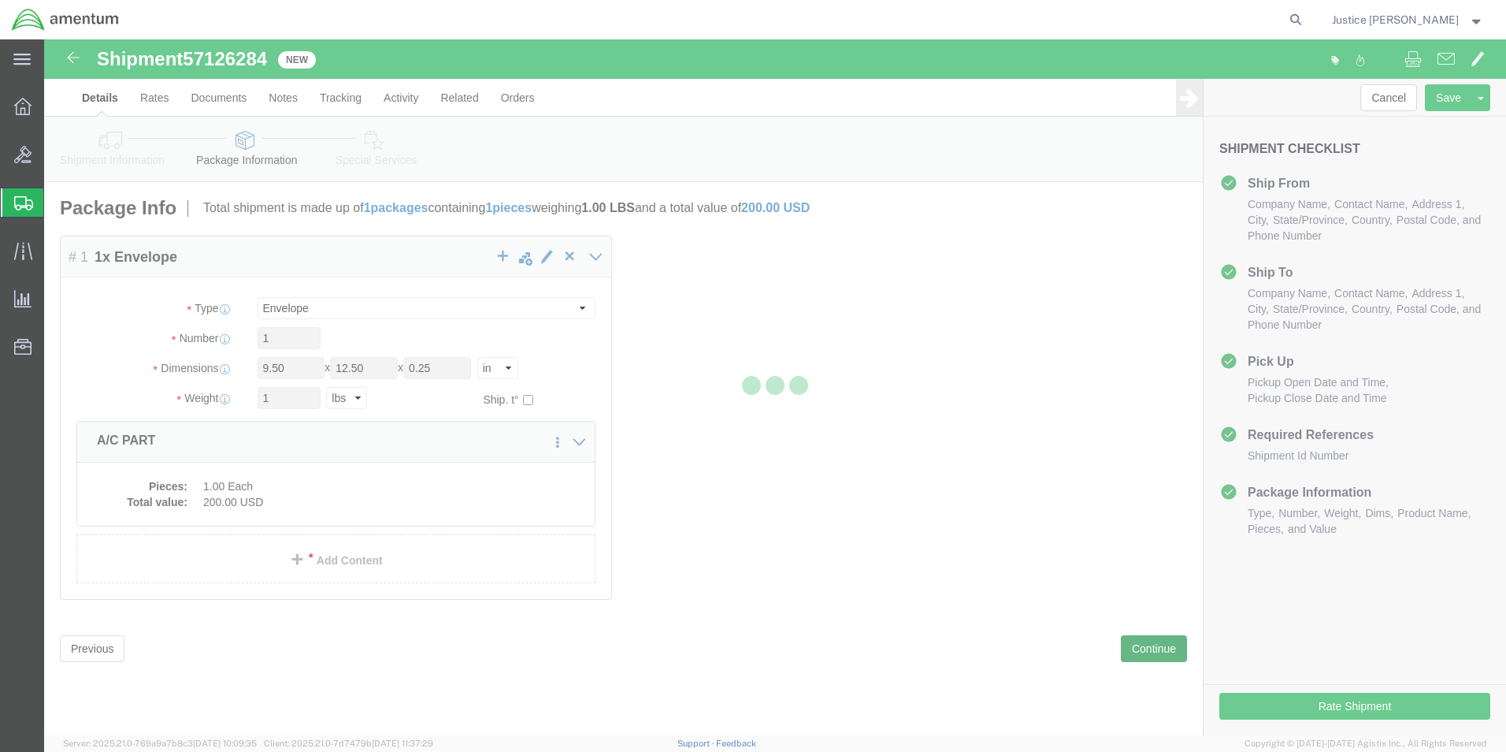
select select
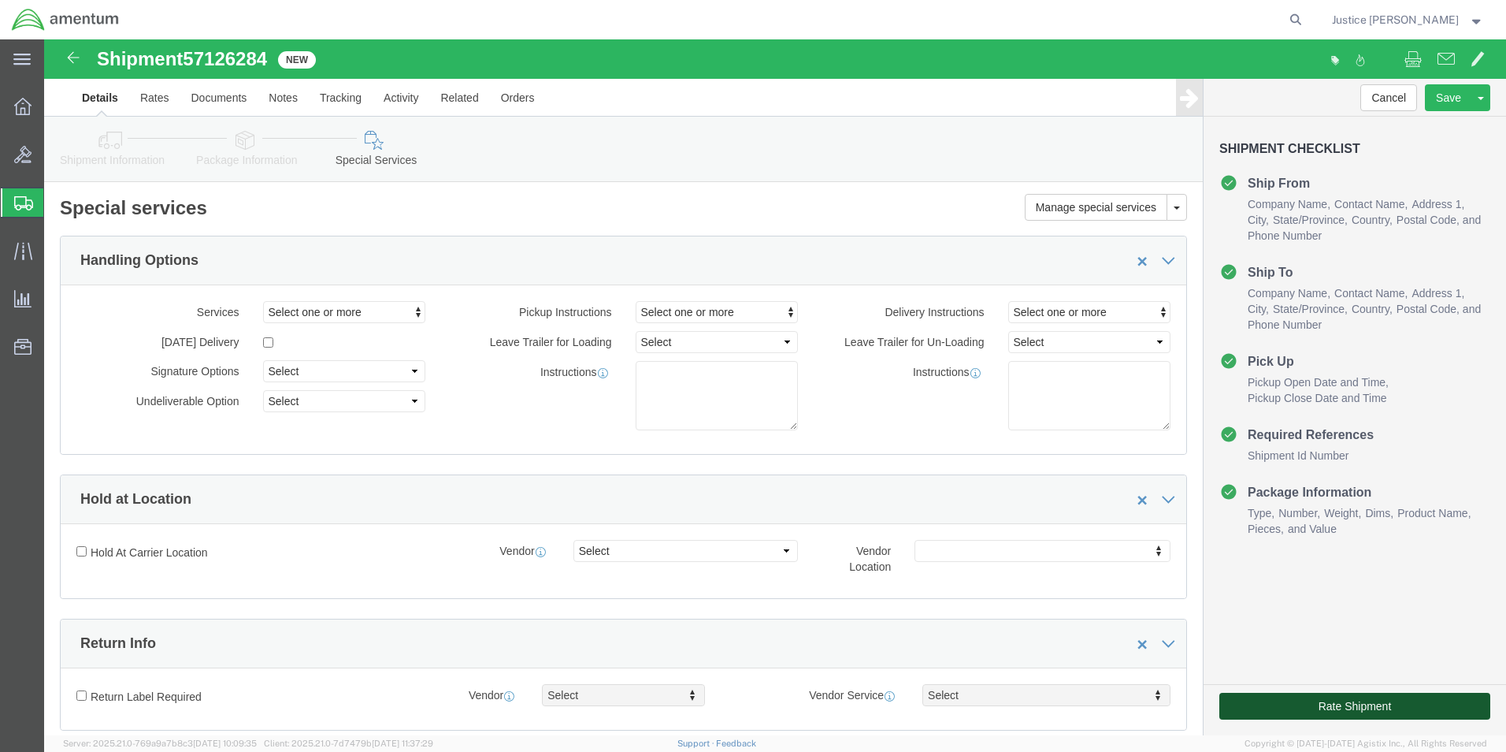
click button "Rate Shipment"
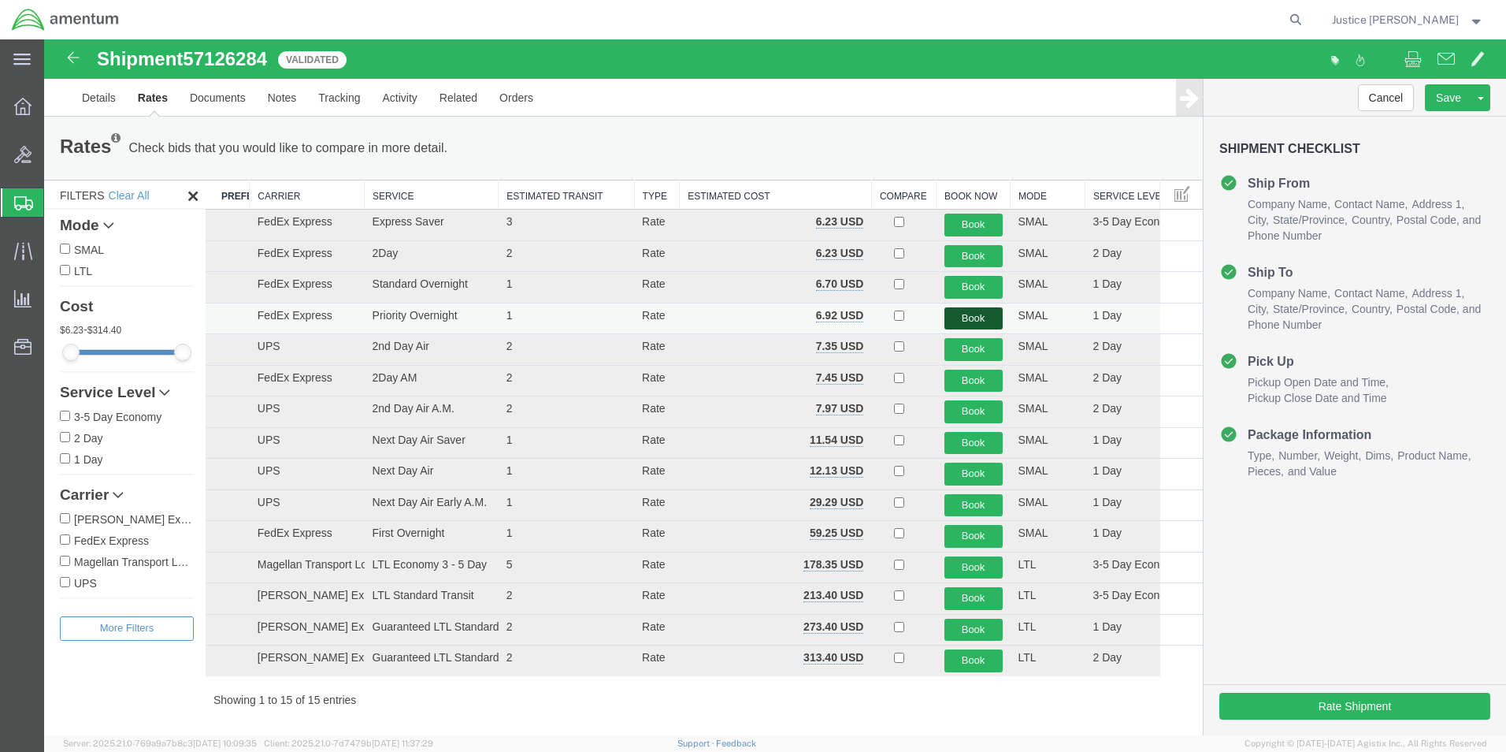
click at [956, 316] on button "Book" at bounding box center [974, 318] width 58 height 23
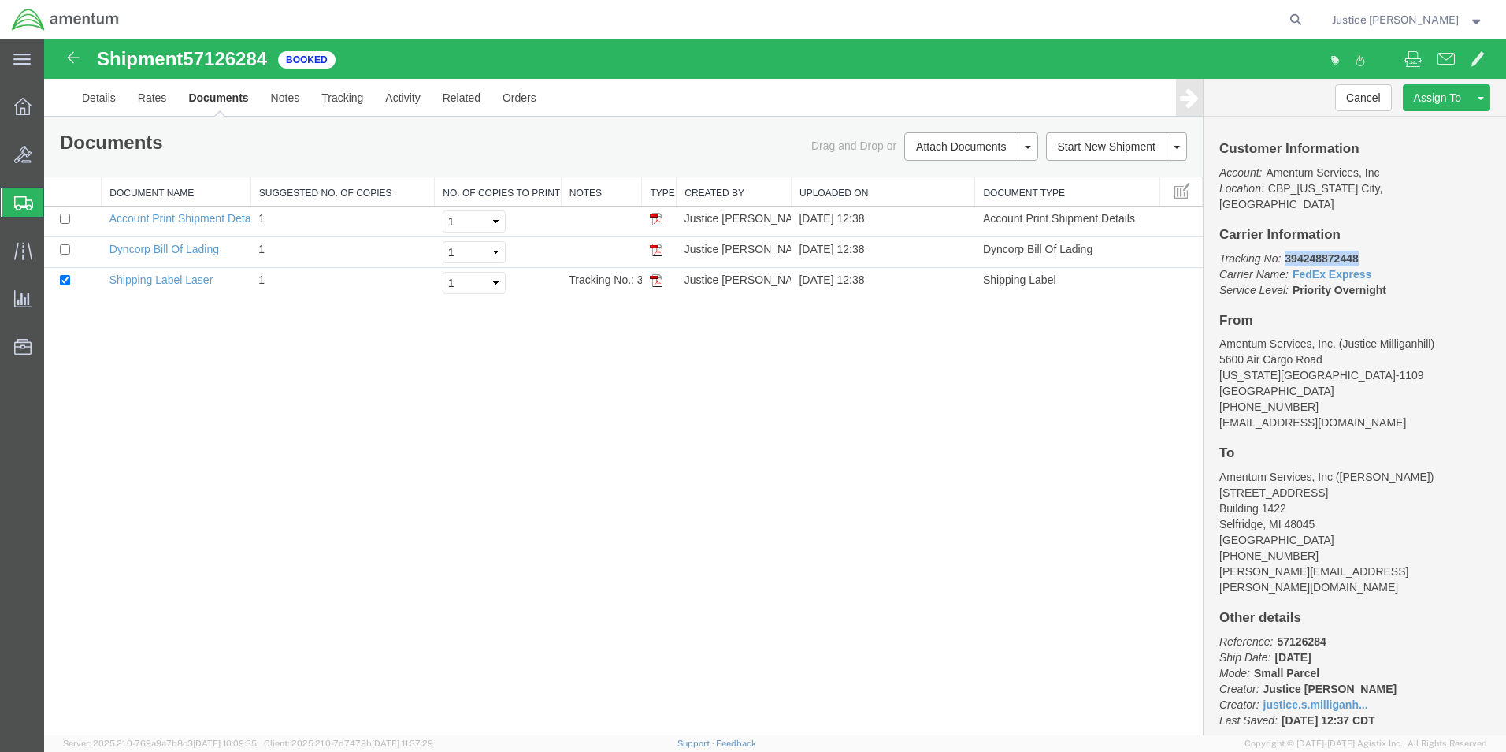
drag, startPoint x: 1371, startPoint y: 239, endPoint x: 1288, endPoint y: 238, distance: 82.7
click at [1288, 251] on p "Tracking No: 394248872448 Carrier Name: FedEx Express FedEx Express Service Lev…" at bounding box center [1354, 274] width 271 height 47
drag, startPoint x: 1288, startPoint y: 238, endPoint x: 1301, endPoint y: 243, distance: 13.8
copy b "394248872448"
drag, startPoint x: 656, startPoint y: 277, endPoint x: 515, endPoint y: 272, distance: 141.1
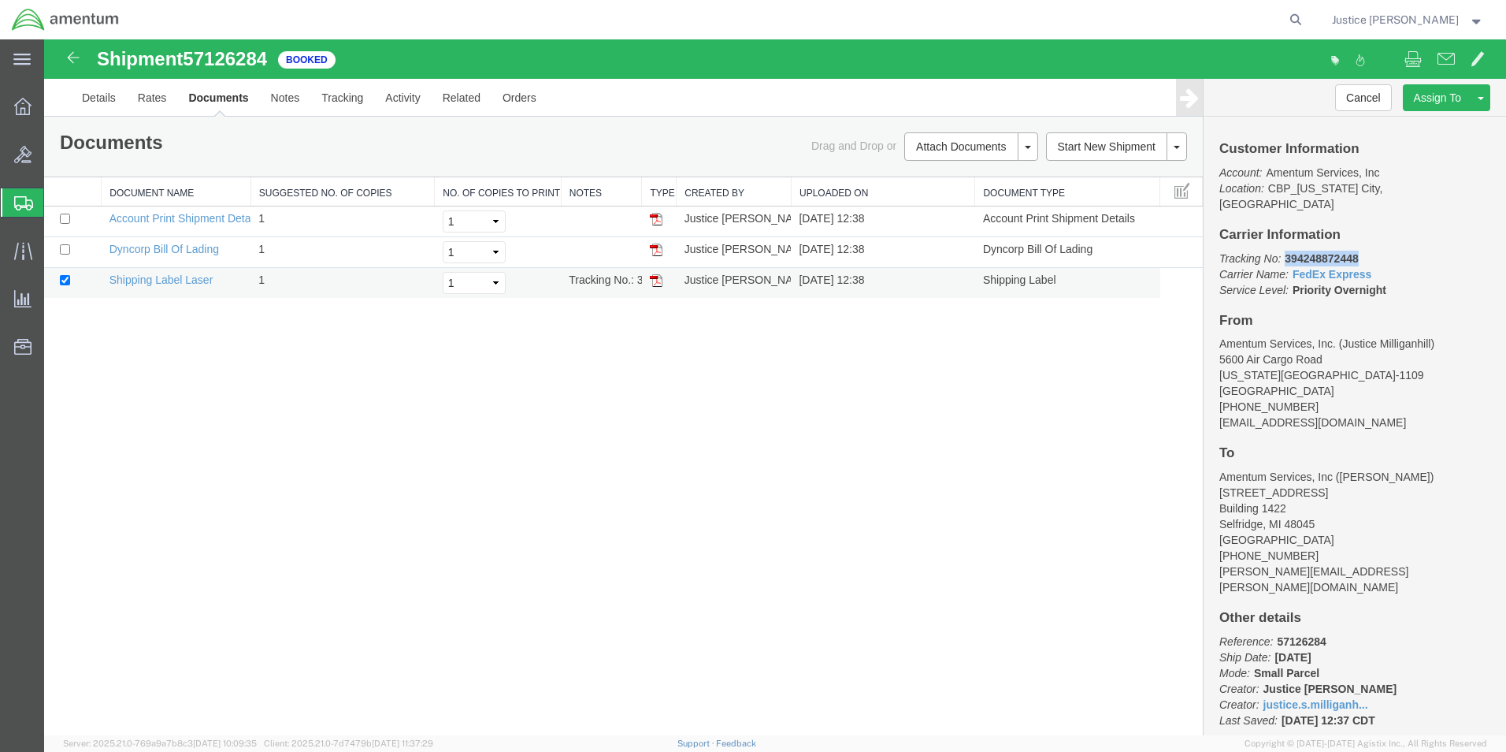
click at [656, 277] on img at bounding box center [656, 280] width 13 height 13
